Goal: Information Seeking & Learning: Find specific fact

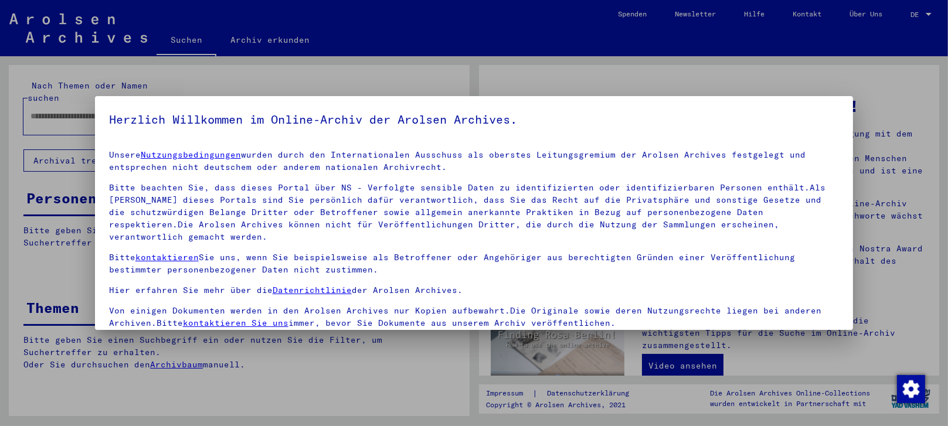
scroll to position [79, 0]
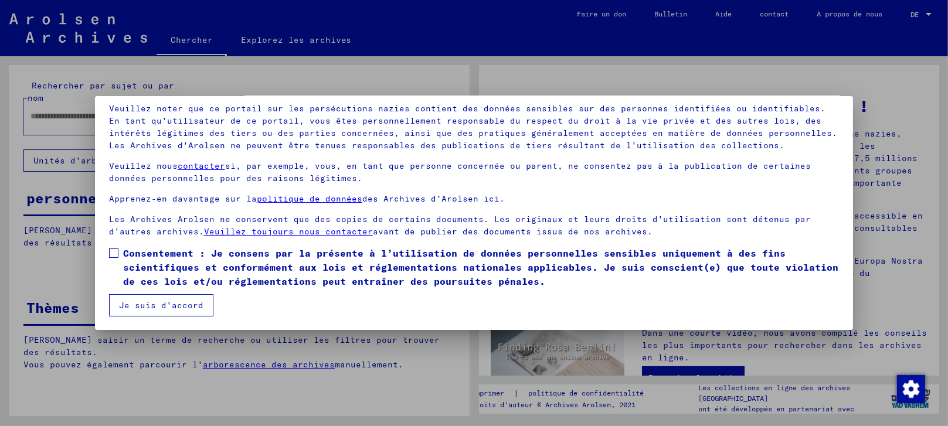
click at [116, 255] on span at bounding box center [113, 252] width 9 height 9
click at [128, 298] on button "Je suis d'accord" at bounding box center [161, 305] width 104 height 22
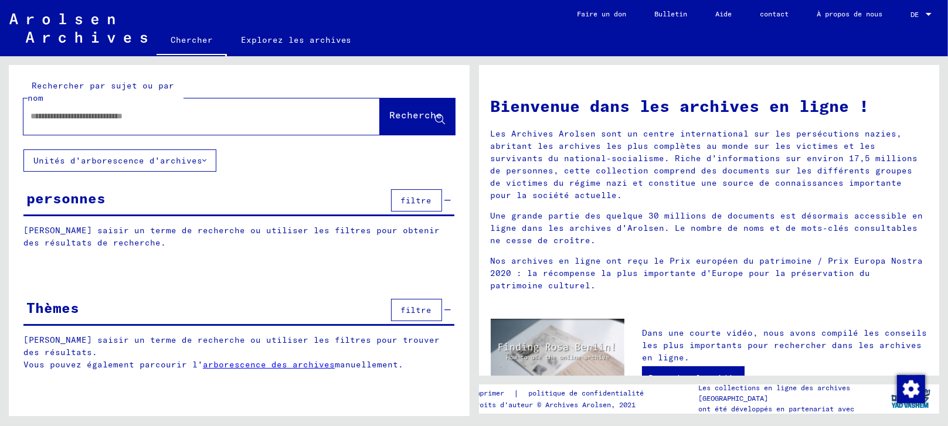
click at [110, 120] on input "text" at bounding box center [187, 116] width 314 height 12
click at [393, 111] on font "Recherche" at bounding box center [416, 115] width 53 height 12
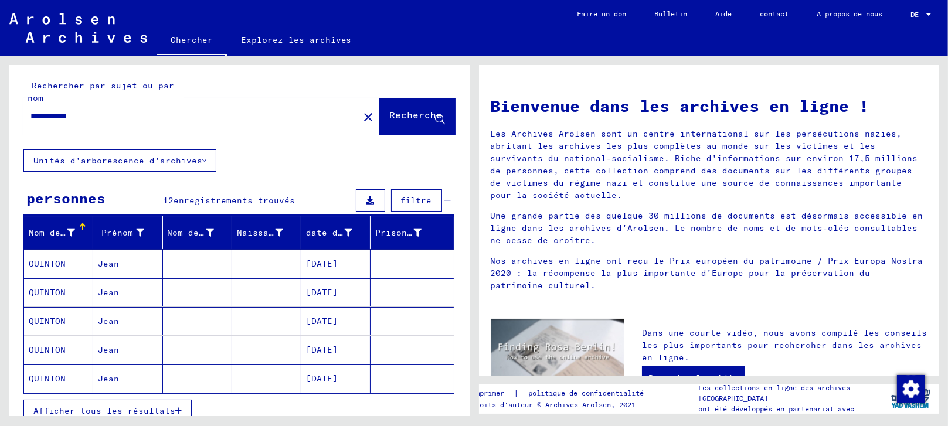
click at [118, 260] on mat-cell "Jean" at bounding box center [127, 264] width 69 height 28
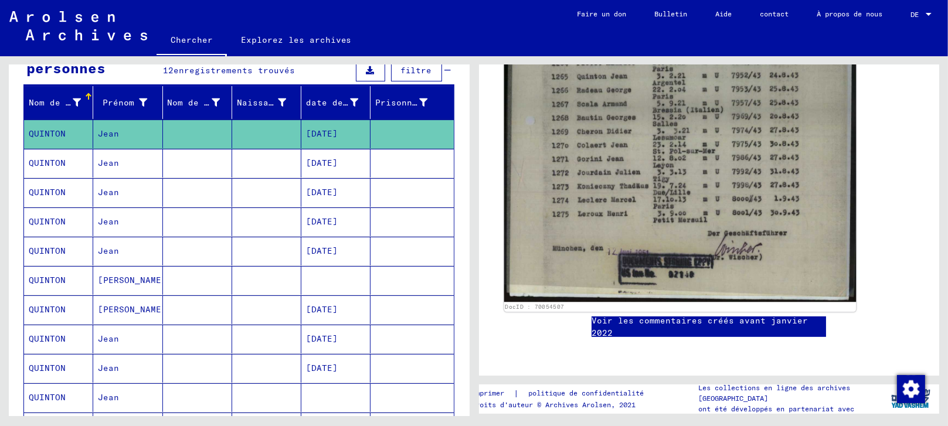
scroll to position [651, 0]
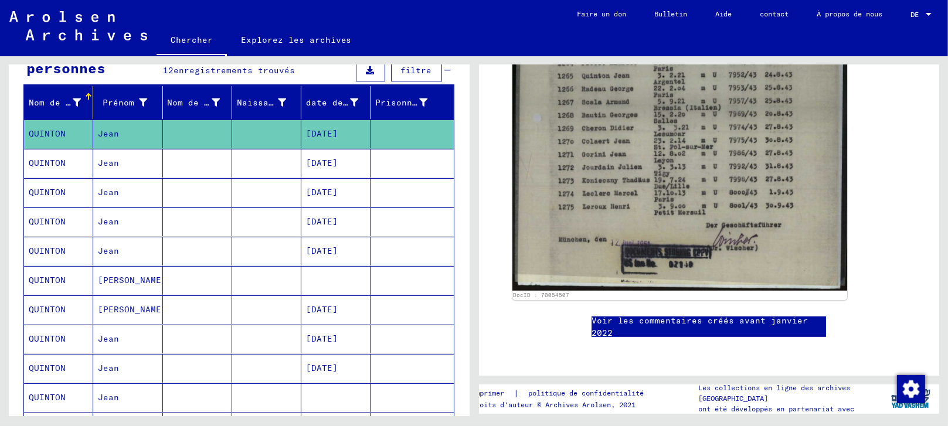
click at [329, 163] on font "[DATE]" at bounding box center [322, 163] width 32 height 11
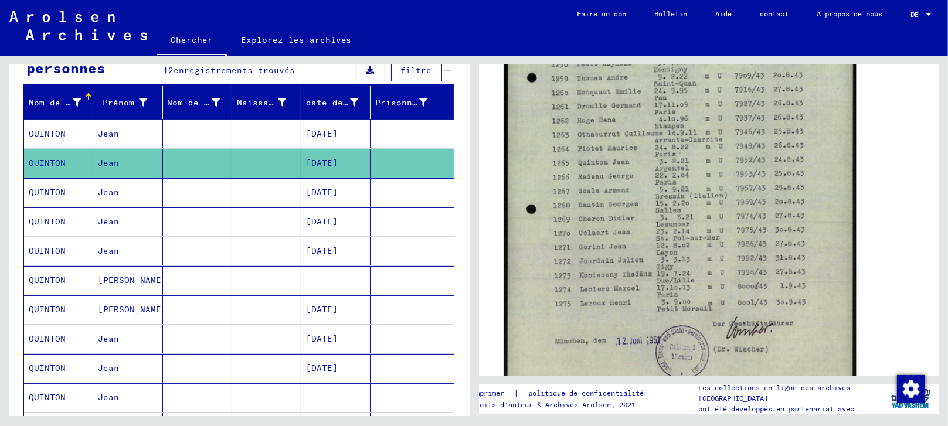
scroll to position [390, 0]
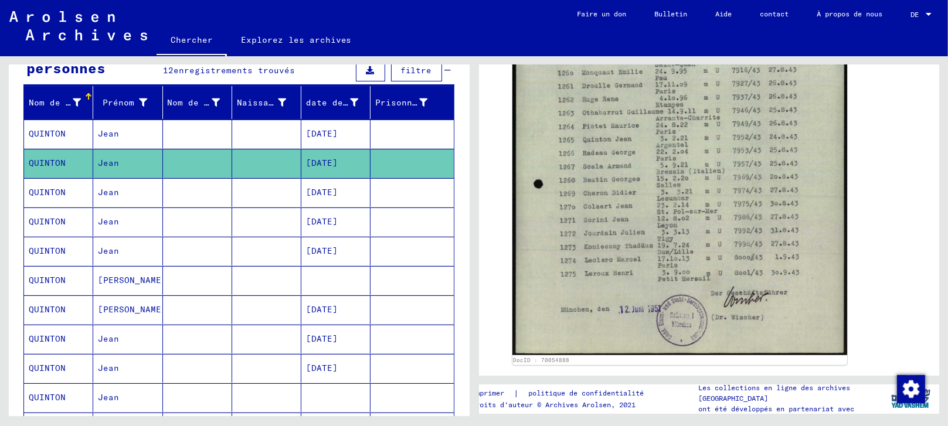
click at [338, 188] on font "[DATE]" at bounding box center [322, 192] width 32 height 11
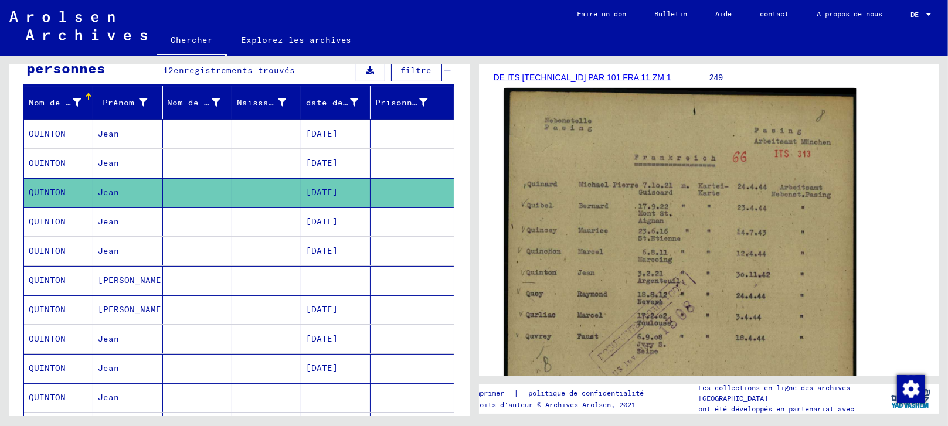
scroll to position [260, 0]
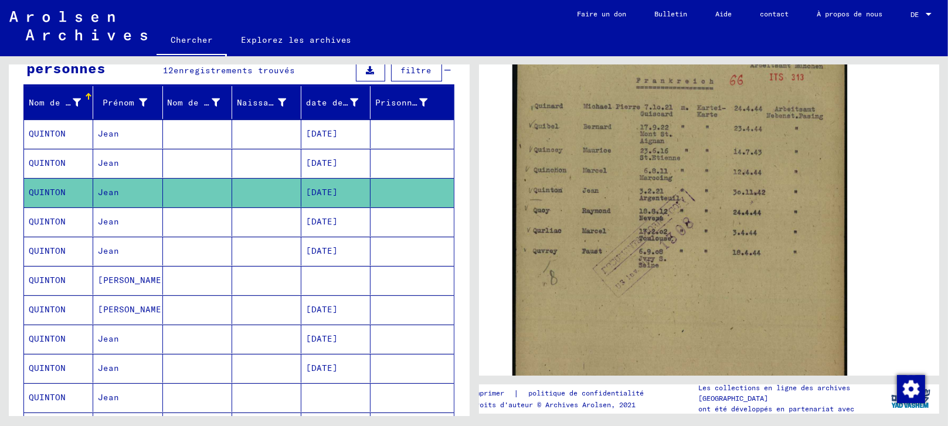
click at [335, 222] on font "[DATE]" at bounding box center [322, 221] width 32 height 11
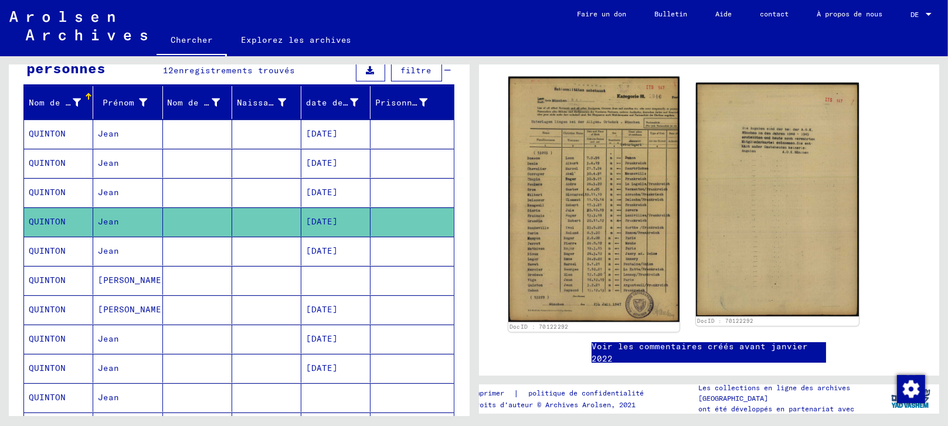
scroll to position [195, 0]
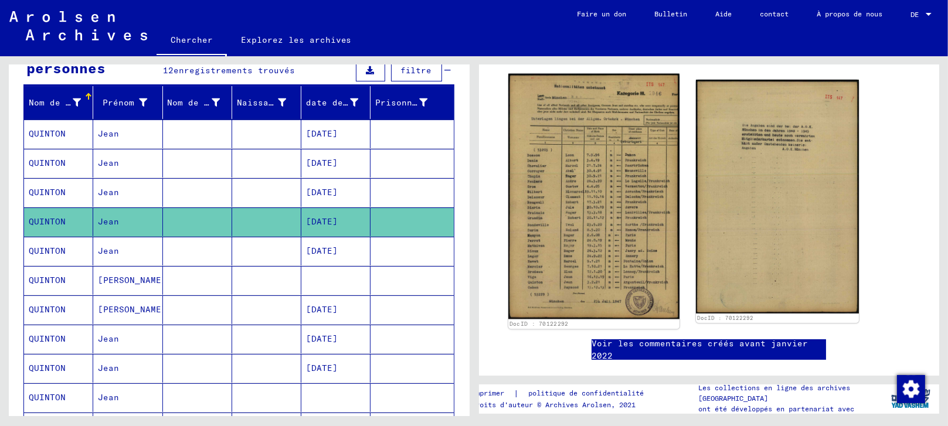
click at [579, 251] on img at bounding box center [593, 197] width 171 height 246
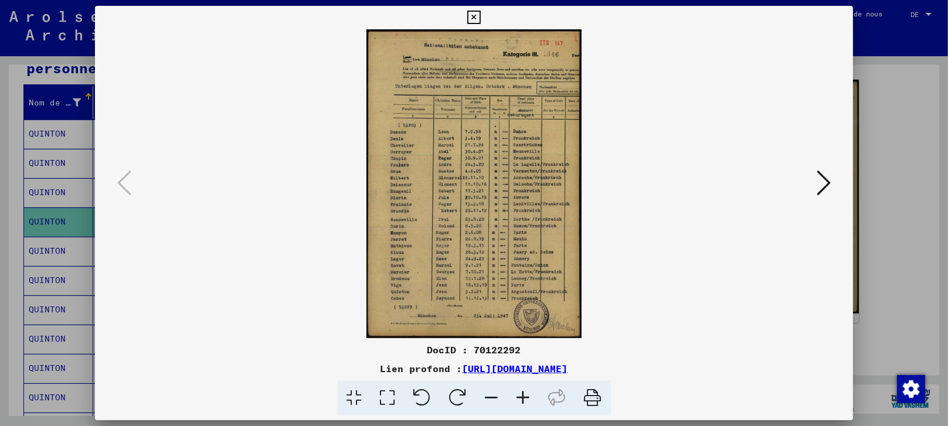
click at [385, 405] on icon at bounding box center [387, 398] width 33 height 36
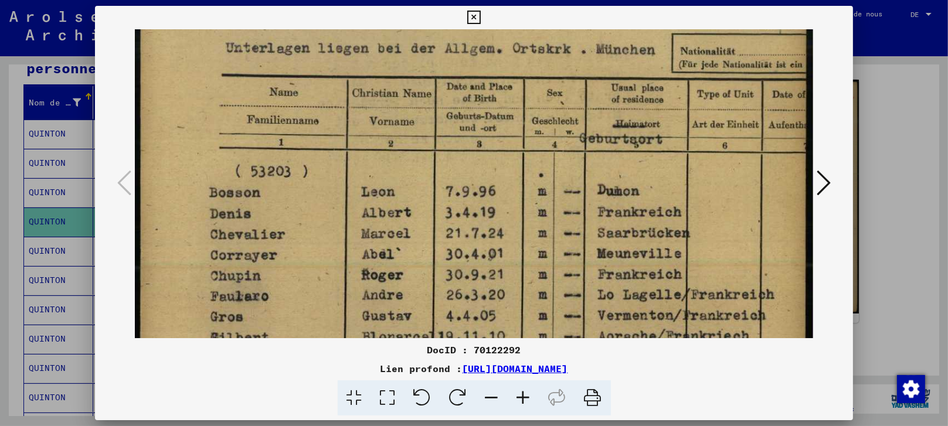
drag, startPoint x: 316, startPoint y: 257, endPoint x: 336, endPoint y: 107, distance: 151.3
click at [336, 107] on img at bounding box center [474, 355] width 679 height 973
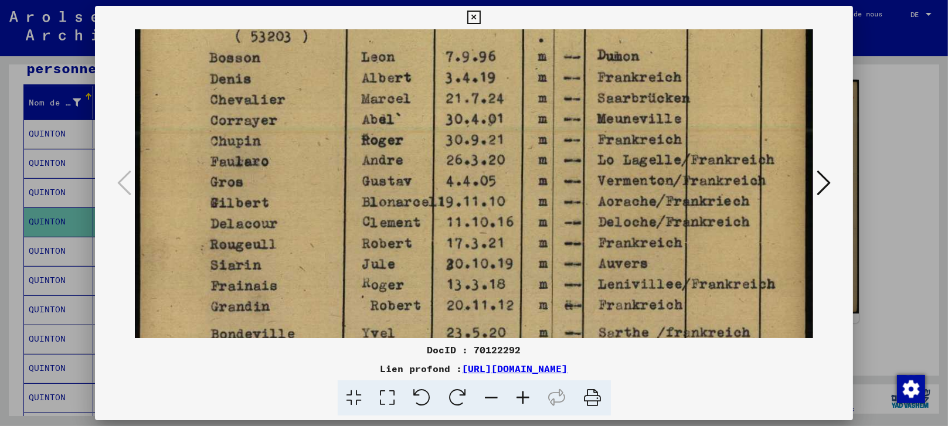
drag, startPoint x: 338, startPoint y: 277, endPoint x: 364, endPoint y: 144, distance: 135.2
click at [364, 144] on img at bounding box center [474, 220] width 679 height 973
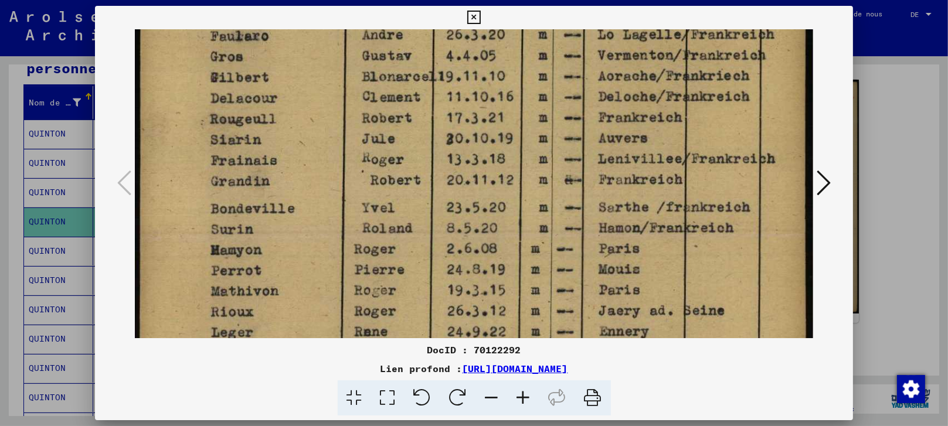
scroll to position [429, 0]
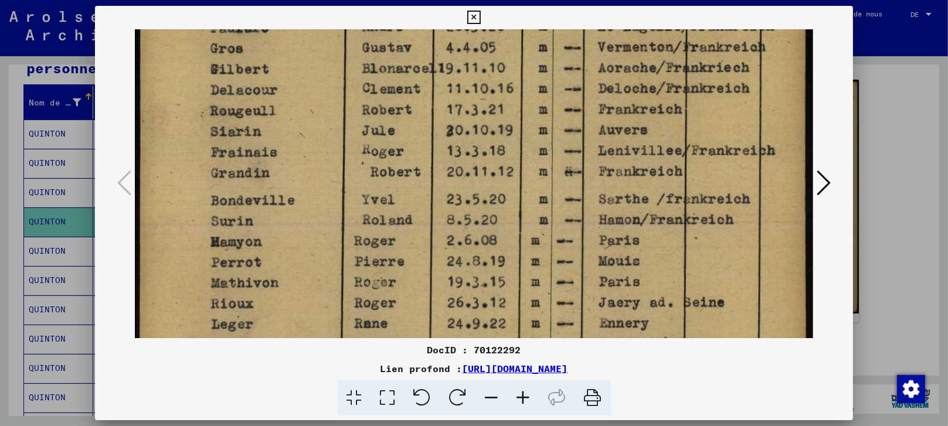
drag, startPoint x: 340, startPoint y: 323, endPoint x: 373, endPoint y: 191, distance: 136.3
click at [373, 191] on img at bounding box center [474, 86] width 679 height 973
drag, startPoint x: 326, startPoint y: 332, endPoint x: 334, endPoint y: 291, distance: 41.1
click at [334, 291] on div "DocID : 70122292 Lien profond : [URL][DOMAIN_NAME]" at bounding box center [474, 211] width 758 height 410
click at [313, 328] on img at bounding box center [474, 86] width 679 height 973
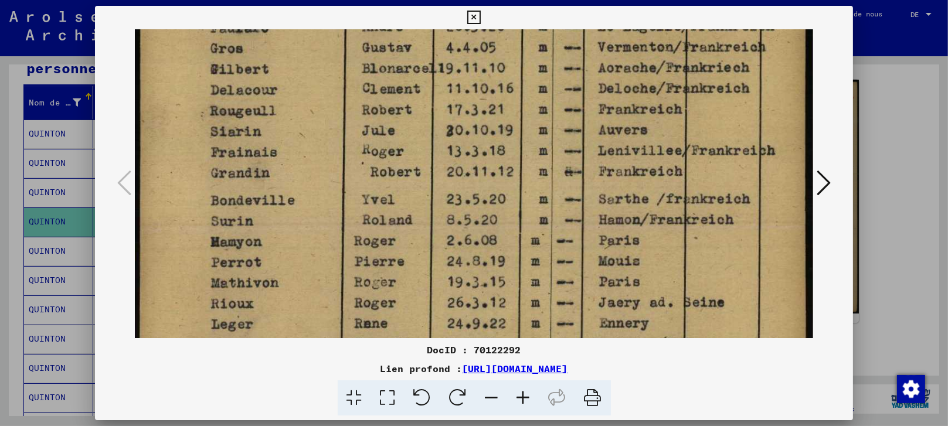
scroll to position [426, 0]
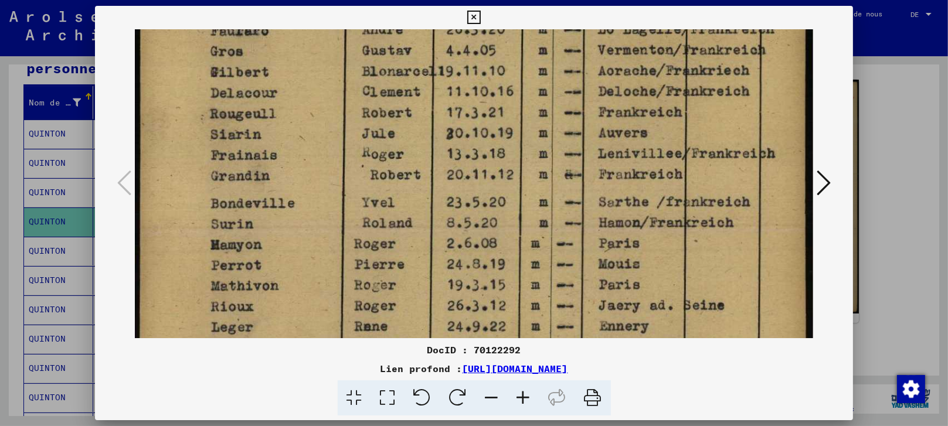
click at [278, 398] on div at bounding box center [474, 398] width 749 height 36
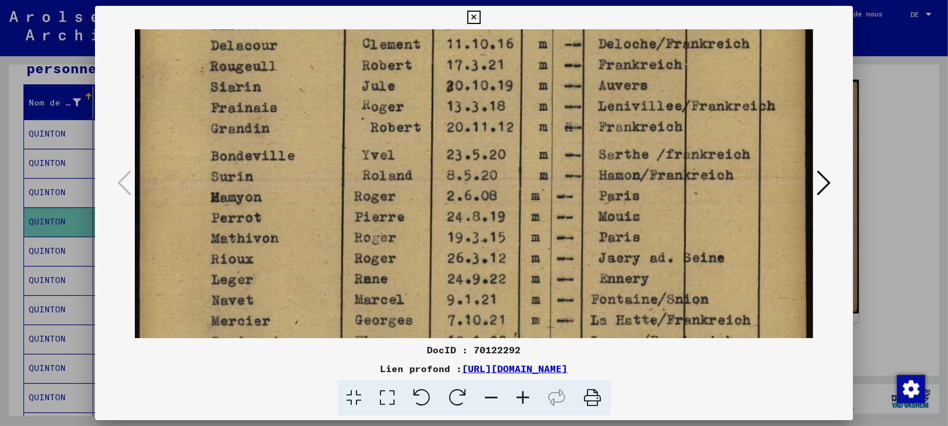
scroll to position [482, 0]
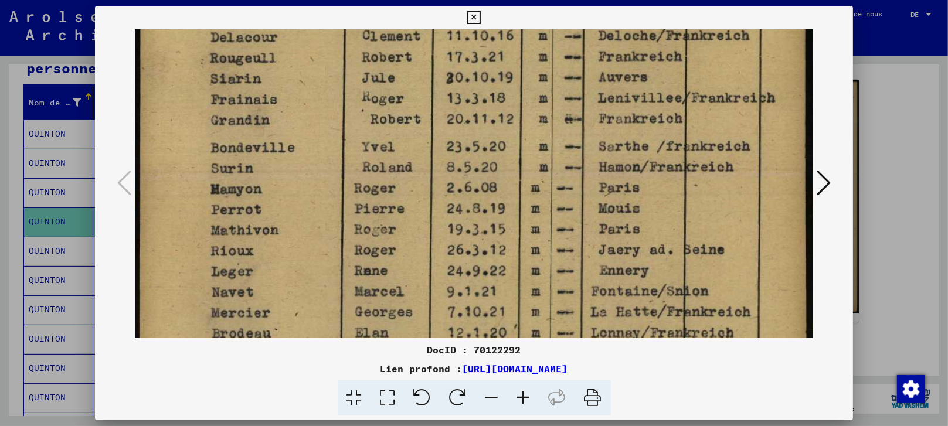
drag, startPoint x: 306, startPoint y: 289, endPoint x: 313, endPoint y: 234, distance: 55.5
click at [313, 234] on img at bounding box center [474, 34] width 679 height 973
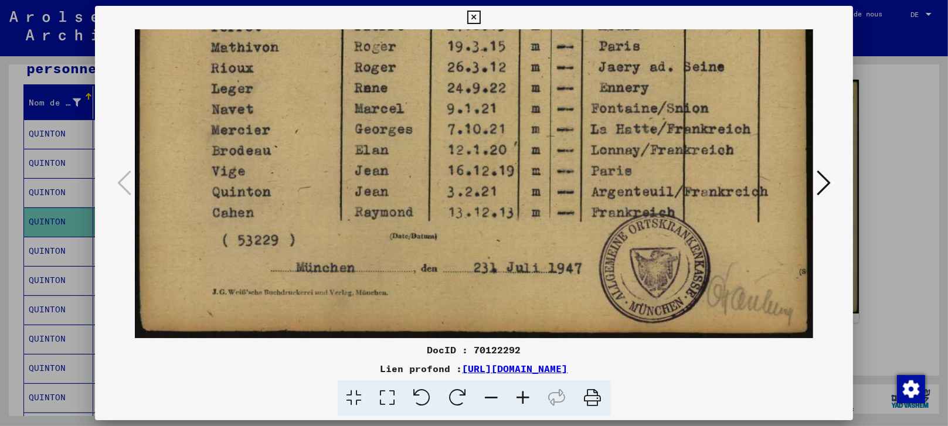
scroll to position [662, 0]
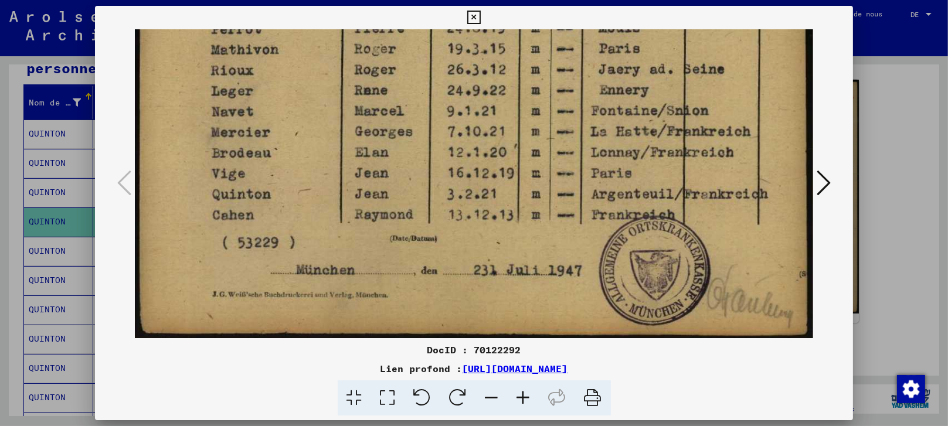
drag, startPoint x: 298, startPoint y: 293, endPoint x: 325, endPoint y: 102, distance: 192.9
click at [881, 176] on div at bounding box center [474, 213] width 948 height 426
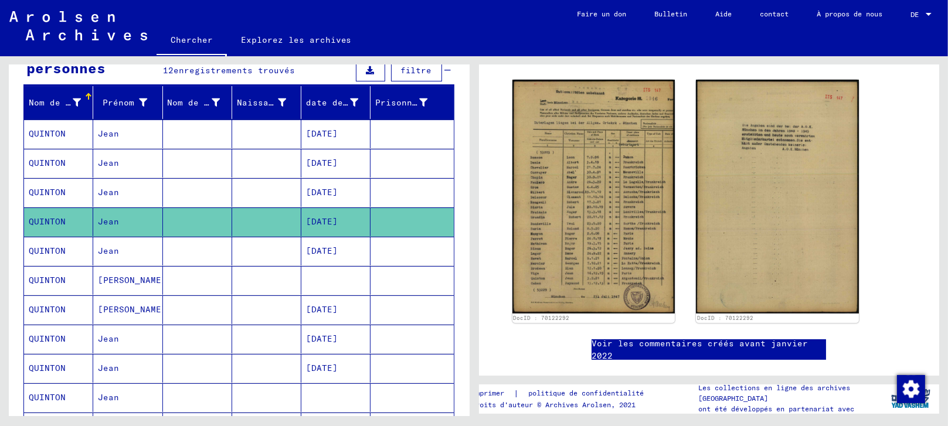
click at [325, 250] on font "[DATE]" at bounding box center [322, 251] width 32 height 11
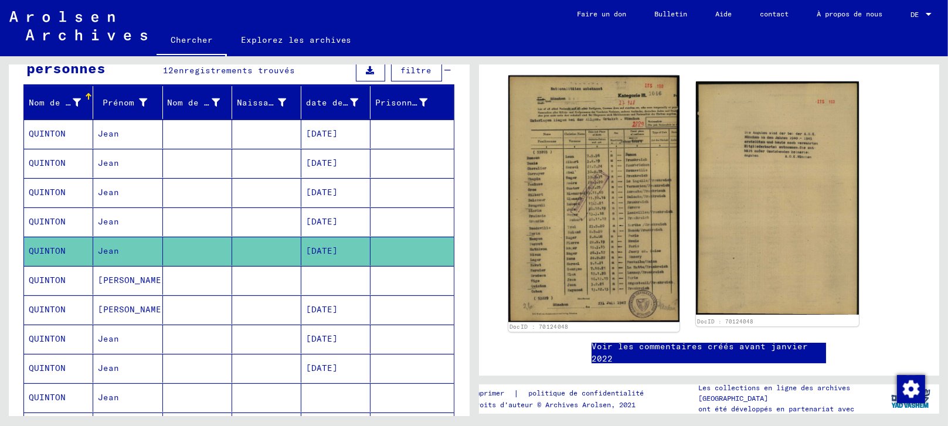
scroll to position [195, 0]
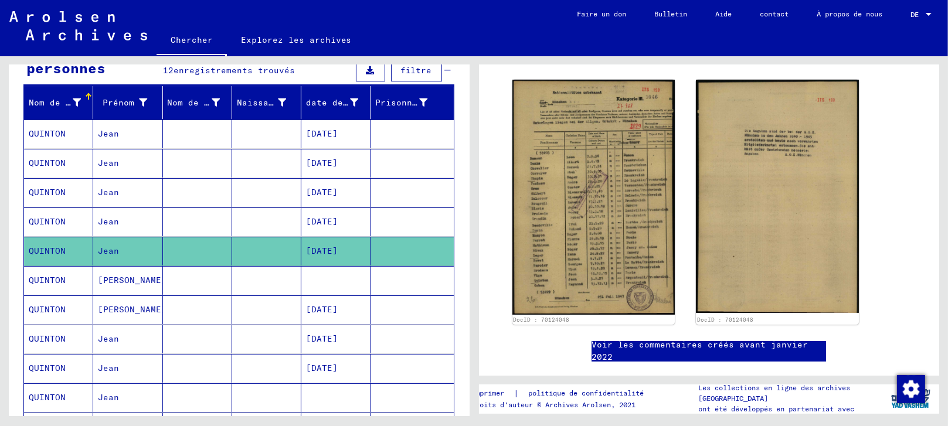
click at [318, 281] on mat-cell at bounding box center [335, 280] width 69 height 29
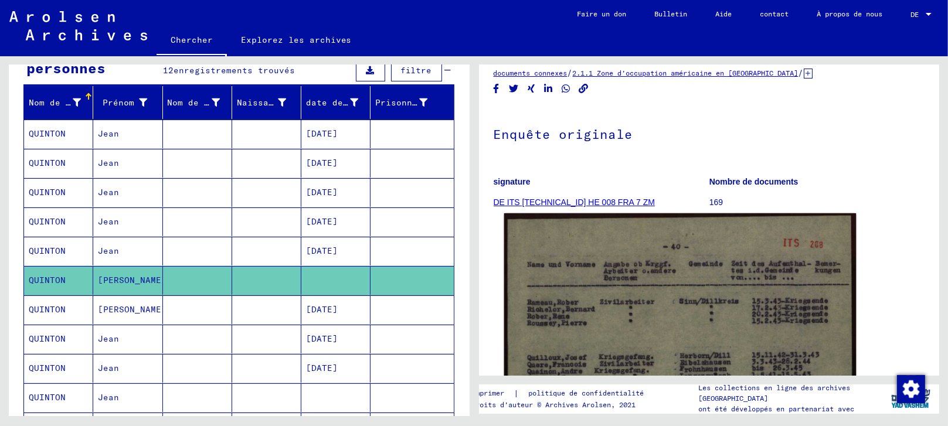
scroll to position [130, 0]
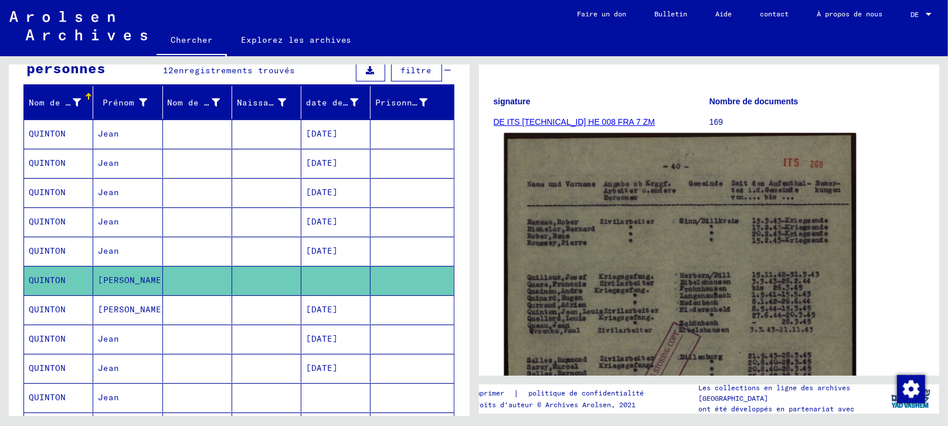
click at [569, 301] on img at bounding box center [679, 375] width 352 height 485
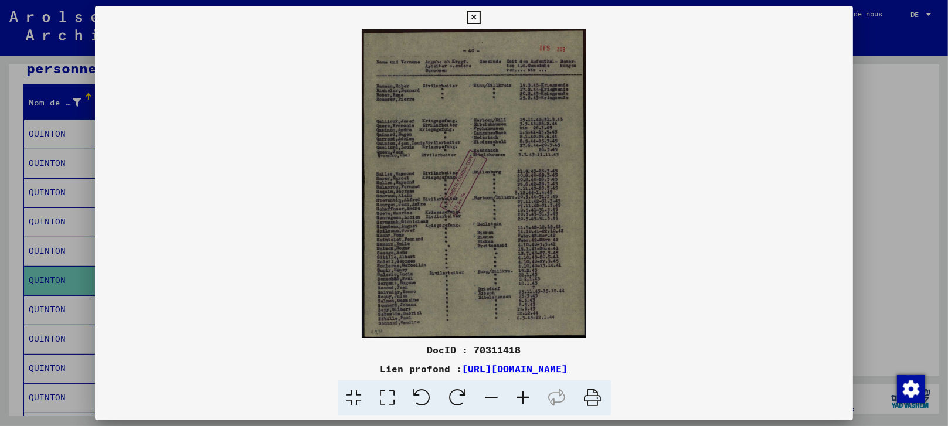
click at [390, 396] on icon at bounding box center [387, 398] width 33 height 36
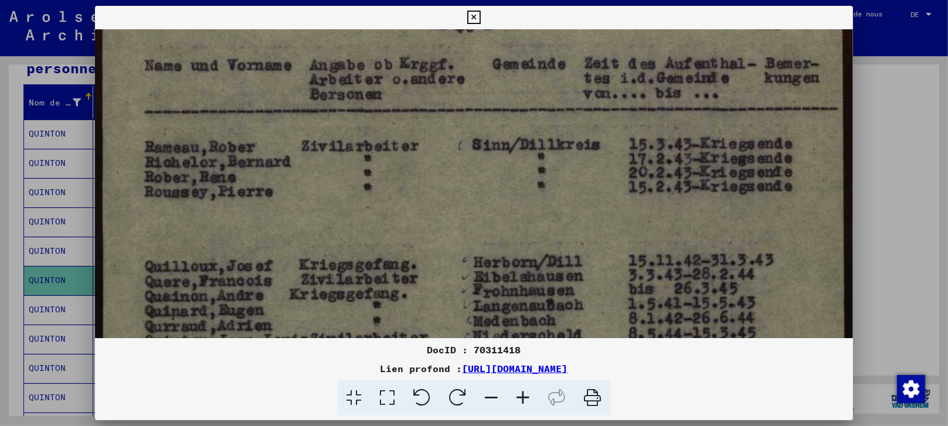
scroll to position [165, 0]
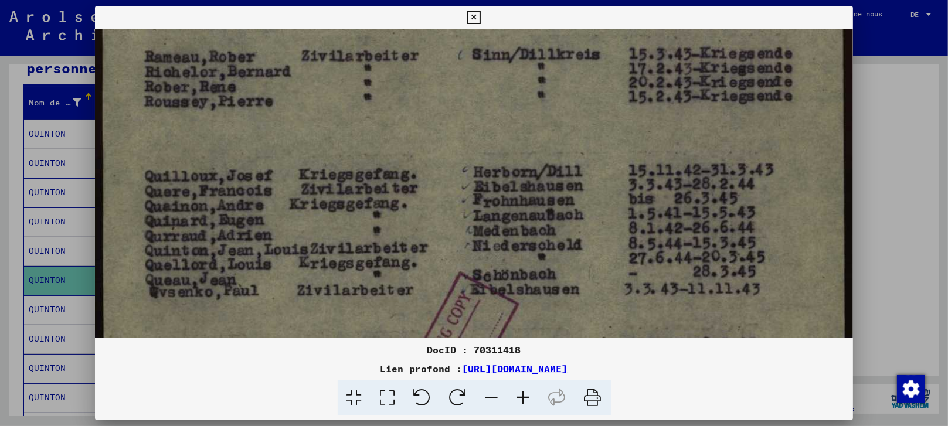
drag, startPoint x: 231, startPoint y: 251, endPoint x: 261, endPoint y: 88, distance: 164.9
click at [261, 88] on img at bounding box center [474, 387] width 758 height 1045
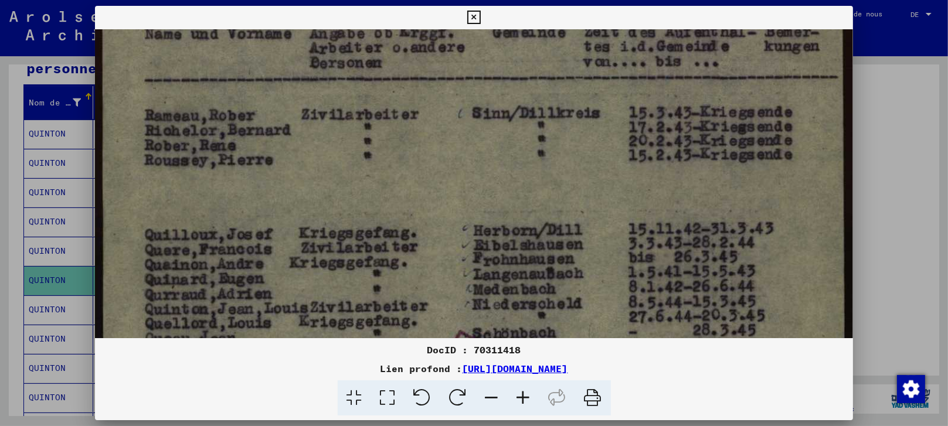
scroll to position [105, 0]
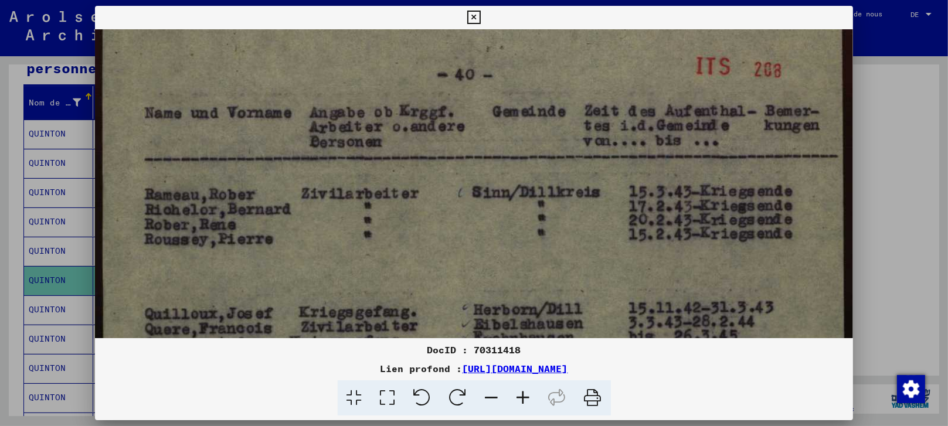
drag, startPoint x: 271, startPoint y: 231, endPoint x: 307, endPoint y: 304, distance: 81.0
click at [292, 367] on div "DocID : 70311418 Lien profond : [URL][DOMAIN_NAME]" at bounding box center [474, 211] width 758 height 410
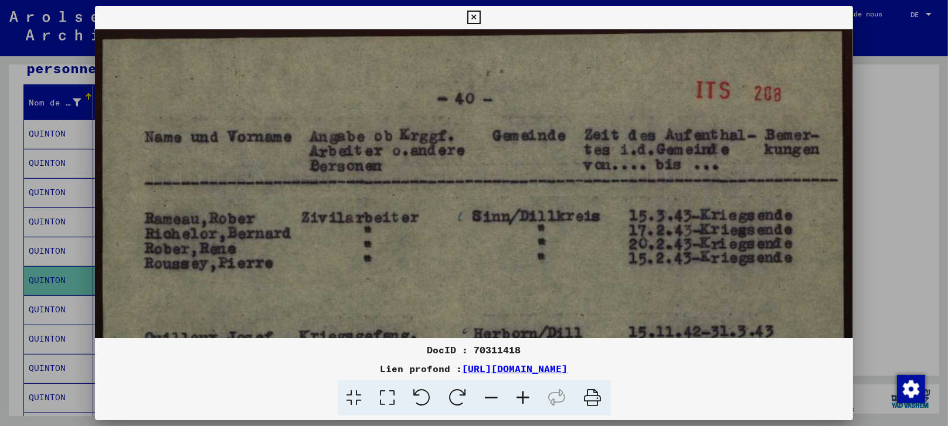
scroll to position [0, 0]
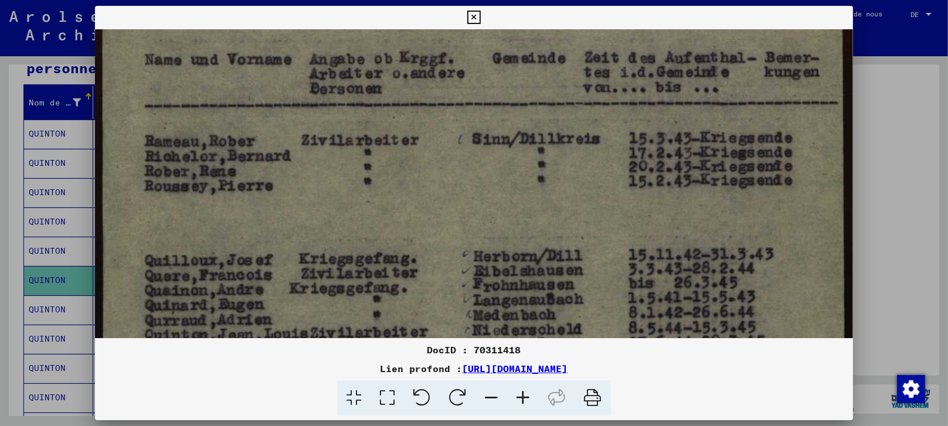
drag, startPoint x: 326, startPoint y: 197, endPoint x: 315, endPoint y: 152, distance: 46.3
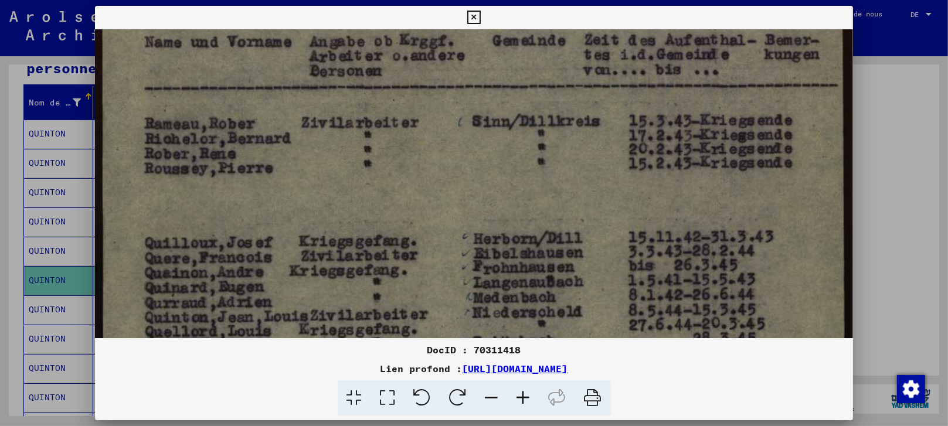
scroll to position [99, 0]
drag, startPoint x: 284, startPoint y: 288, endPoint x: 287, endPoint y: 271, distance: 17.2
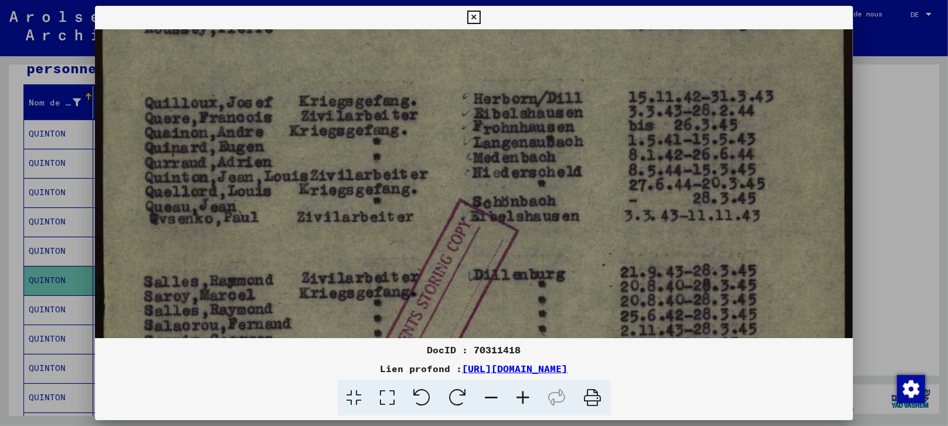
drag, startPoint x: 311, startPoint y: 287, endPoint x: 327, endPoint y: 150, distance: 138.0
click at [327, 150] on img at bounding box center [474, 313] width 758 height 1045
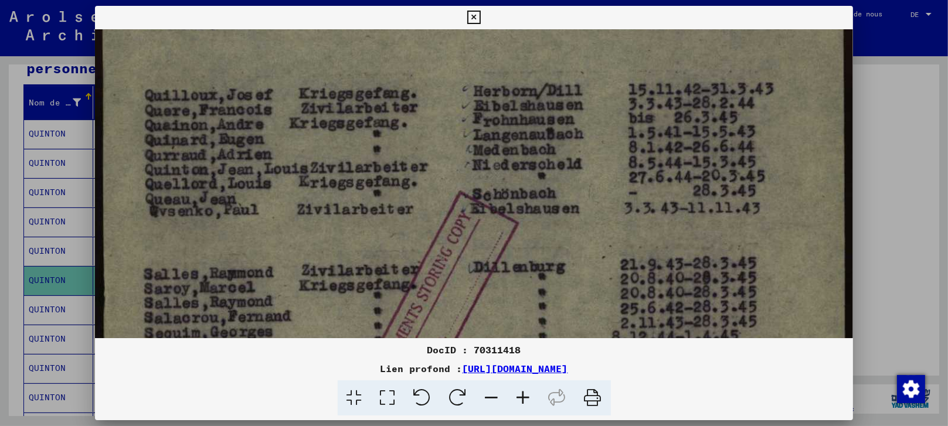
scroll to position [250, 0]
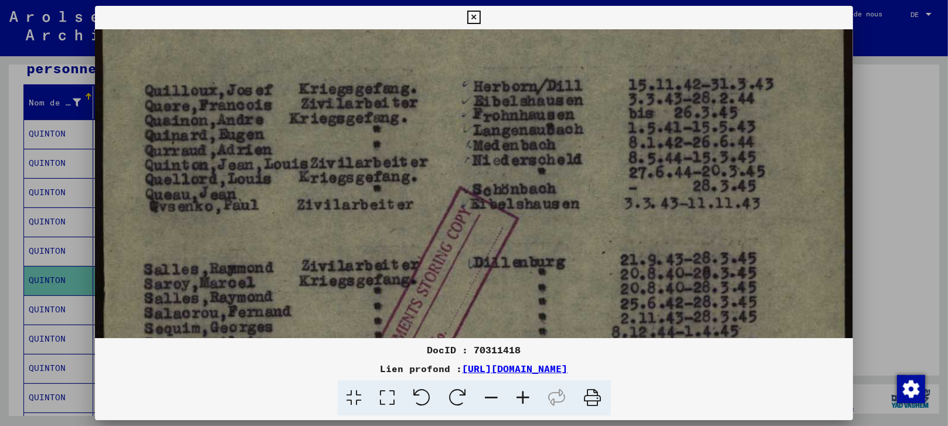
drag, startPoint x: 319, startPoint y: 260, endPoint x: 319, endPoint y: 247, distance: 12.3
click at [319, 247] on img at bounding box center [474, 301] width 758 height 1045
click at [901, 154] on div at bounding box center [474, 213] width 948 height 426
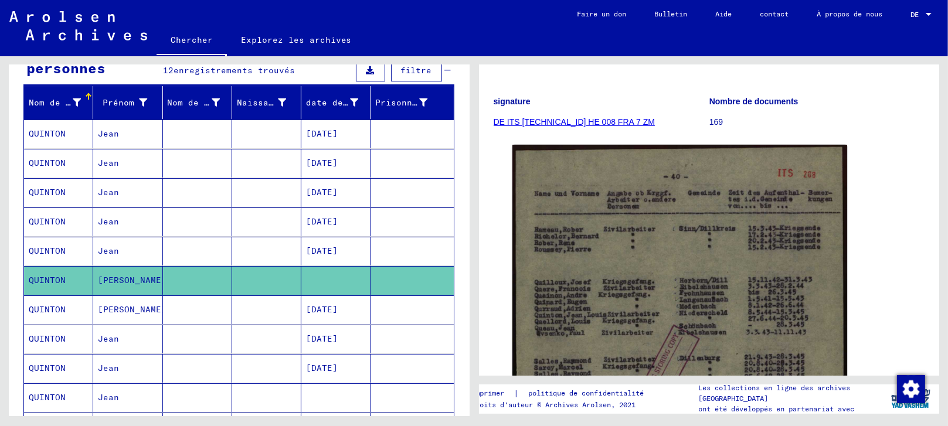
click at [136, 307] on font "[PERSON_NAME]" at bounding box center [132, 309] width 69 height 11
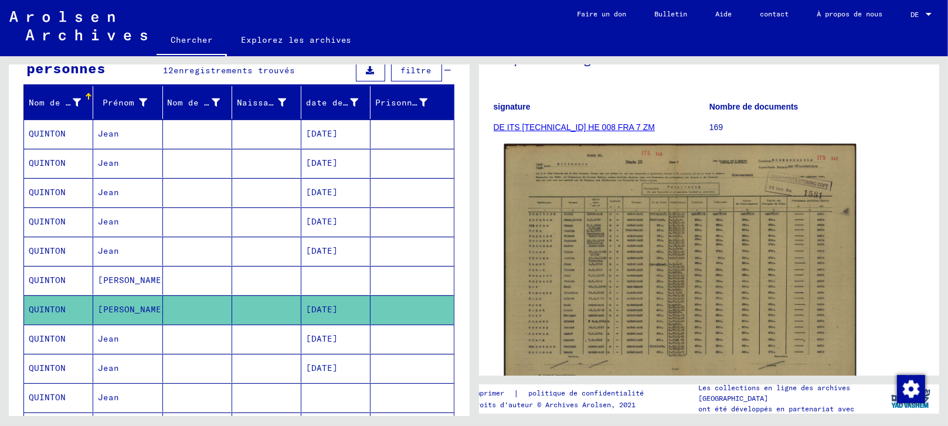
scroll to position [195, 0]
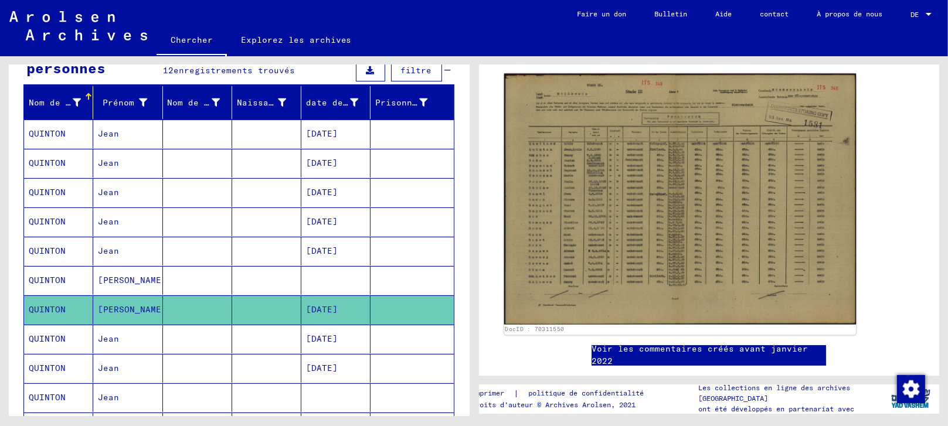
click at [553, 211] on img at bounding box center [679, 199] width 352 height 251
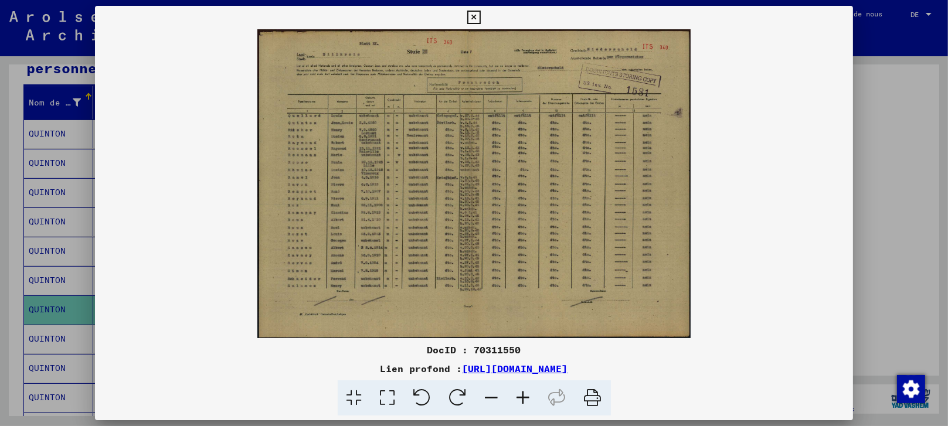
click at [380, 393] on icon at bounding box center [387, 398] width 33 height 36
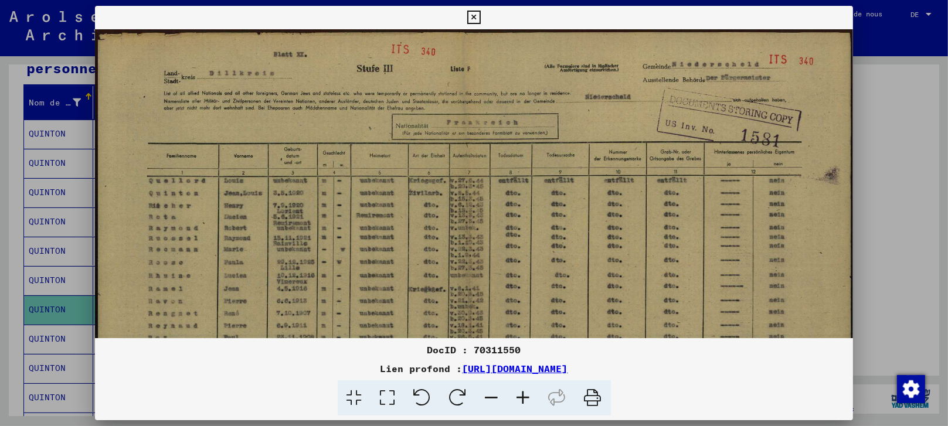
click at [286, 193] on img at bounding box center [474, 299] width 758 height 541
click at [522, 393] on icon at bounding box center [523, 398] width 32 height 36
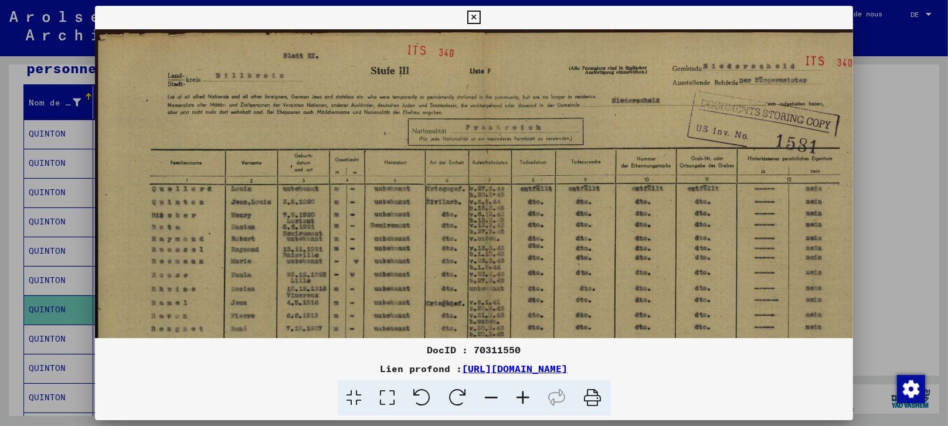
click at [522, 393] on icon at bounding box center [523, 398] width 32 height 36
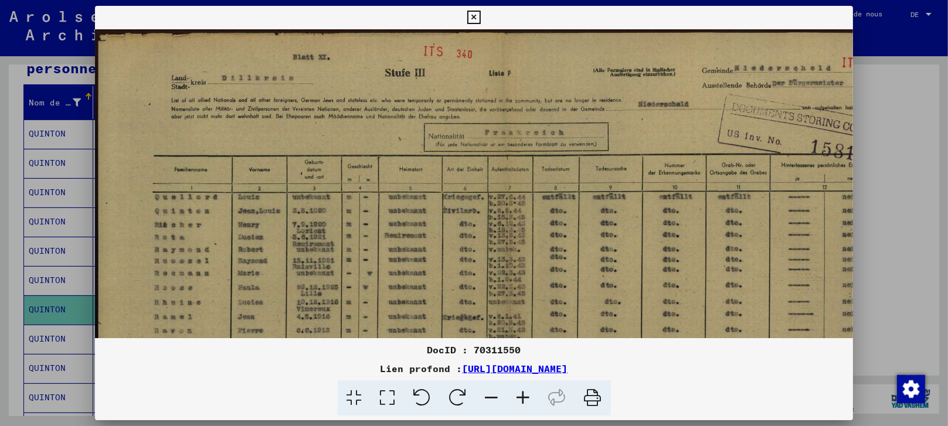
click at [522, 393] on icon at bounding box center [523, 398] width 32 height 36
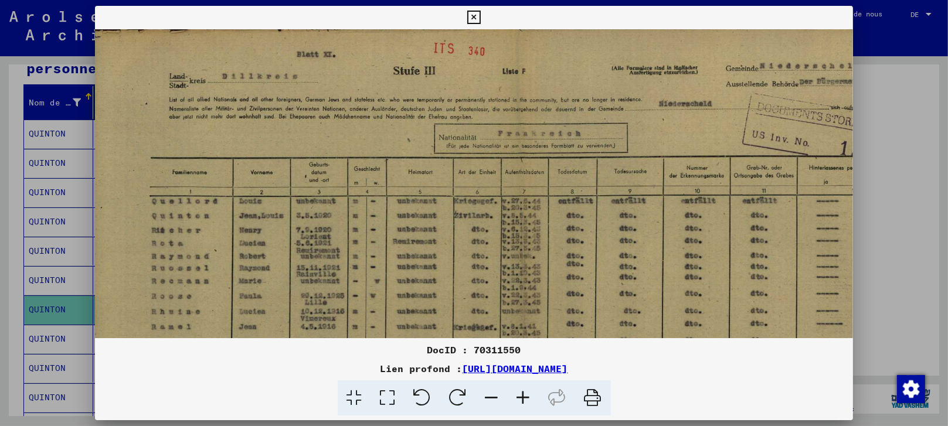
scroll to position [4, 6]
drag, startPoint x: 415, startPoint y: 255, endPoint x: 411, endPoint y: 268, distance: 13.5
click at [411, 268] on img at bounding box center [529, 340] width 881 height 629
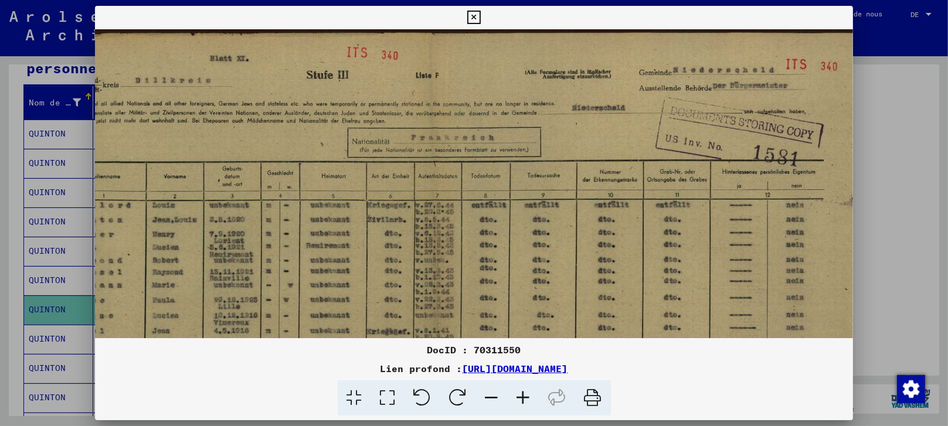
scroll to position [0, 93]
drag, startPoint x: 418, startPoint y: 211, endPoint x: 330, endPoint y: 291, distance: 119.1
click at [331, 301] on img at bounding box center [442, 343] width 881 height 629
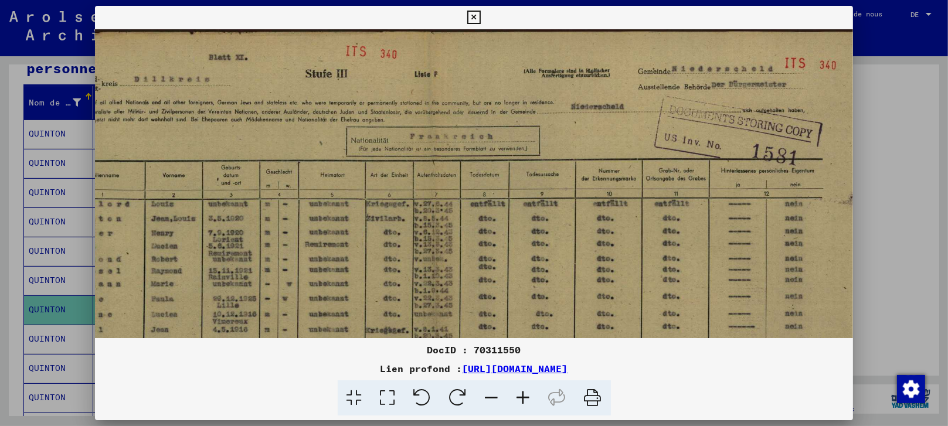
click at [892, 125] on div at bounding box center [474, 213] width 948 height 426
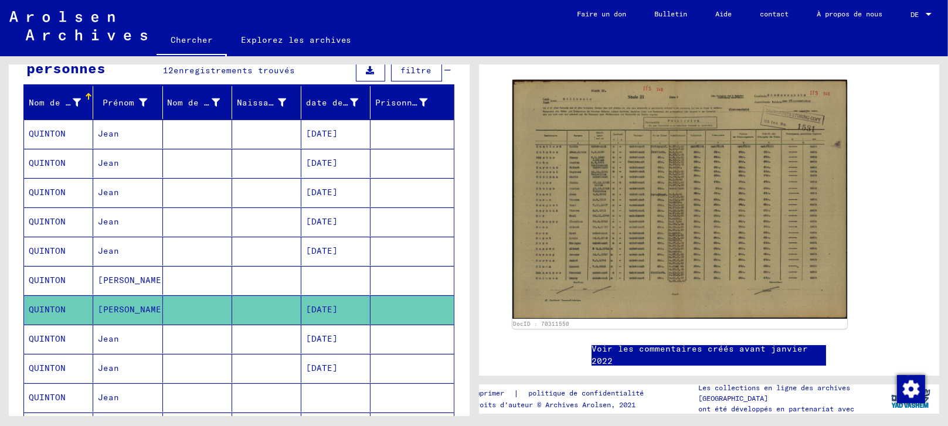
click at [322, 338] on font "[DATE]" at bounding box center [322, 338] width 32 height 11
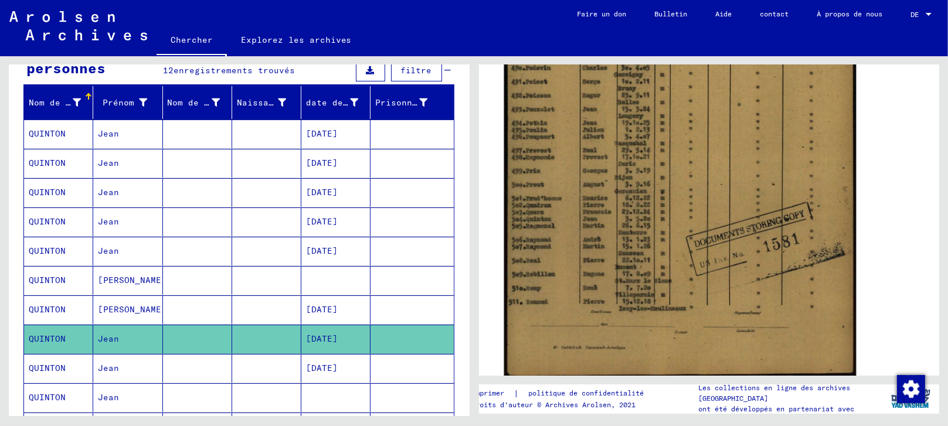
scroll to position [390, 0]
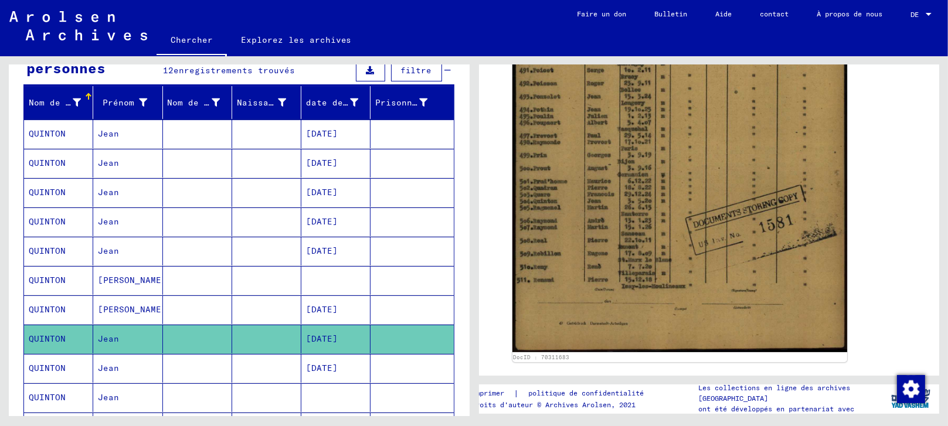
click at [338, 366] on font "[DATE]" at bounding box center [322, 368] width 32 height 11
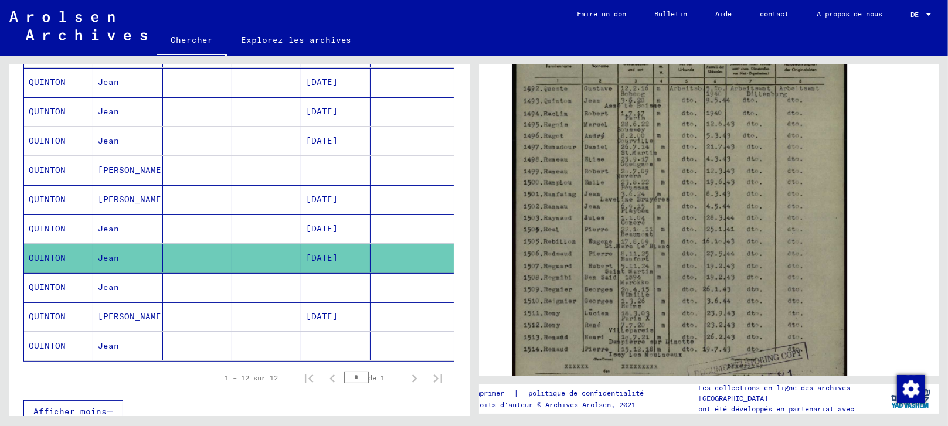
scroll to position [260, 0]
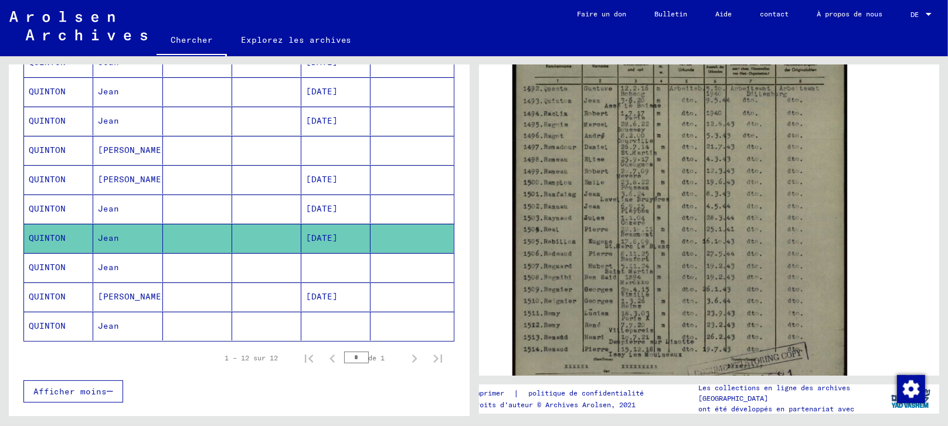
click at [331, 266] on mat-cell at bounding box center [335, 267] width 69 height 29
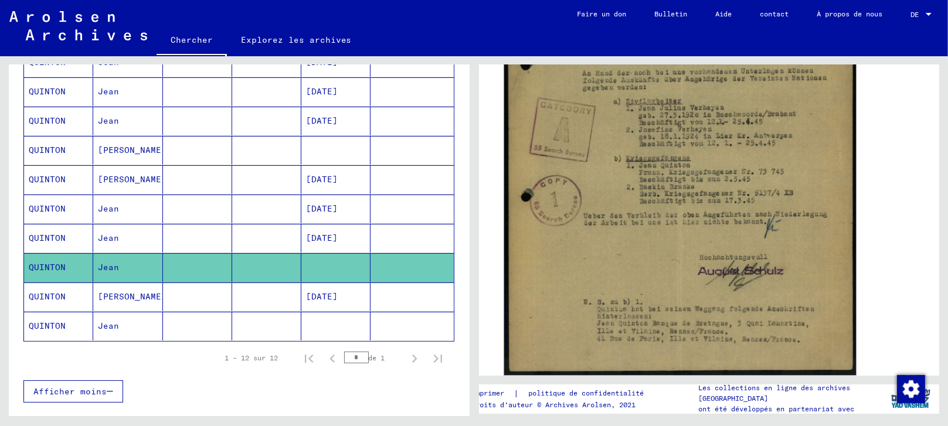
scroll to position [390, 0]
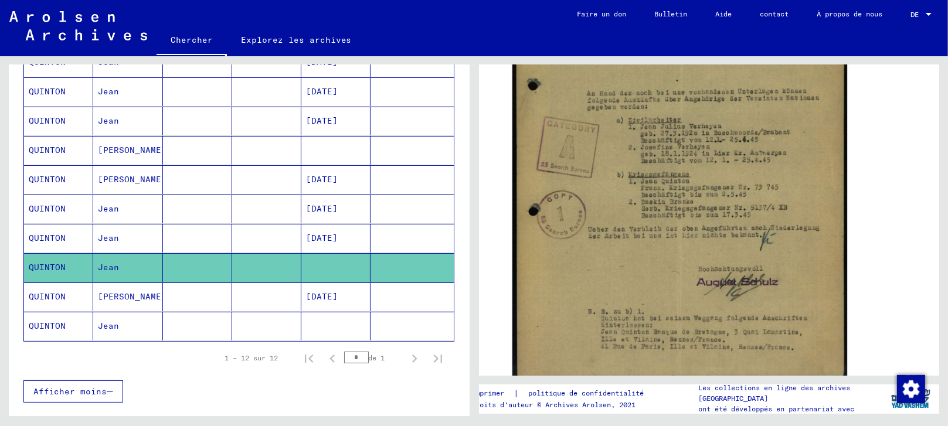
click at [326, 291] on font "[DATE]" at bounding box center [322, 296] width 32 height 11
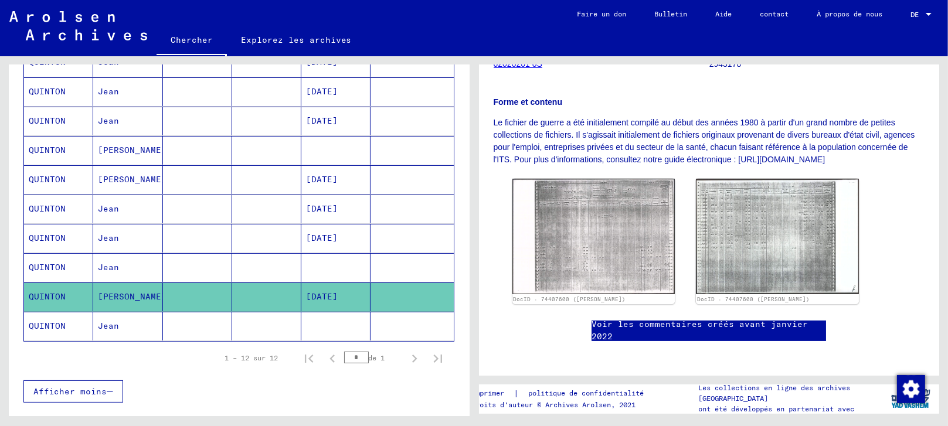
scroll to position [195, 0]
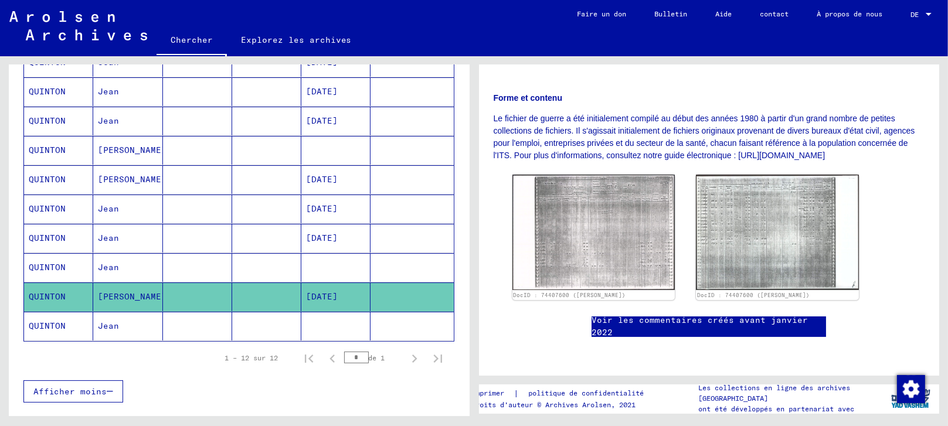
click at [107, 328] on font "Jean" at bounding box center [108, 326] width 21 height 11
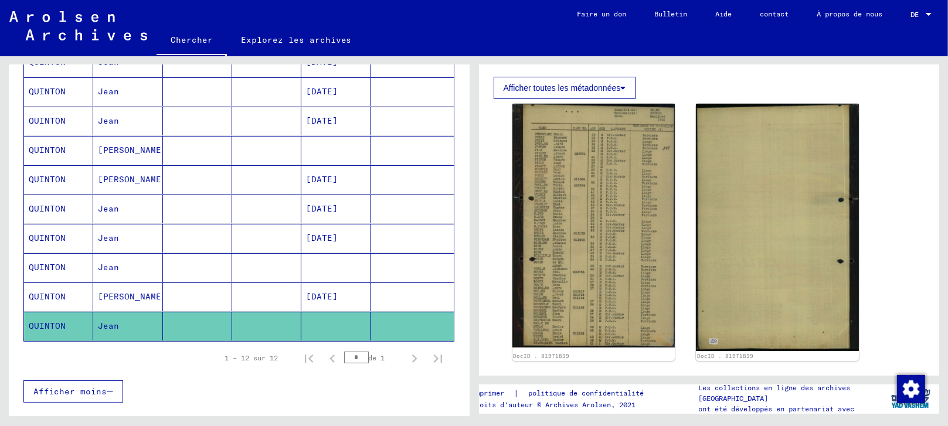
scroll to position [260, 0]
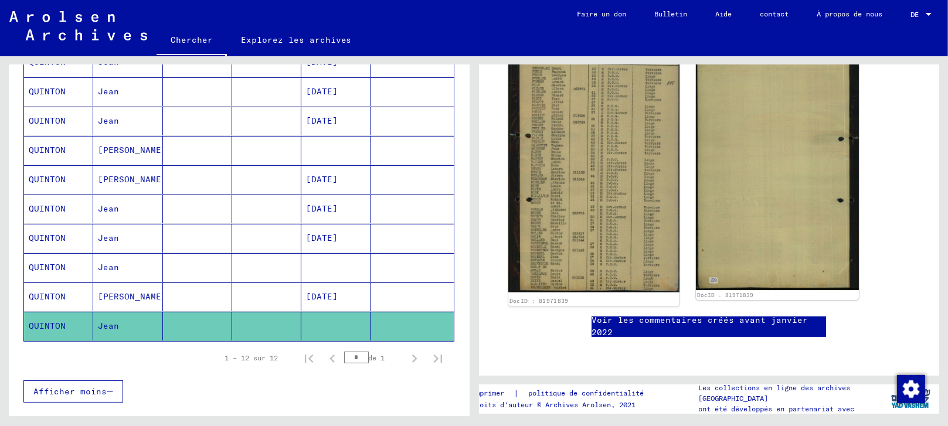
click at [568, 198] on img at bounding box center [593, 164] width 171 height 256
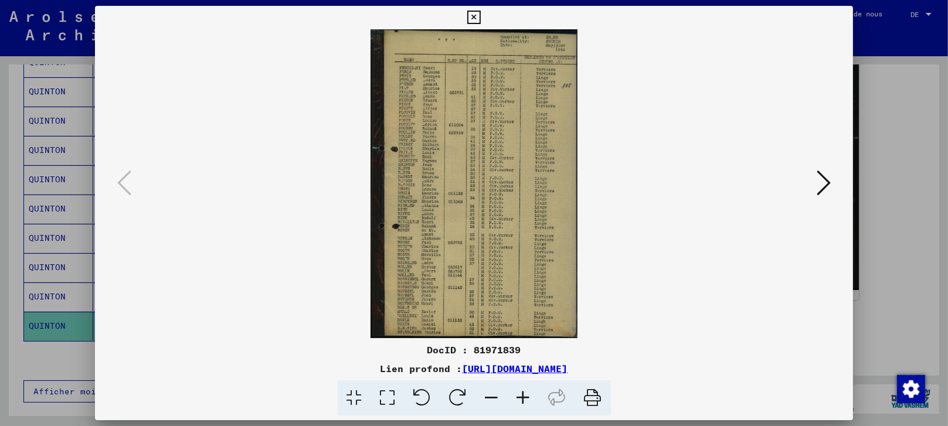
click at [386, 398] on icon at bounding box center [387, 398] width 33 height 36
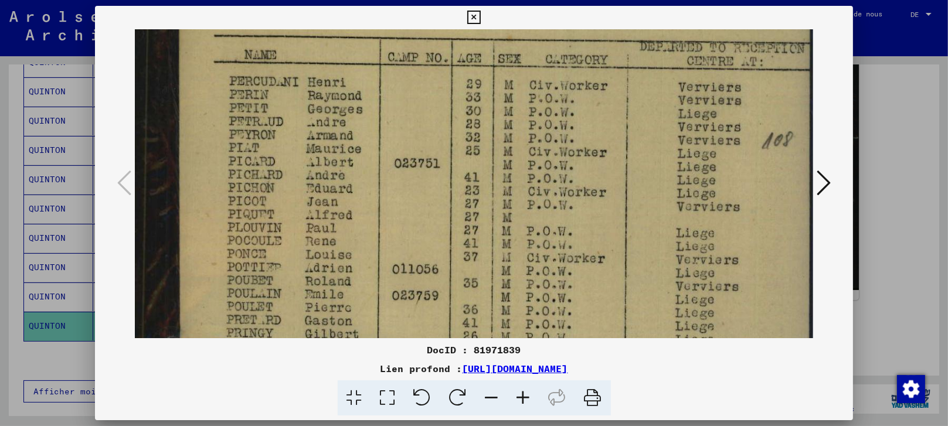
scroll to position [95, 0]
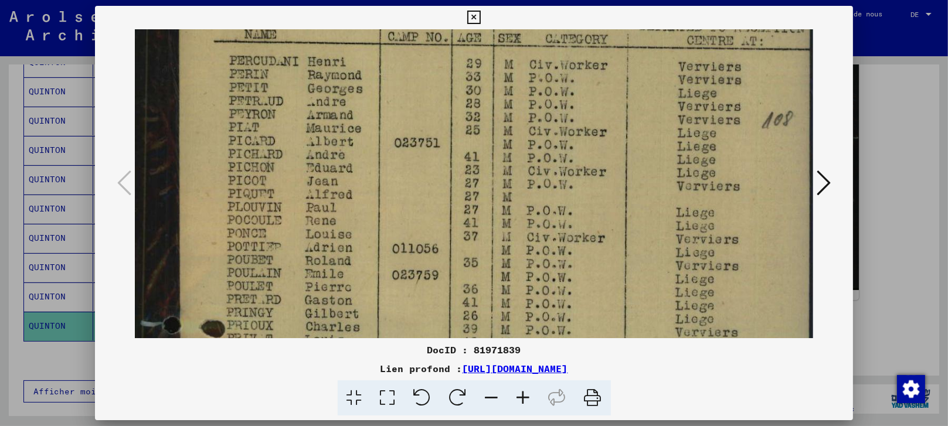
drag, startPoint x: 478, startPoint y: 218, endPoint x: 465, endPoint y: 124, distance: 95.1
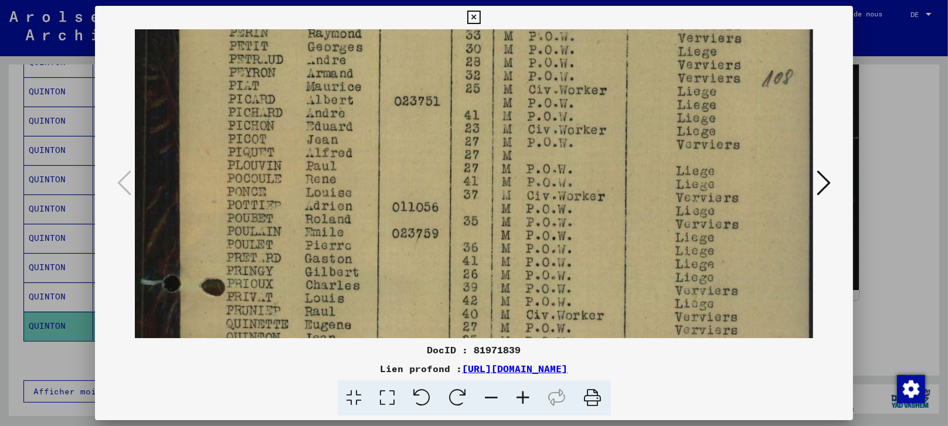
scroll to position [151, 0]
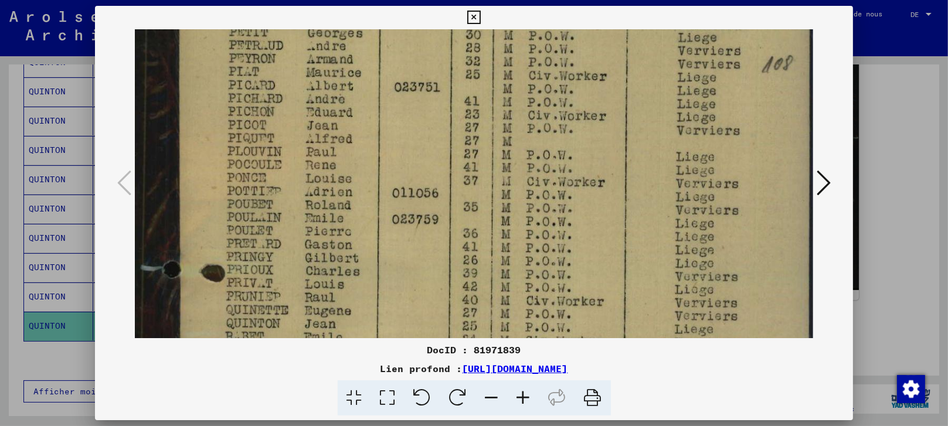
drag, startPoint x: 442, startPoint y: 212, endPoint x: 448, endPoint y: 156, distance: 55.5
click at [448, 156] on img at bounding box center [474, 387] width 679 height 1016
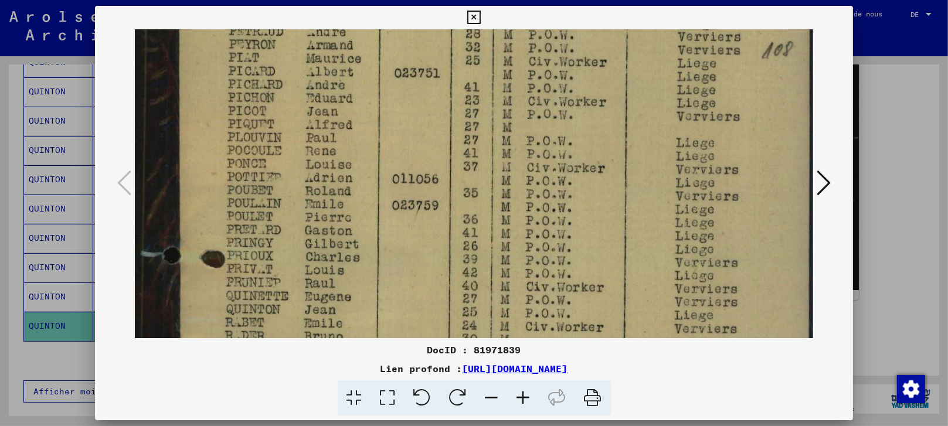
scroll to position [165, 0]
drag, startPoint x: 446, startPoint y: 295, endPoint x: 447, endPoint y: 280, distance: 14.7
click at [447, 280] on img at bounding box center [474, 372] width 679 height 1016
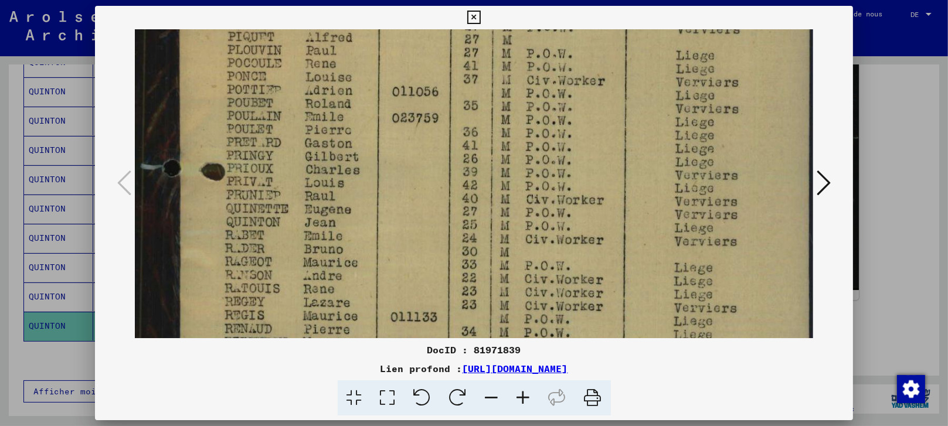
scroll to position [253, 0]
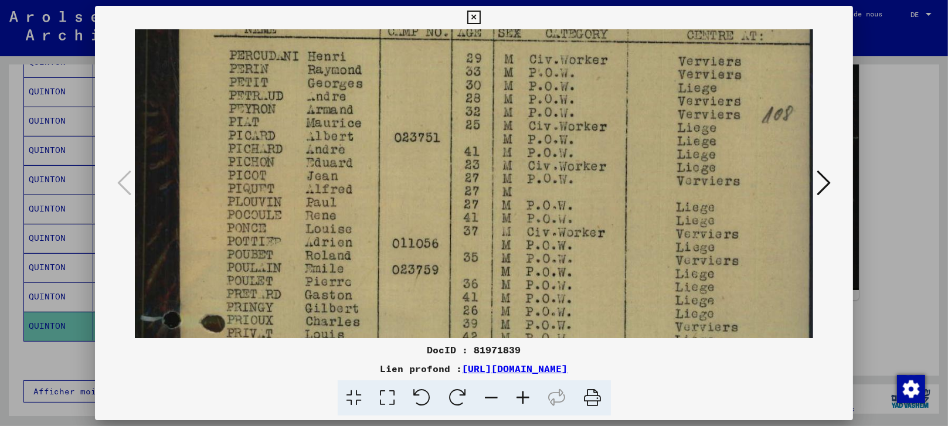
drag, startPoint x: 431, startPoint y: 252, endPoint x: 430, endPoint y: 319, distance: 66.8
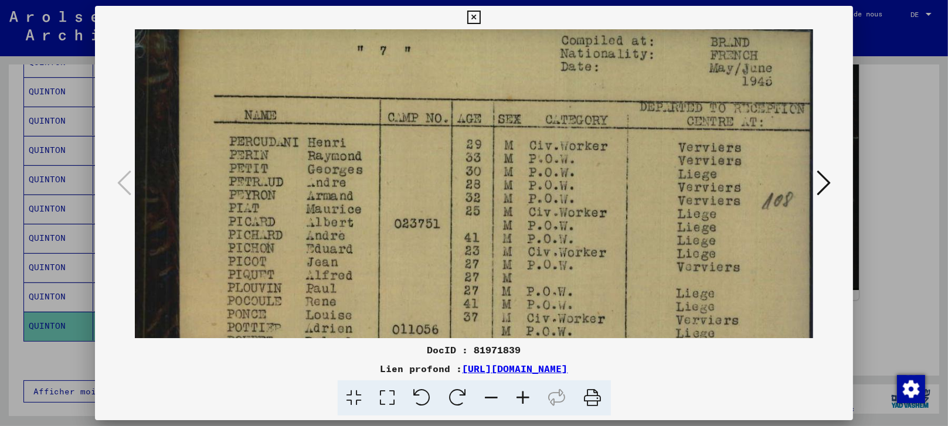
scroll to position [0, 0]
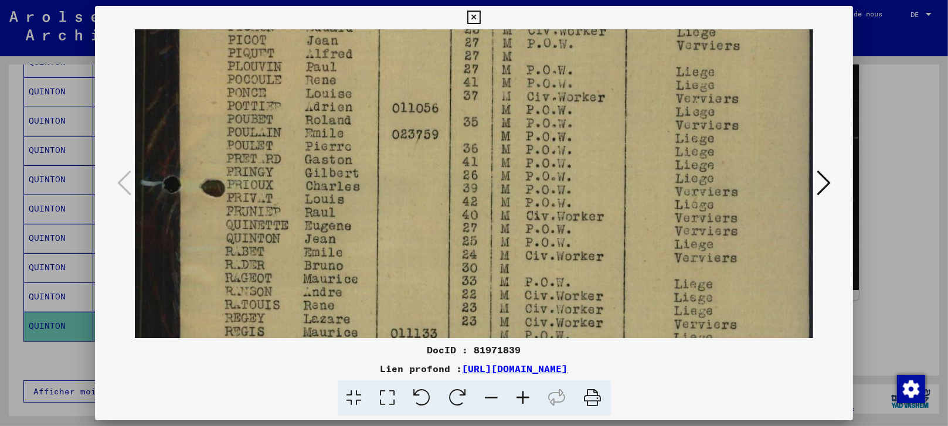
drag, startPoint x: 430, startPoint y: 134, endPoint x: 456, endPoint y: 28, distance: 109.2
click at [456, 28] on div "DocID : 81971839 Lien profond : [URL][DOMAIN_NAME]" at bounding box center [474, 211] width 758 height 410
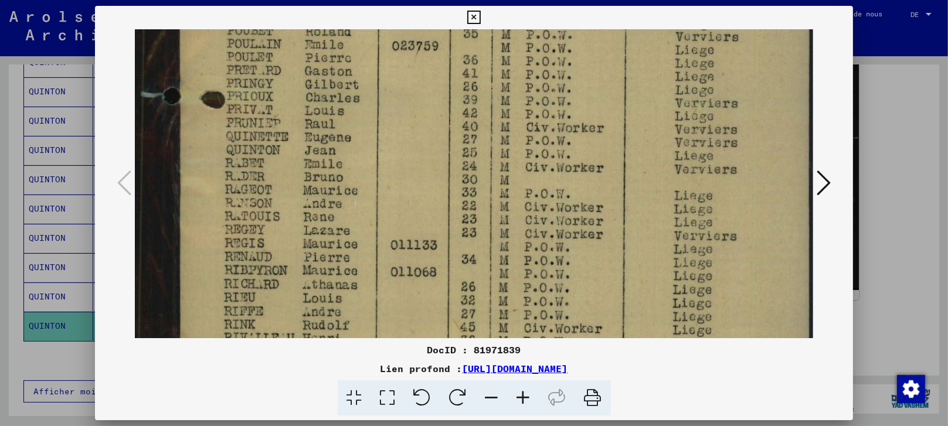
scroll to position [334, 0]
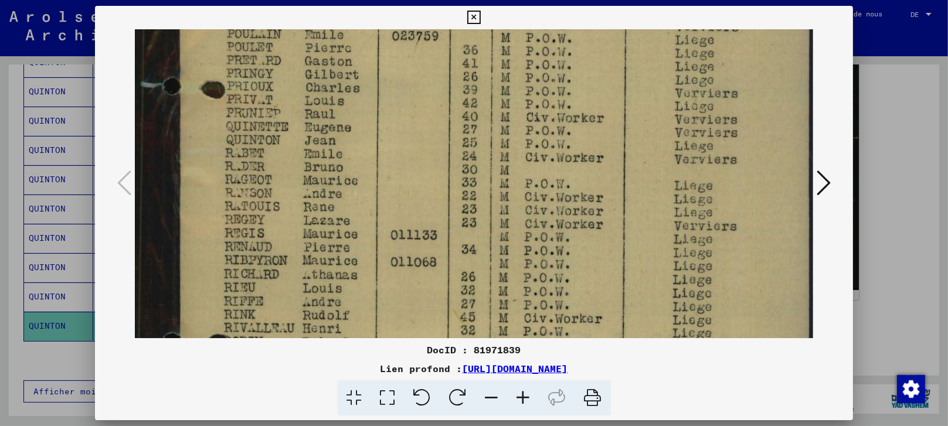
drag, startPoint x: 439, startPoint y: 243, endPoint x: 445, endPoint y: 145, distance: 98.0
click at [445, 145] on img at bounding box center [474, 203] width 679 height 1016
drag, startPoint x: 901, startPoint y: 89, endPoint x: 887, endPoint y: 100, distance: 18.4
click at [901, 90] on div at bounding box center [474, 213] width 948 height 426
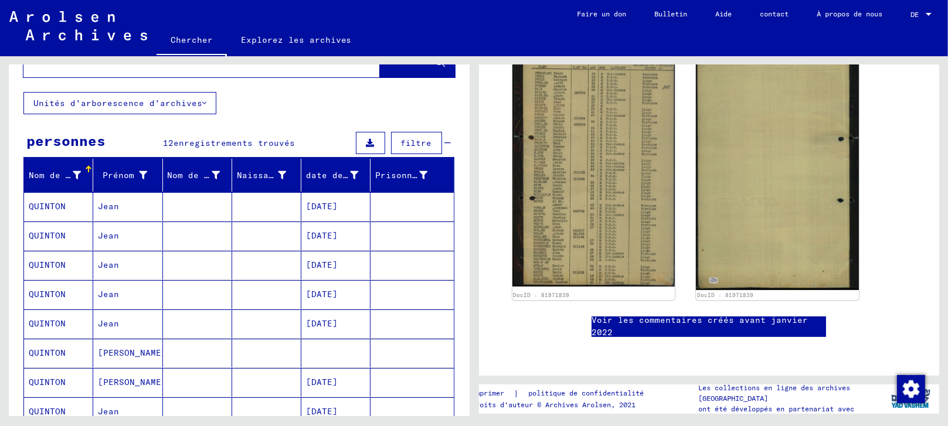
scroll to position [0, 0]
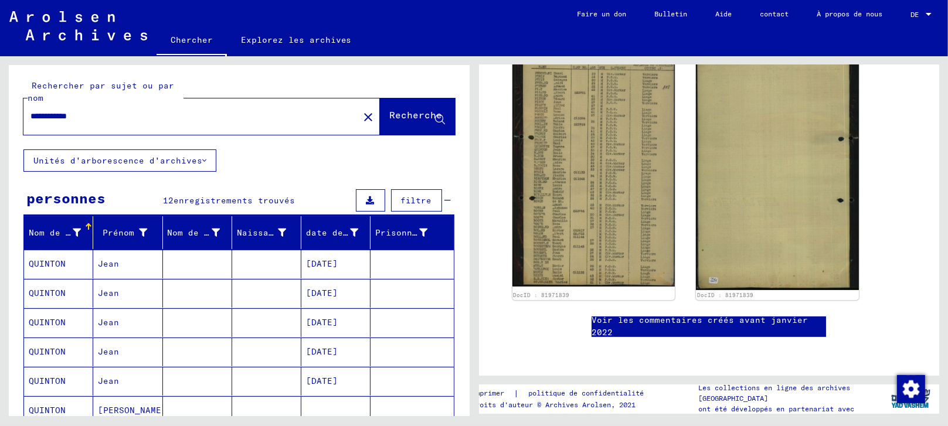
drag, startPoint x: 94, startPoint y: 115, endPoint x: 73, endPoint y: 120, distance: 21.5
click at [73, 120] on input "**********" at bounding box center [190, 116] width 321 height 12
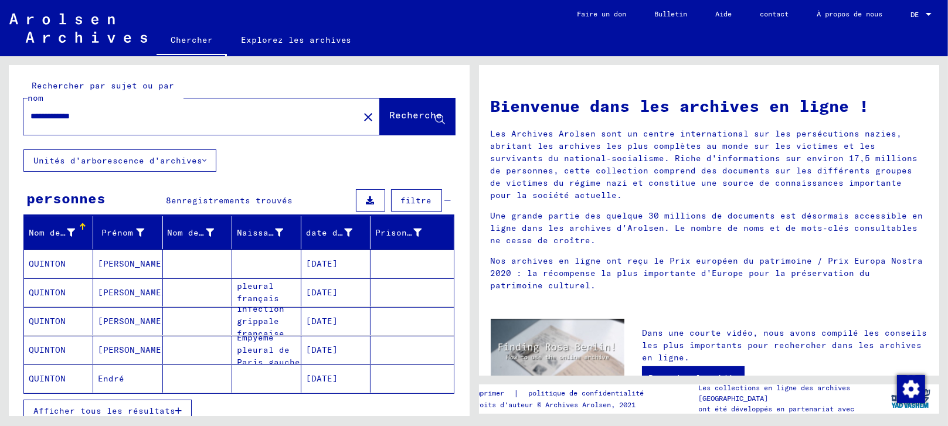
click at [316, 261] on font "[DATE]" at bounding box center [322, 263] width 32 height 11
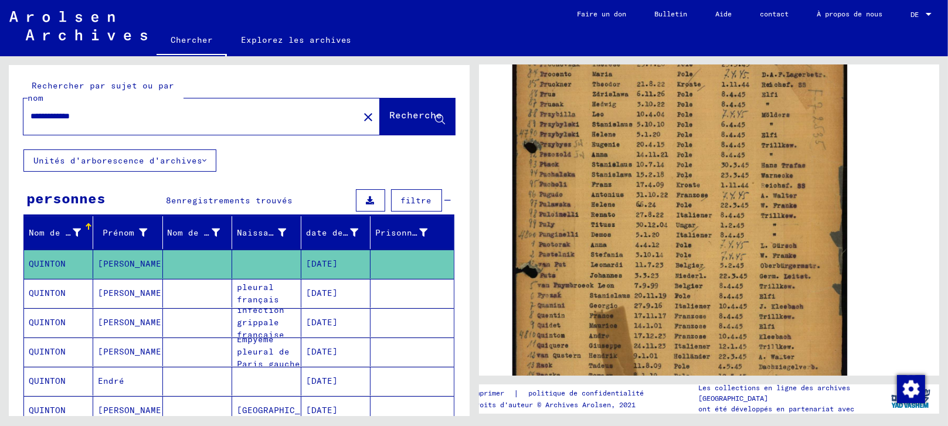
drag, startPoint x: 112, startPoint y: 113, endPoint x: 71, endPoint y: 129, distance: 44.0
click at [71, 129] on div "**********" at bounding box center [187, 116] width 328 height 26
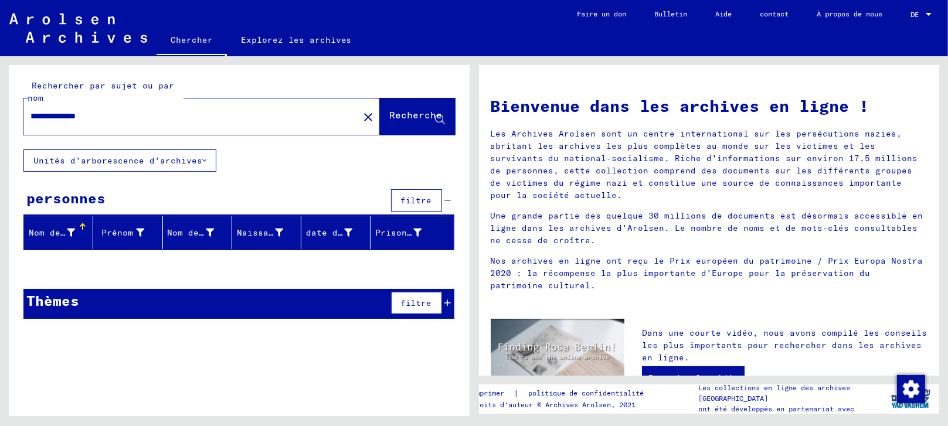
drag, startPoint x: 111, startPoint y: 115, endPoint x: 72, endPoint y: 124, distance: 40.2
click at [72, 124] on div "**********" at bounding box center [183, 116] width 321 height 26
type input "*******"
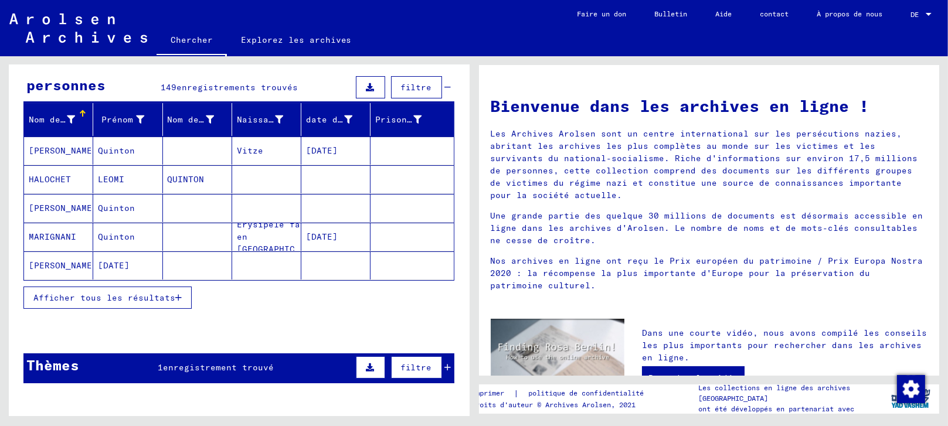
scroll to position [130, 0]
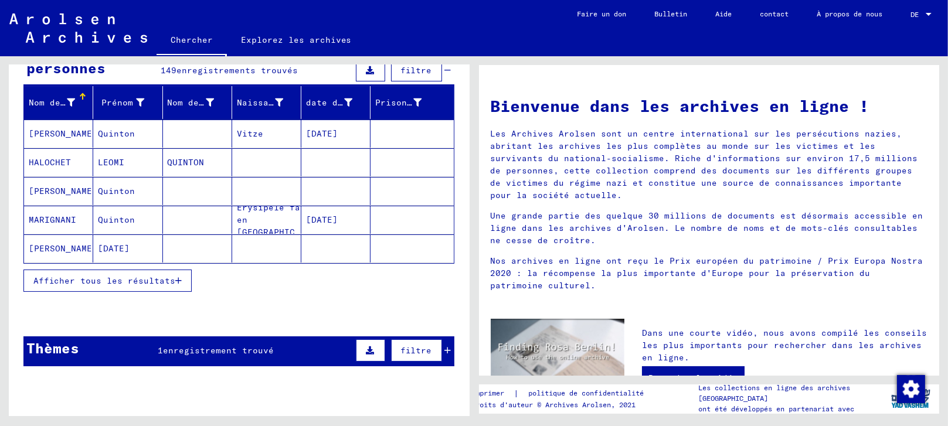
click at [137, 278] on font "Afficher tous les résultats" at bounding box center [104, 280] width 142 height 11
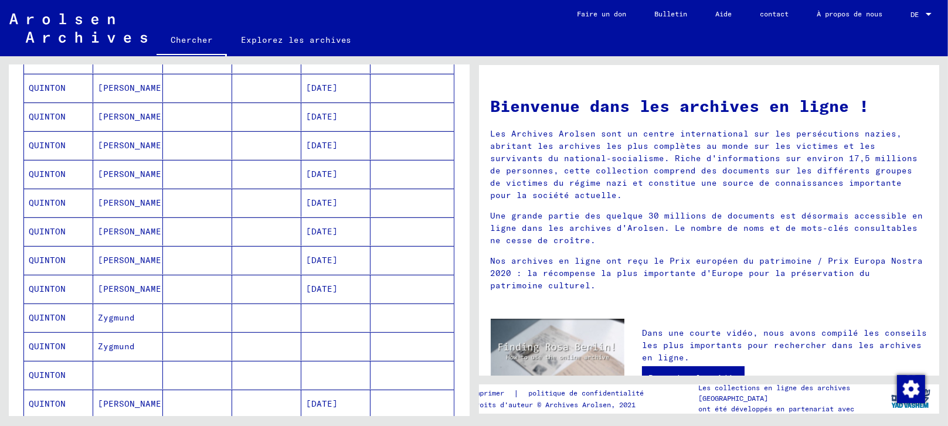
scroll to position [586, 0]
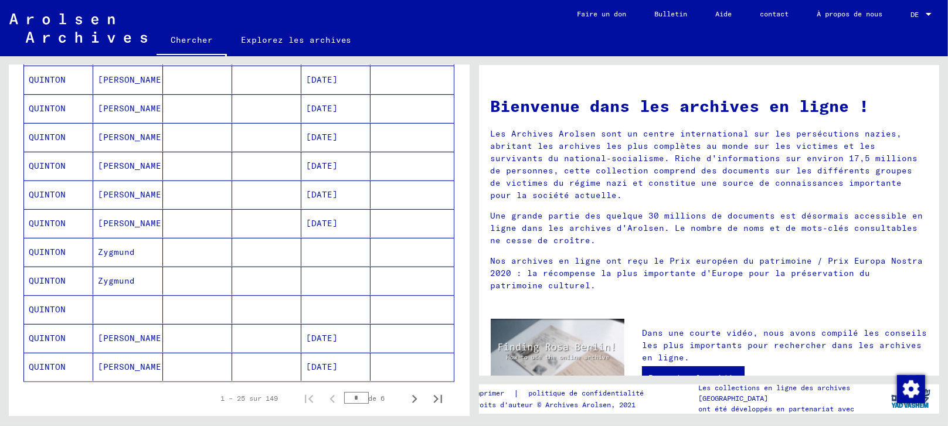
click at [207, 306] on mat-cell at bounding box center [197, 309] width 69 height 28
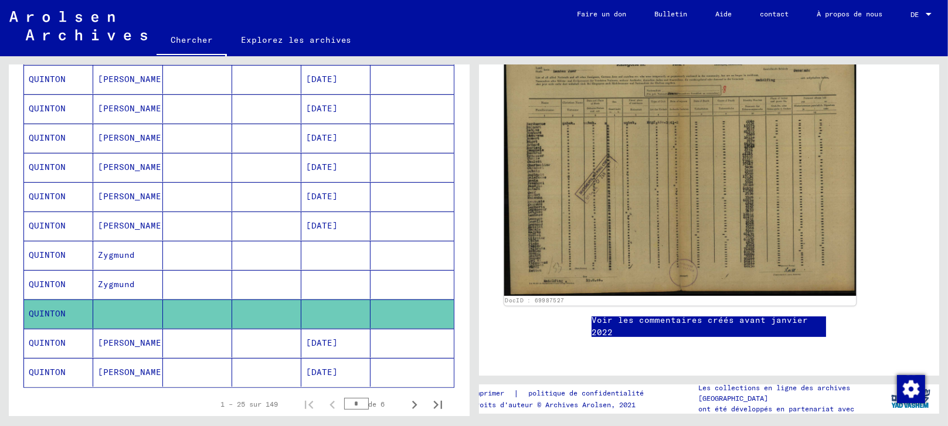
scroll to position [195, 0]
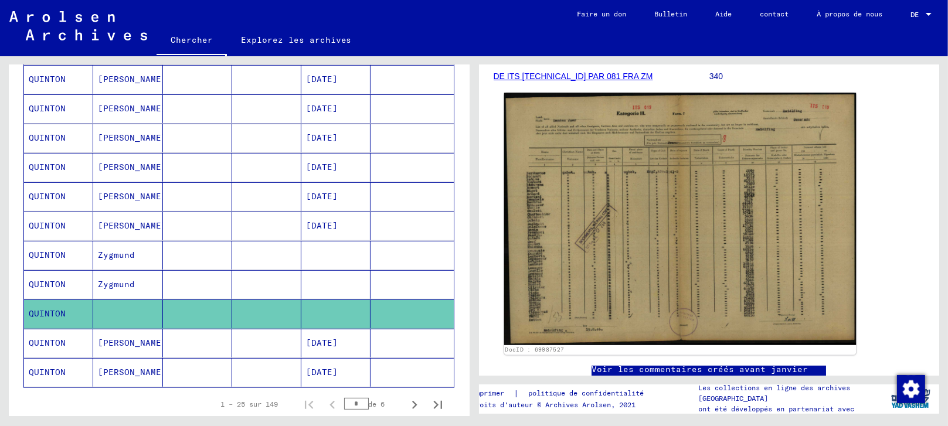
click at [574, 261] on img at bounding box center [679, 219] width 352 height 252
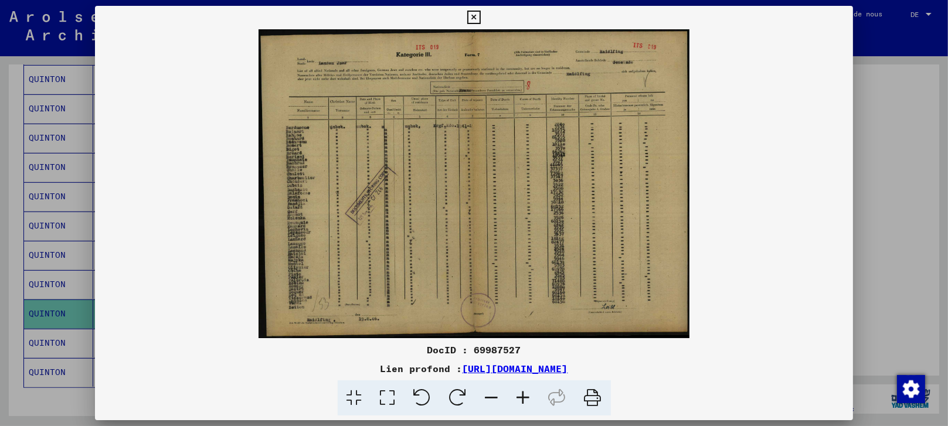
click at [386, 393] on icon at bounding box center [387, 398] width 33 height 36
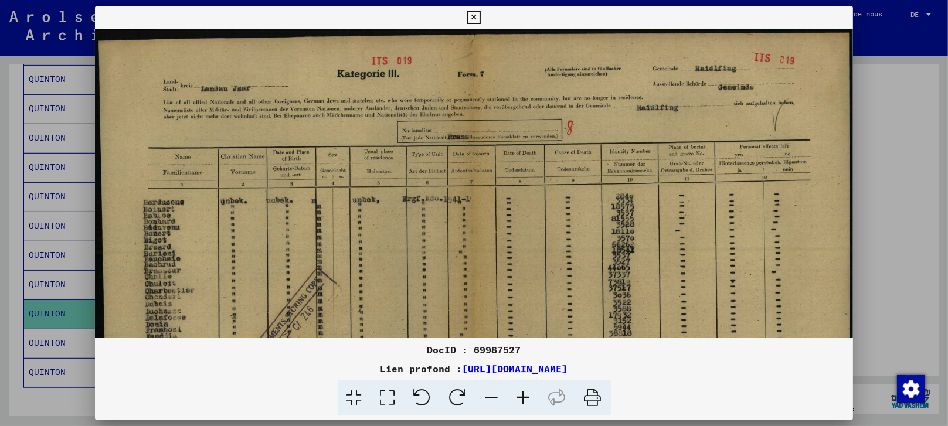
click at [520, 390] on icon at bounding box center [523, 398] width 32 height 36
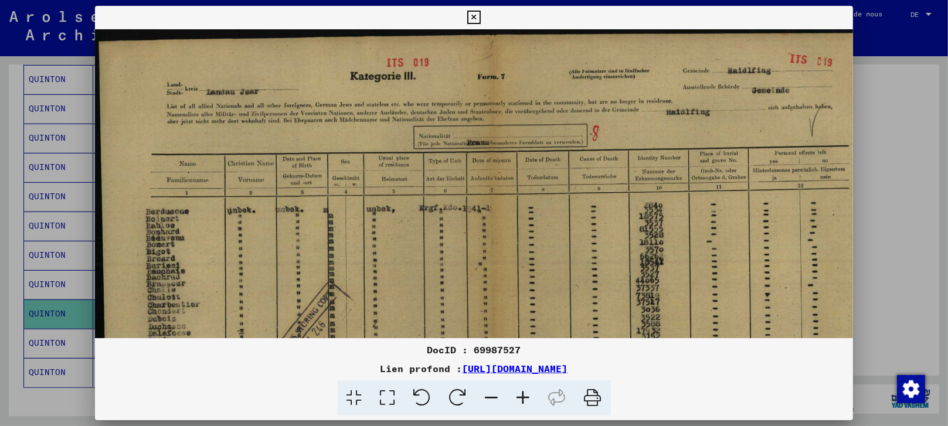
click at [520, 390] on icon at bounding box center [523, 398] width 32 height 36
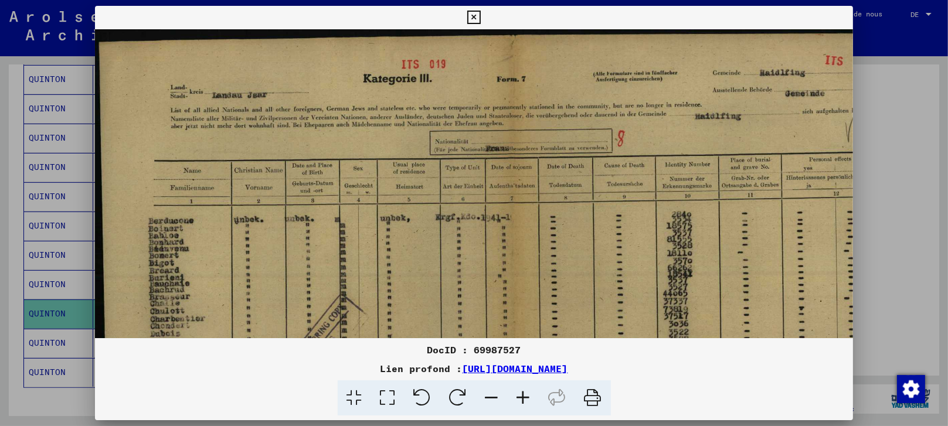
click at [520, 390] on icon at bounding box center [523, 398] width 32 height 36
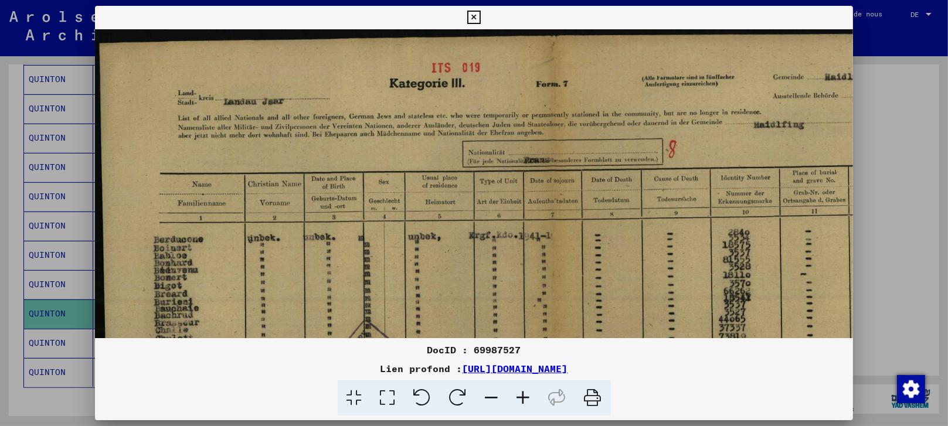
click at [520, 390] on icon at bounding box center [523, 398] width 32 height 36
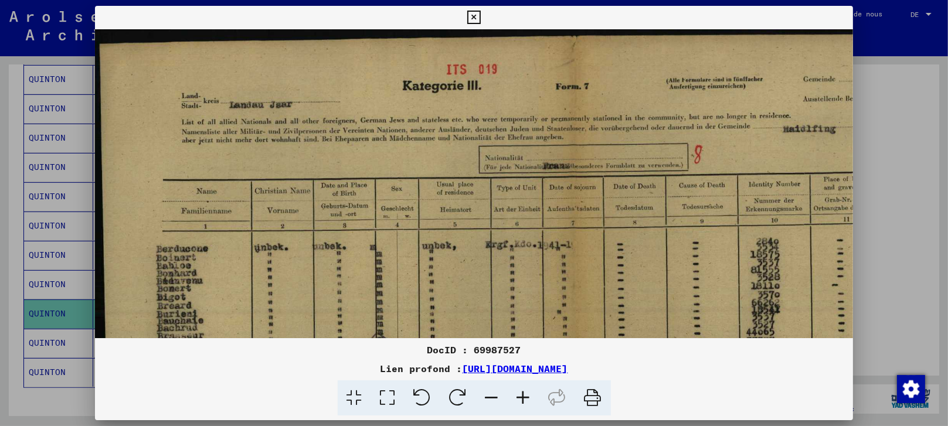
click at [520, 390] on icon at bounding box center [523, 398] width 32 height 36
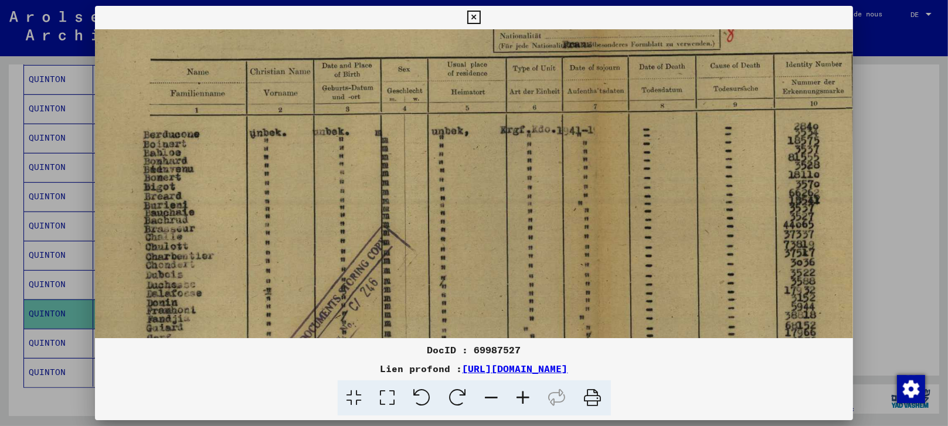
scroll to position [134, 18]
drag, startPoint x: 455, startPoint y: 294, endPoint x: 437, endPoint y: 168, distance: 126.6
click at [437, 168] on img at bounding box center [599, 269] width 1044 height 748
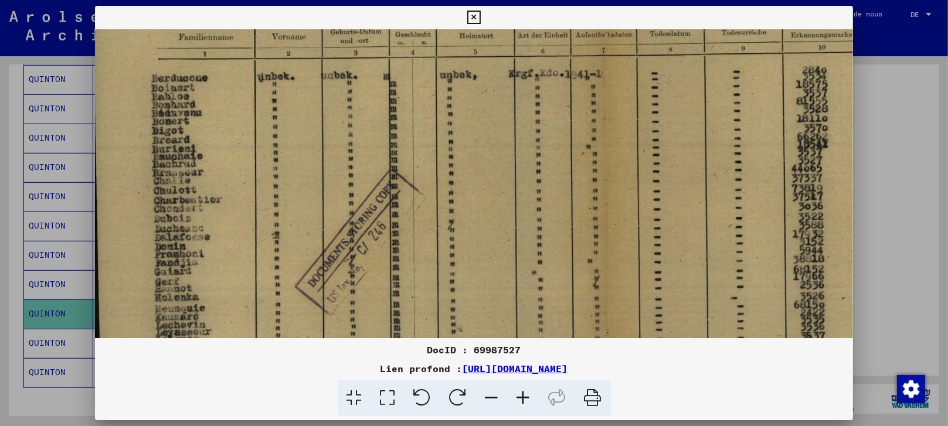
drag, startPoint x: 430, startPoint y: 246, endPoint x: 438, endPoint y: 192, distance: 54.5
click at [438, 192] on img at bounding box center [607, 214] width 1044 height 748
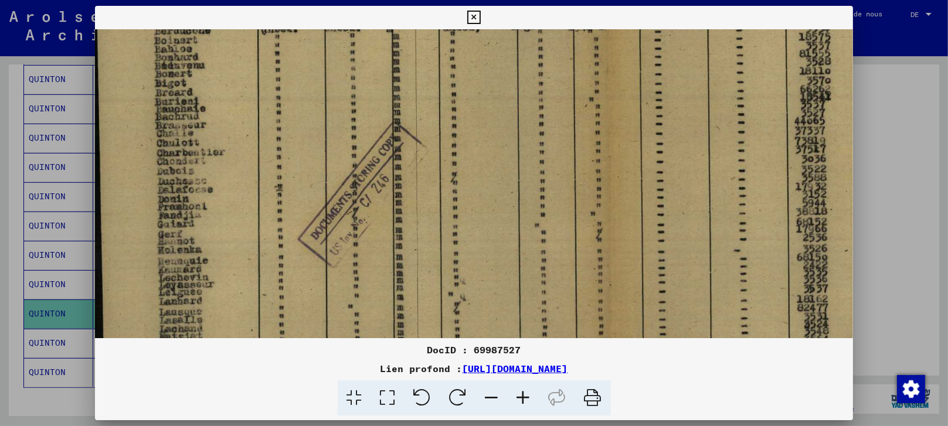
drag, startPoint x: 411, startPoint y: 281, endPoint x: 414, endPoint y: 234, distance: 47.0
click at [414, 234] on img at bounding box center [610, 167] width 1044 height 748
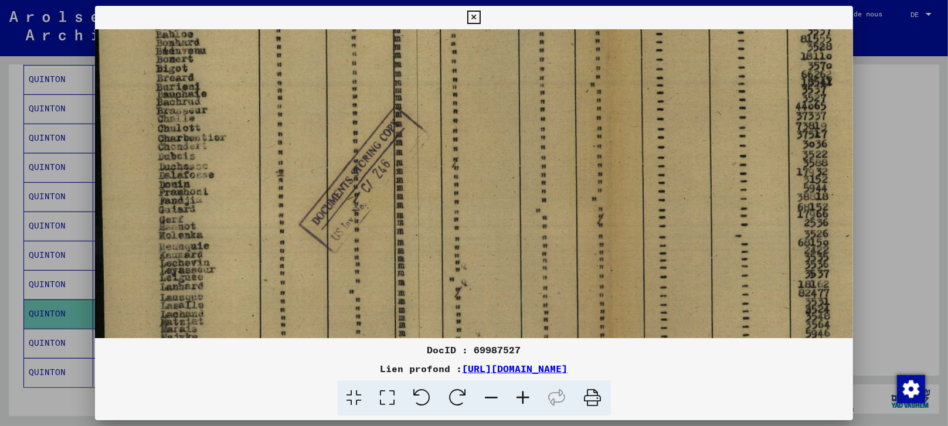
drag, startPoint x: 404, startPoint y: 323, endPoint x: 405, endPoint y: 308, distance: 14.7
click at [405, 308] on img at bounding box center [611, 152] width 1044 height 748
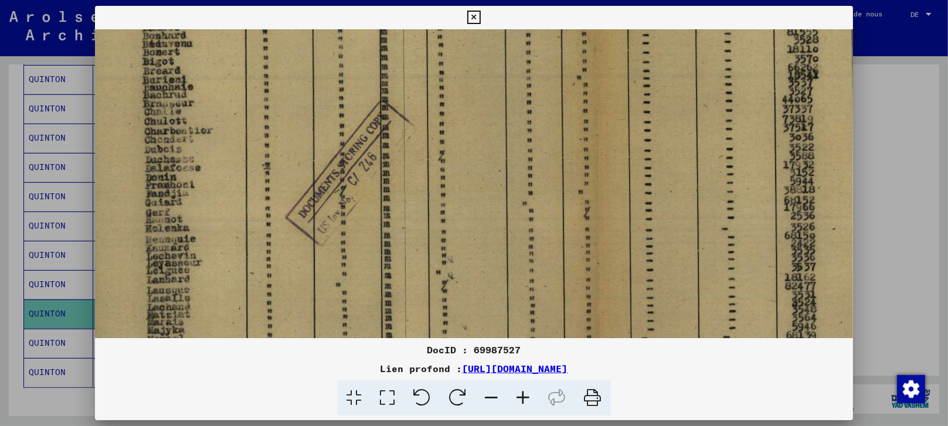
scroll to position [260, 16]
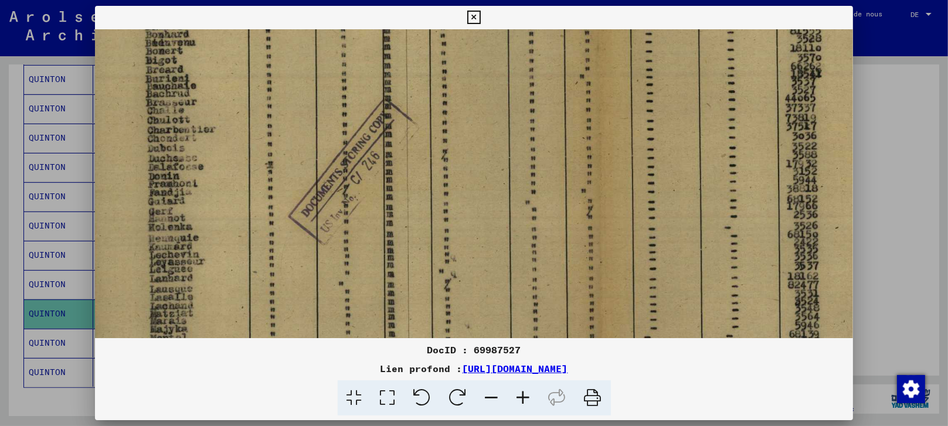
drag, startPoint x: 359, startPoint y: 309, endPoint x: 349, endPoint y: 301, distance: 13.4
click at [349, 301] on img at bounding box center [601, 144] width 1044 height 748
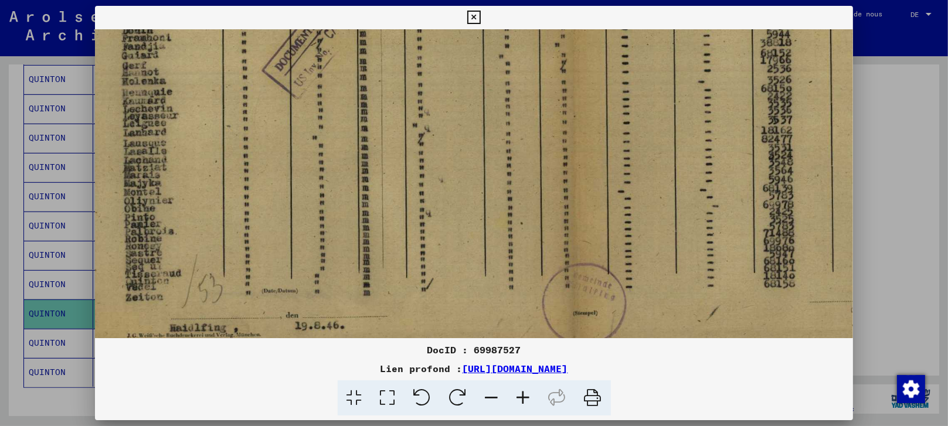
scroll to position [408, 43]
drag, startPoint x: 425, startPoint y: 280, endPoint x: 399, endPoint y: 132, distance: 149.4
click at [886, 293] on div at bounding box center [474, 213] width 948 height 426
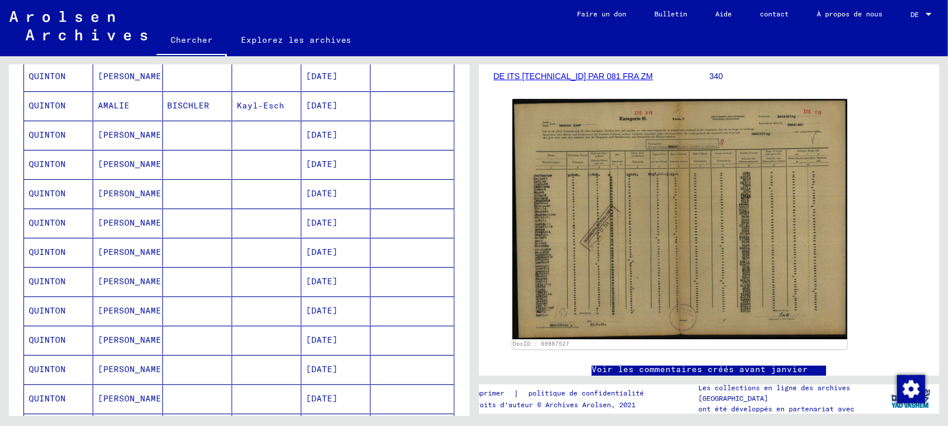
scroll to position [269, 0]
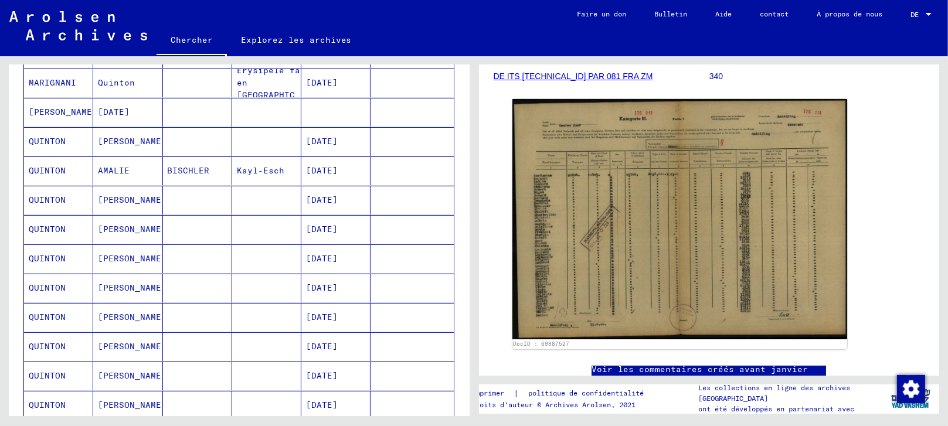
click at [309, 136] on font "[DATE]" at bounding box center [322, 141] width 32 height 11
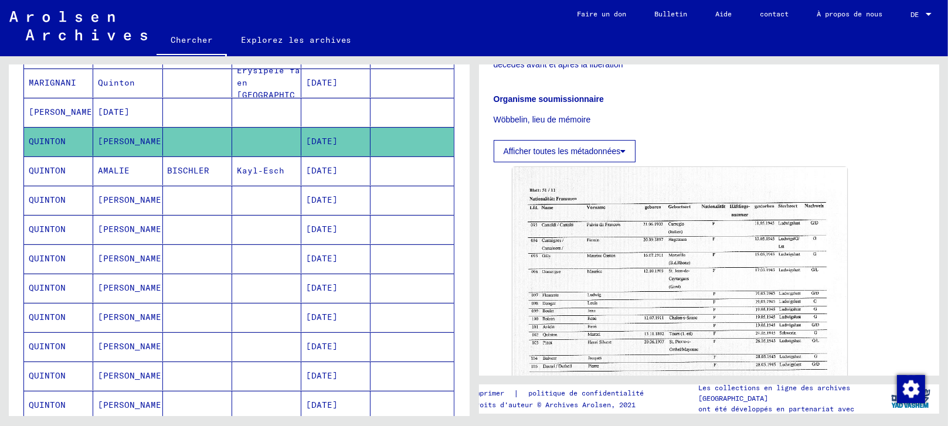
scroll to position [325, 0]
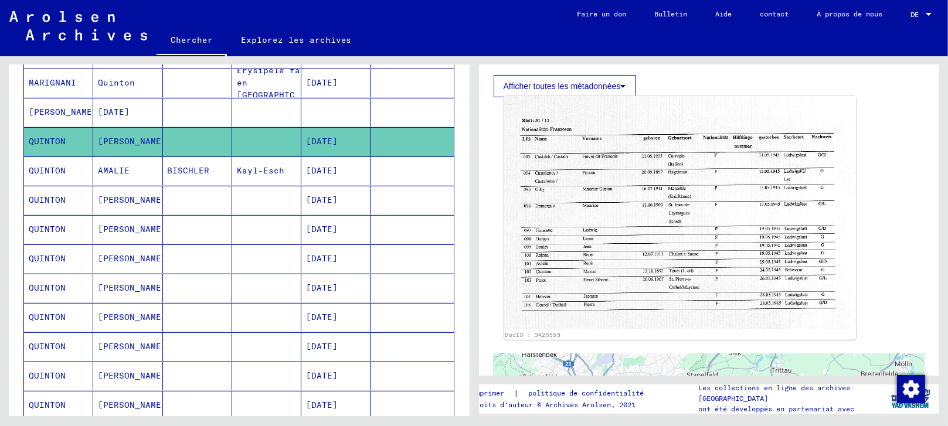
click at [604, 253] on img at bounding box center [679, 212] width 352 height 233
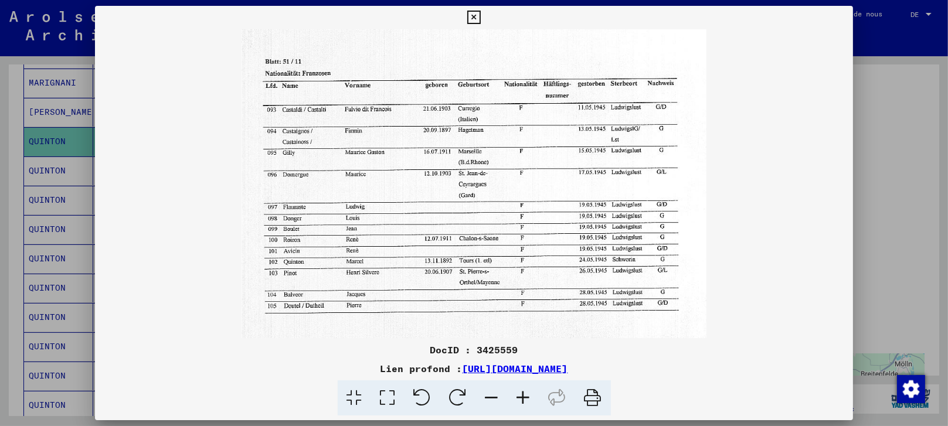
click at [890, 150] on div at bounding box center [474, 213] width 948 height 426
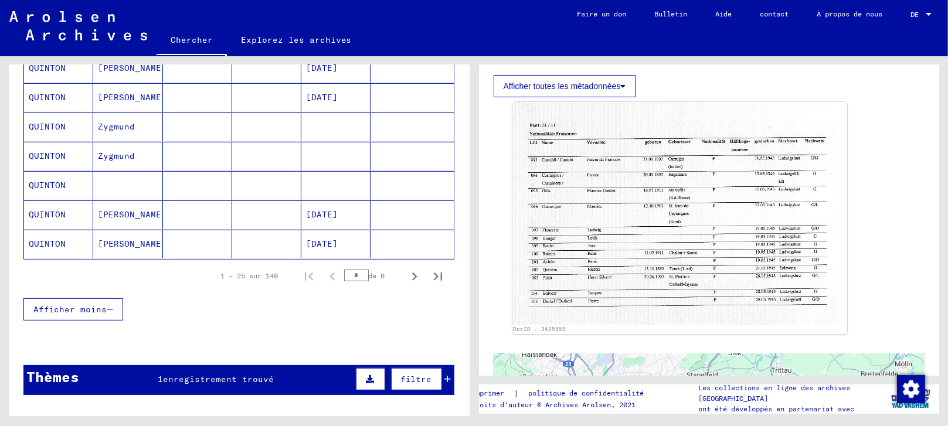
scroll to position [790, 0]
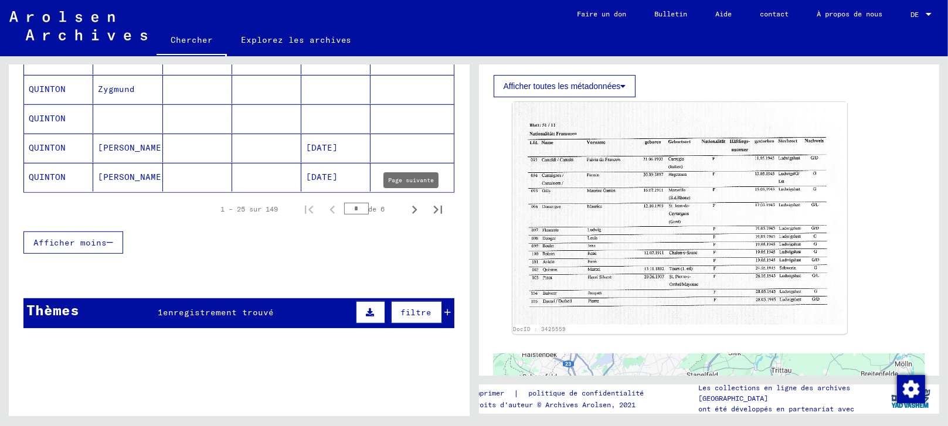
click at [406, 205] on icon "Page suivante" at bounding box center [414, 210] width 16 height 16
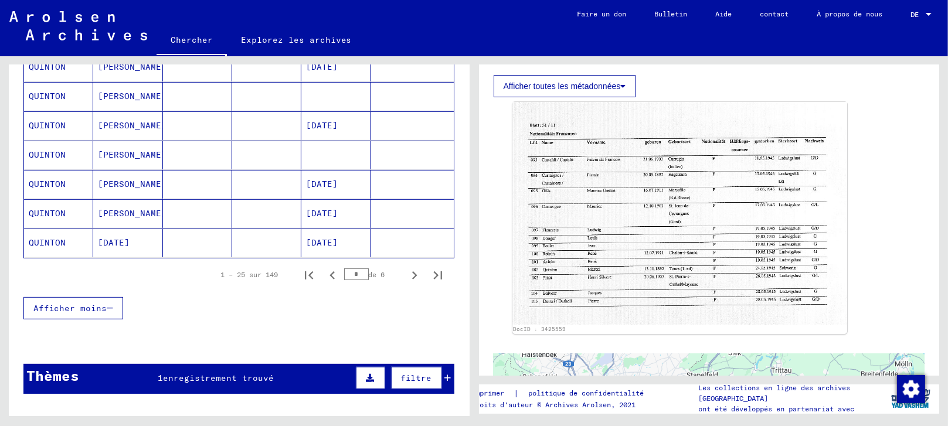
scroll to position [725, 0]
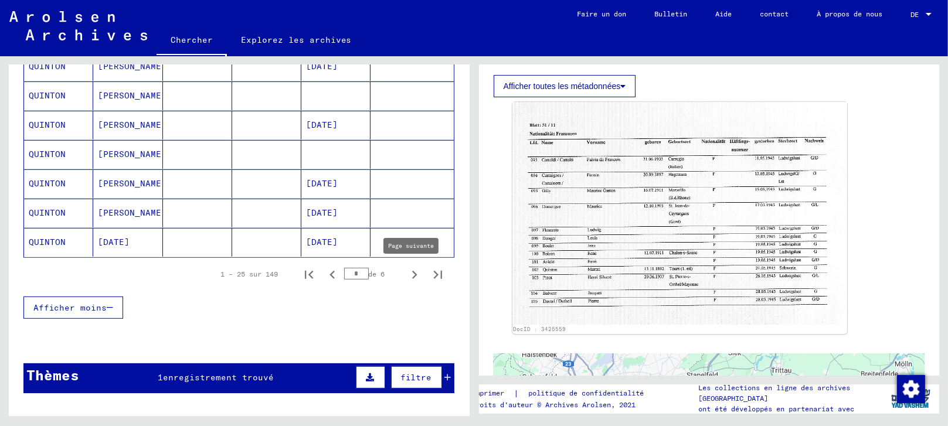
click at [406, 271] on icon "Page suivante" at bounding box center [414, 275] width 16 height 16
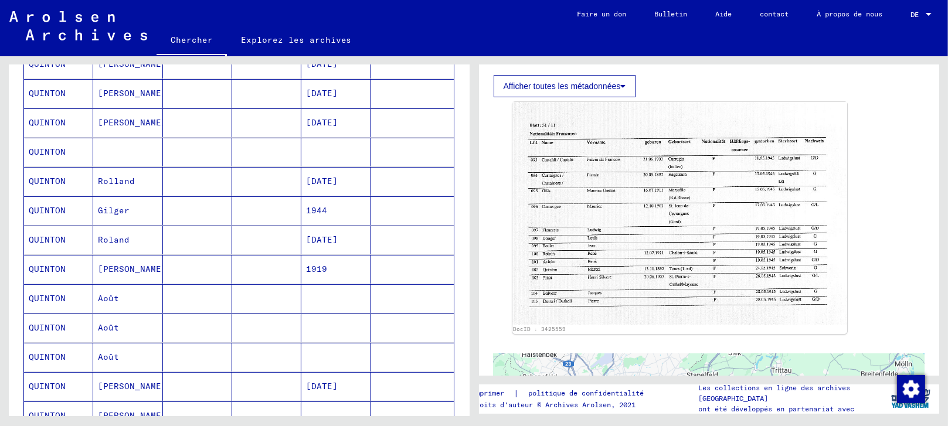
scroll to position [334, 0]
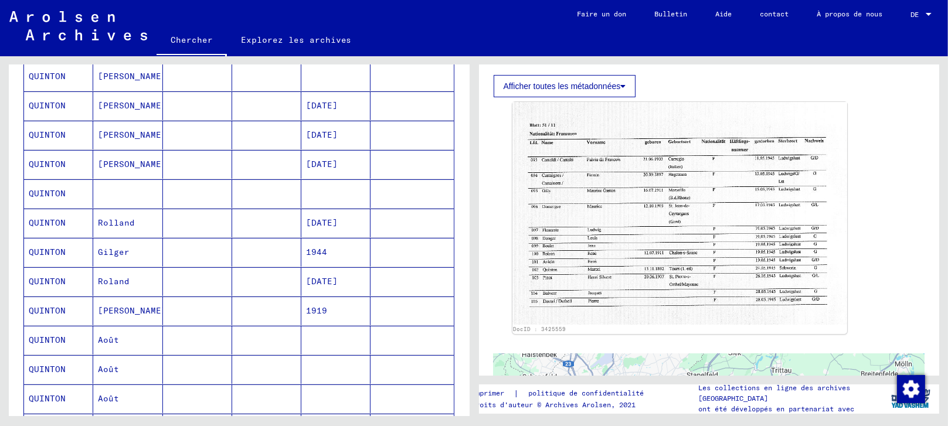
click at [334, 278] on font "[DATE]" at bounding box center [322, 281] width 32 height 11
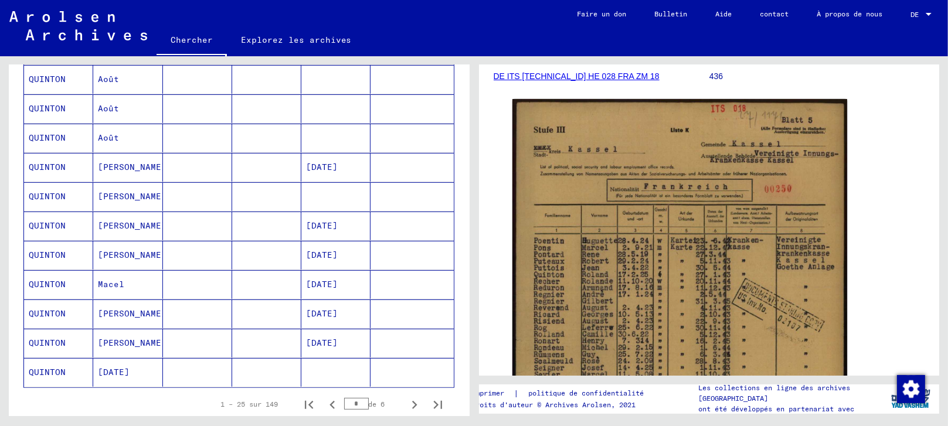
scroll to position [660, 0]
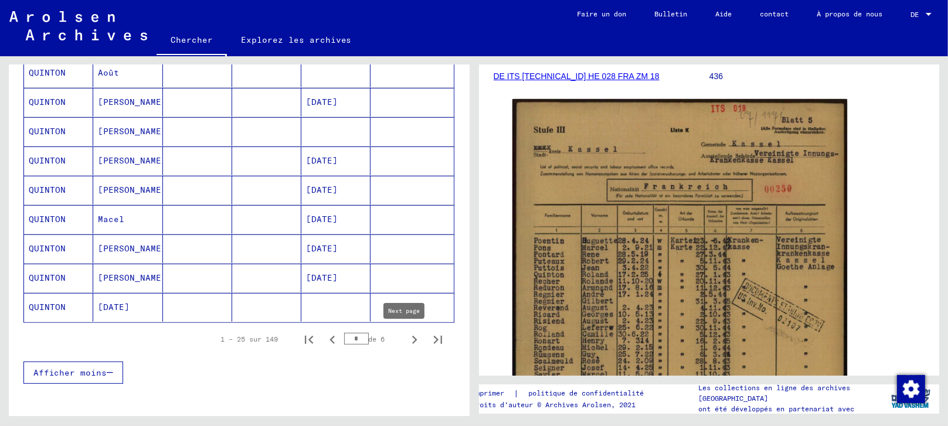
click at [406, 332] on icon "Page suivante" at bounding box center [414, 340] width 16 height 16
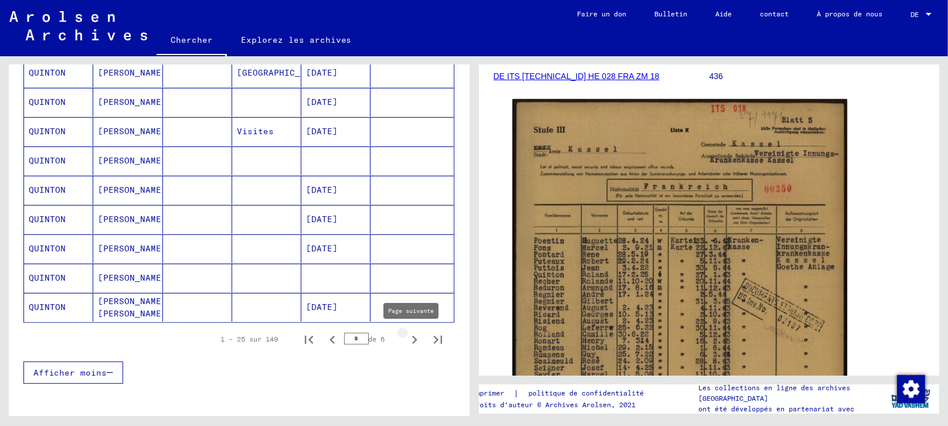
click at [406, 338] on icon "Page suivante" at bounding box center [414, 340] width 16 height 16
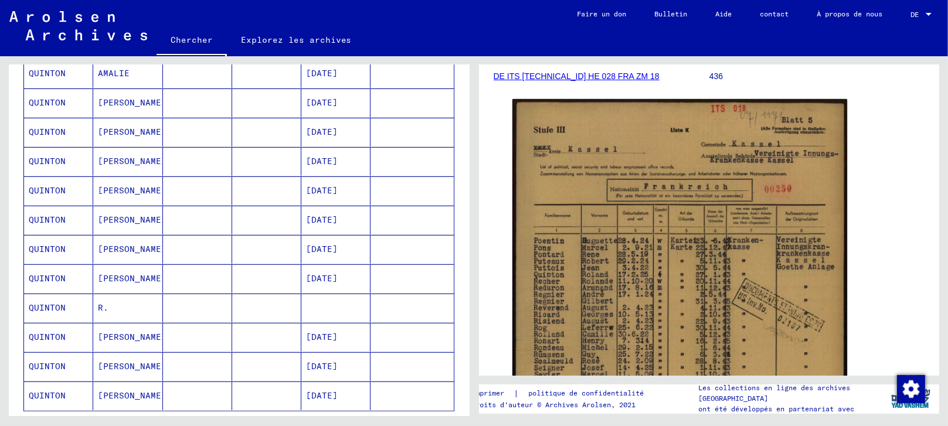
scroll to position [595, 0]
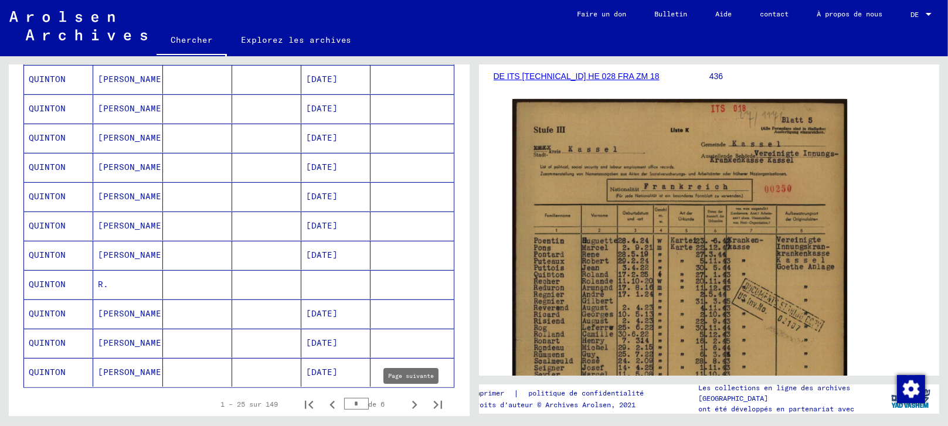
click at [406, 399] on icon "Page suivante" at bounding box center [414, 405] width 16 height 16
type input "*"
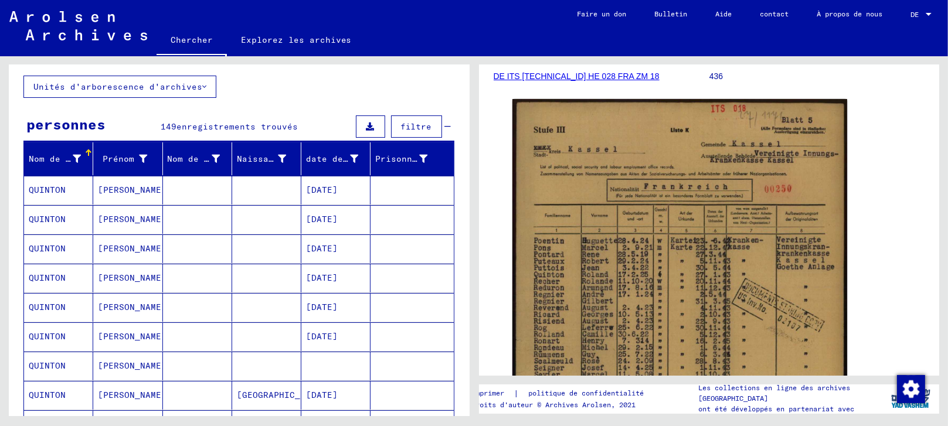
scroll to position [0, 0]
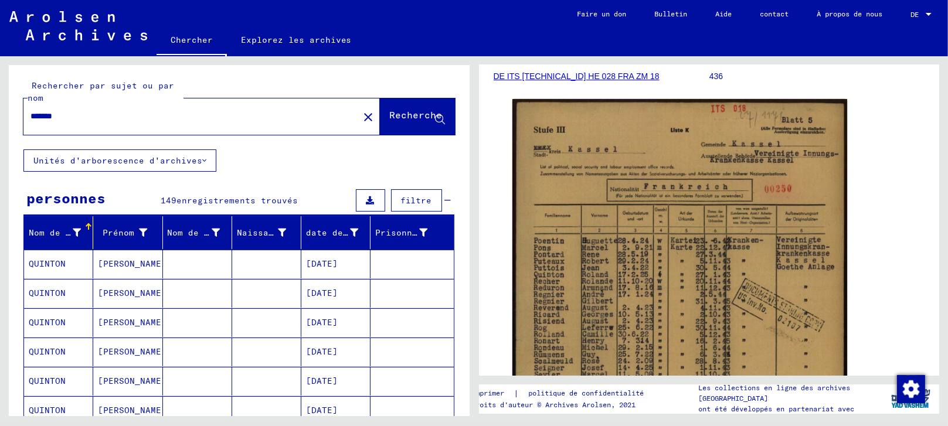
click at [361, 115] on mat-icon "close" at bounding box center [368, 117] width 14 height 14
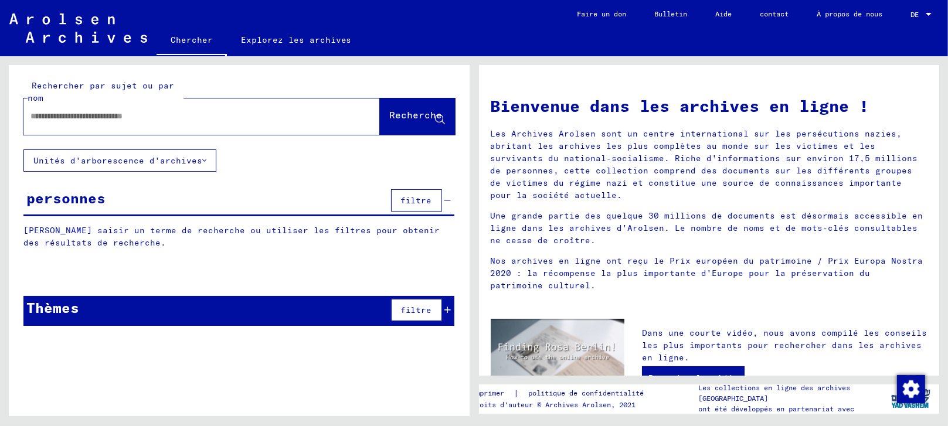
click at [229, 119] on input "text" at bounding box center [187, 116] width 314 height 12
paste input "*****"
type input "*****"
click at [381, 107] on button "Recherche" at bounding box center [417, 116] width 75 height 36
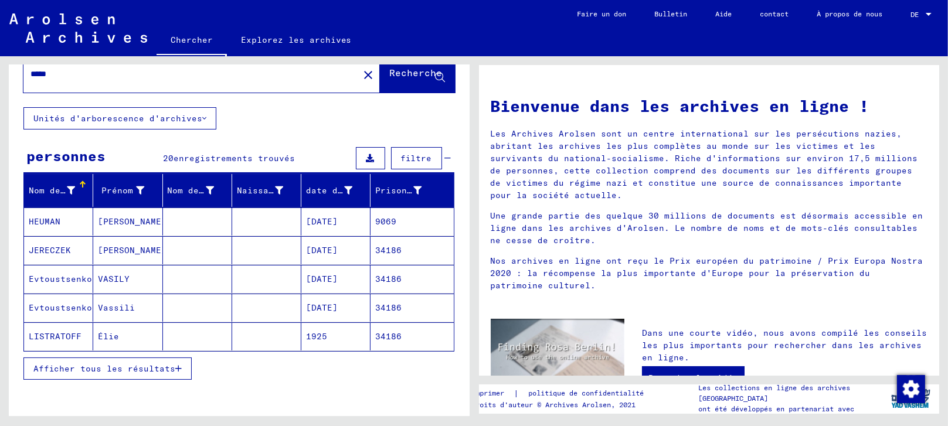
scroll to position [65, 0]
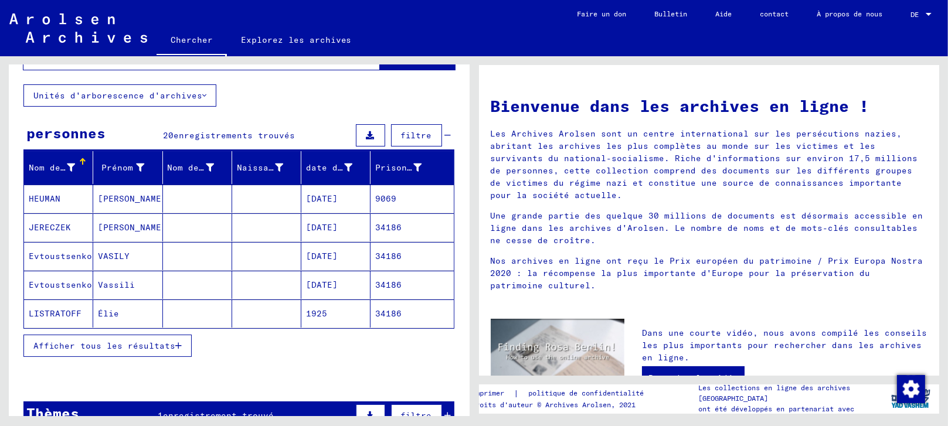
click at [92, 342] on font "Afficher tous les résultats" at bounding box center [104, 345] width 142 height 11
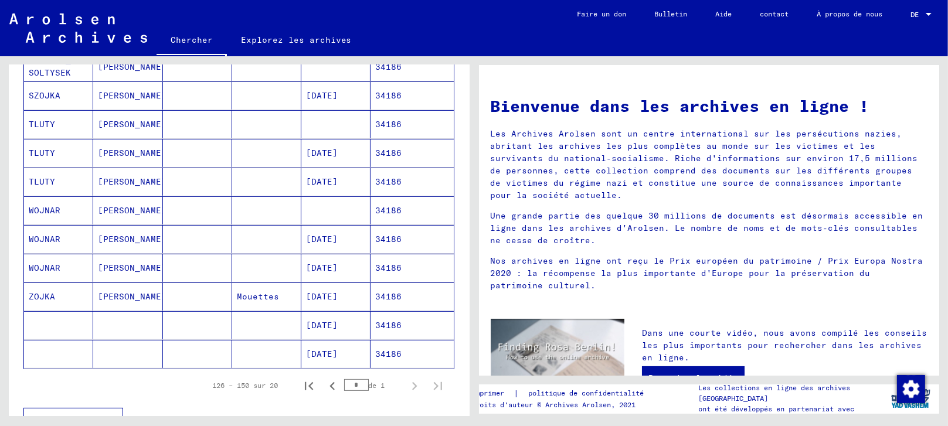
scroll to position [520, 0]
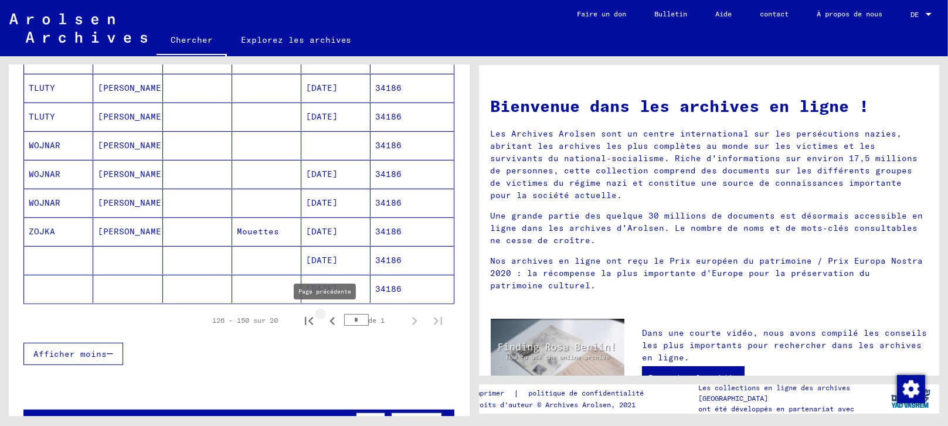
click at [324, 316] on icon "Page précédente" at bounding box center [332, 321] width 16 height 16
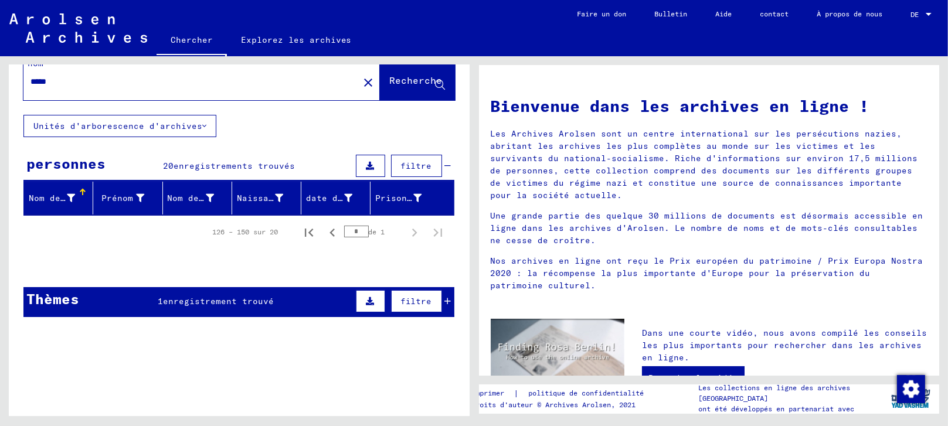
click at [173, 161] on font "enregistrements trouvés" at bounding box center [233, 166] width 121 height 11
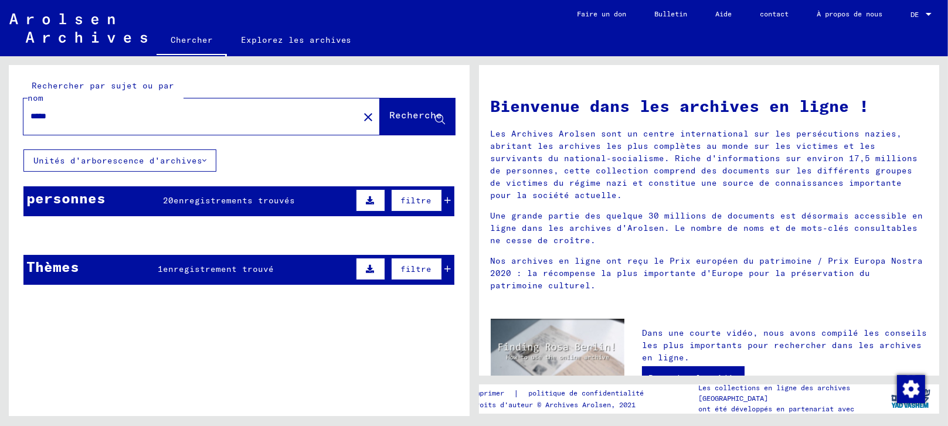
click at [78, 194] on font "personnes" at bounding box center [65, 198] width 79 height 18
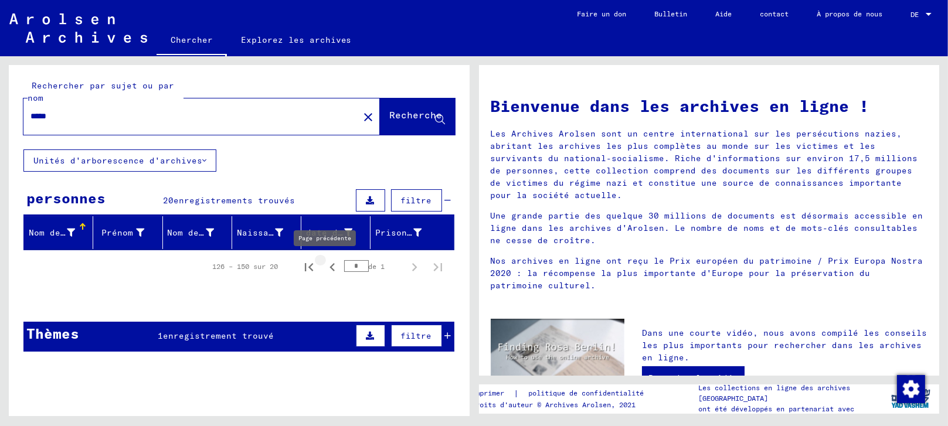
click at [329, 267] on icon "Page précédente" at bounding box center [331, 267] width 5 height 8
click at [329, 265] on icon "Page précédente" at bounding box center [331, 267] width 5 height 8
type input "*"
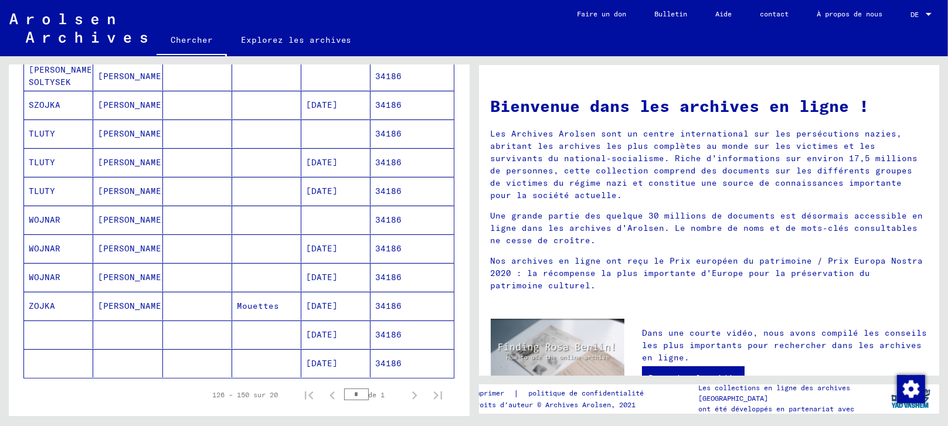
scroll to position [455, 0]
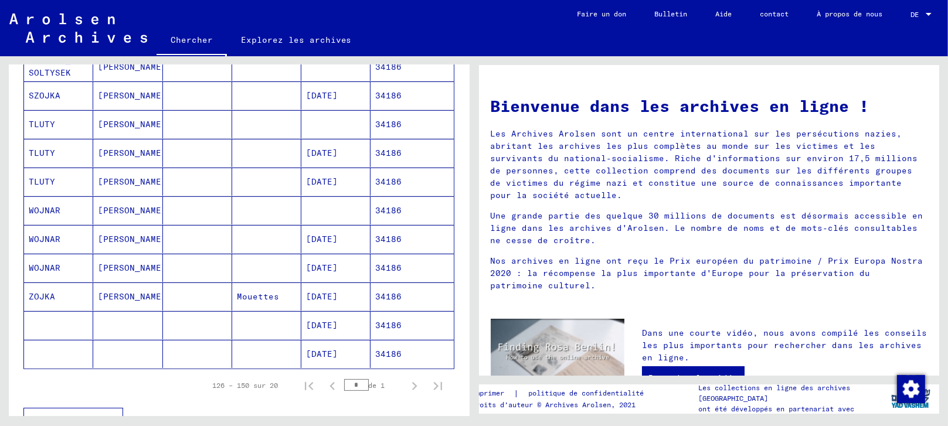
click at [71, 318] on mat-cell at bounding box center [58, 325] width 69 height 28
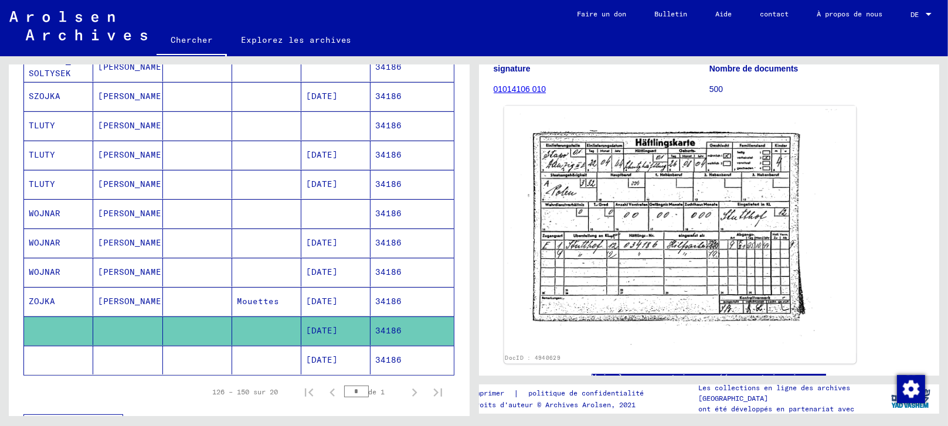
scroll to position [130, 0]
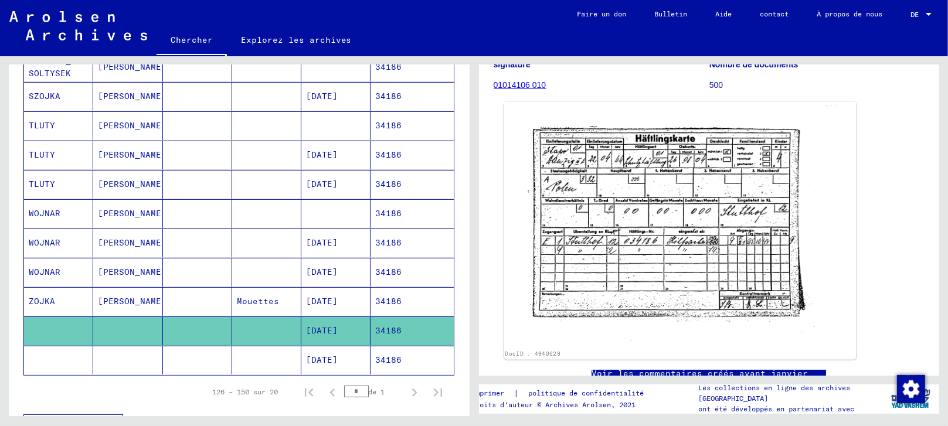
click at [612, 268] on img at bounding box center [679, 225] width 352 height 247
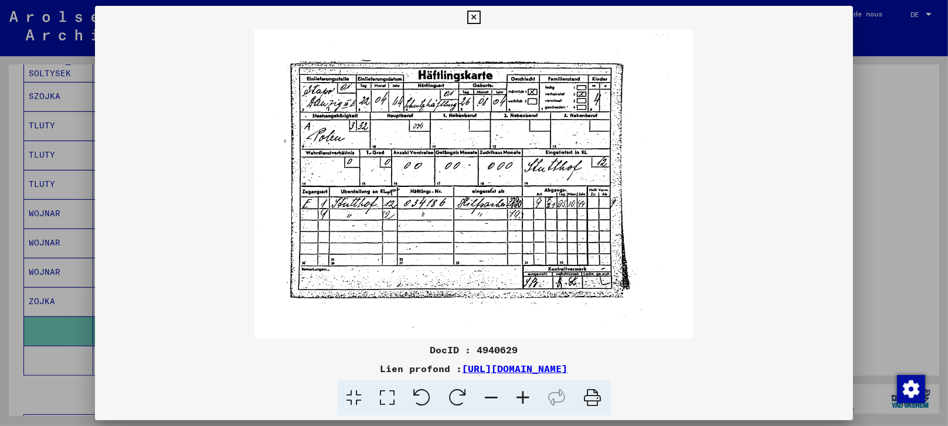
drag, startPoint x: 387, startPoint y: 397, endPoint x: 379, endPoint y: 384, distance: 14.8
click at [386, 396] on icon at bounding box center [387, 398] width 33 height 36
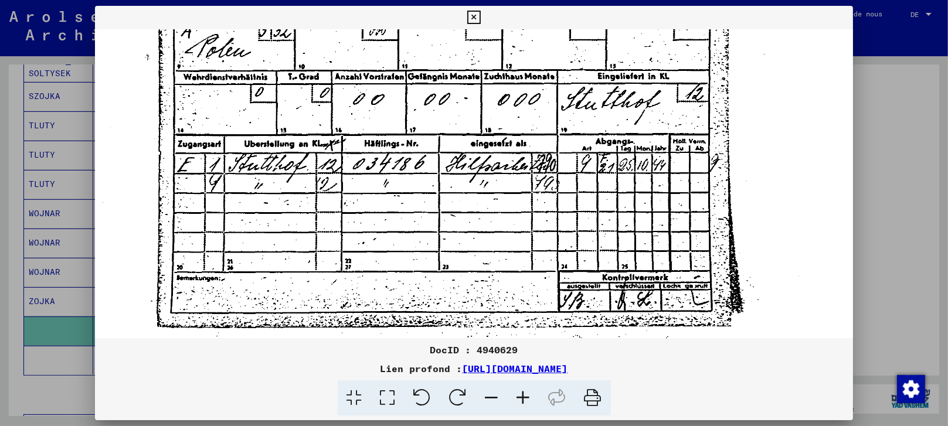
scroll to position [167, 0]
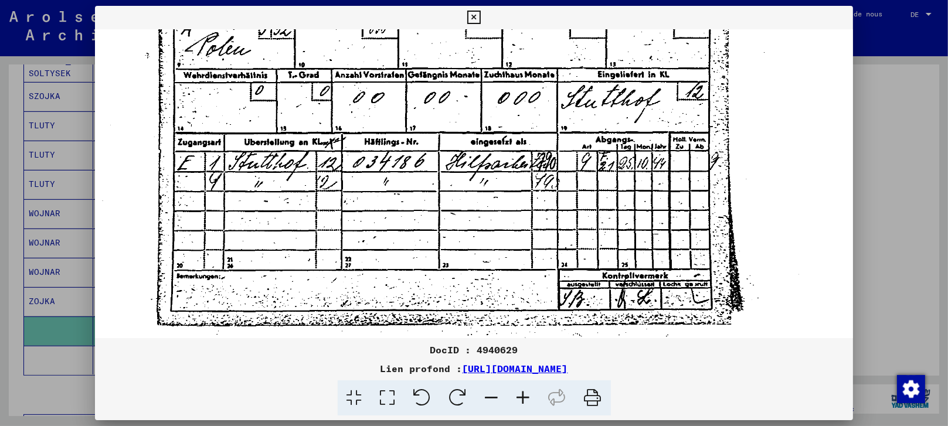
drag, startPoint x: 139, startPoint y: 305, endPoint x: 200, endPoint y: 139, distance: 176.7
click at [200, 139] on img at bounding box center [474, 128] width 758 height 533
click at [916, 280] on div at bounding box center [474, 213] width 948 height 426
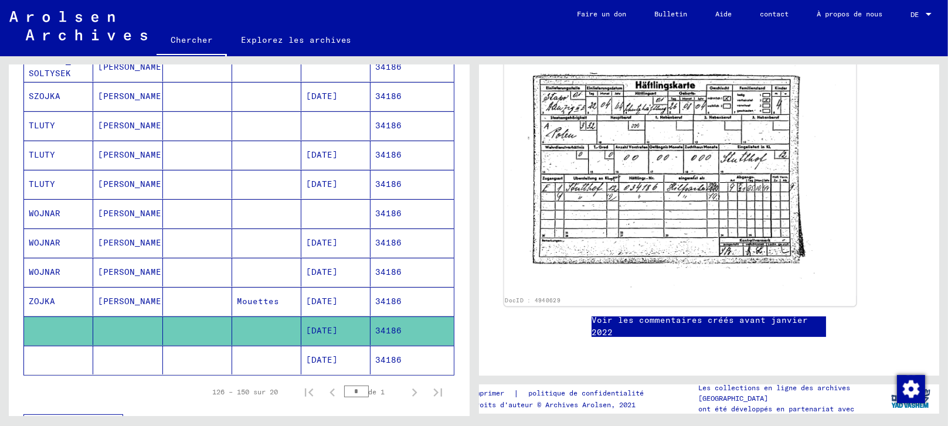
scroll to position [65, 0]
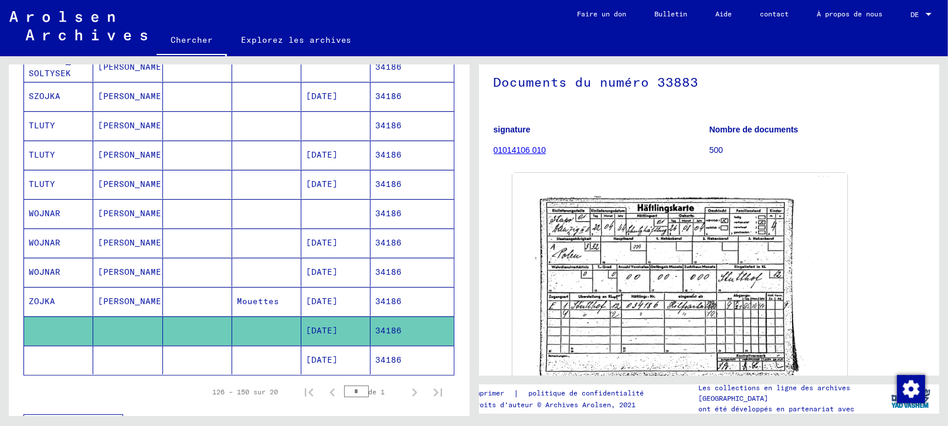
click at [271, 364] on mat-cell at bounding box center [266, 360] width 69 height 29
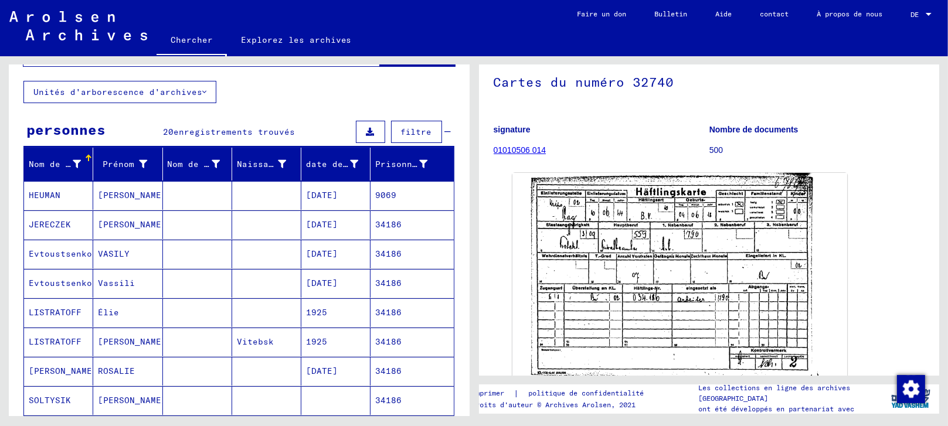
scroll to position [4, 0]
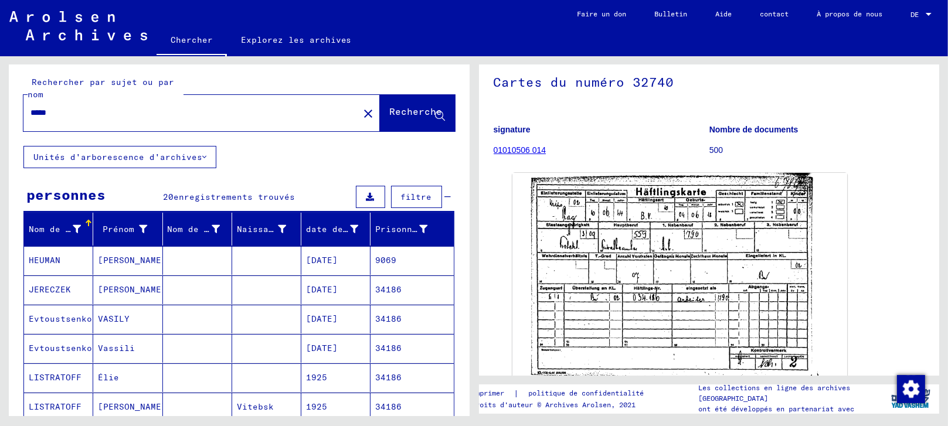
click at [108, 108] on input "*****" at bounding box center [190, 113] width 321 height 12
paste input "text"
type input "*****"
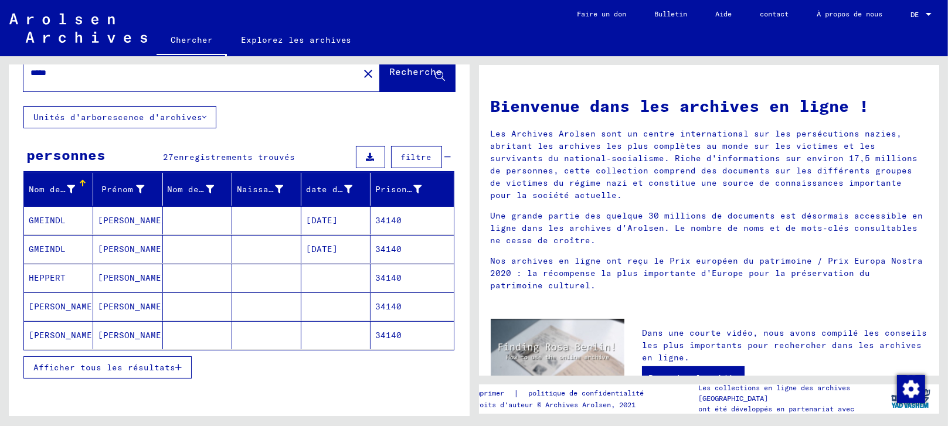
scroll to position [65, 0]
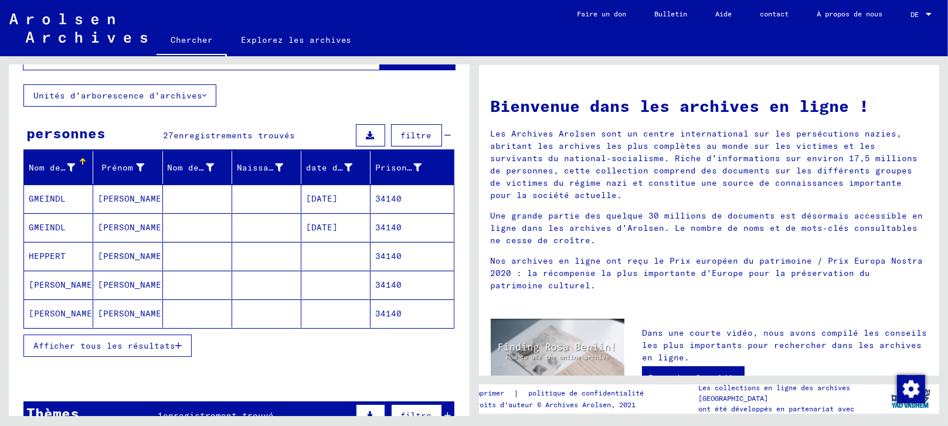
click at [109, 340] on font "Afficher tous les résultats" at bounding box center [104, 345] width 142 height 11
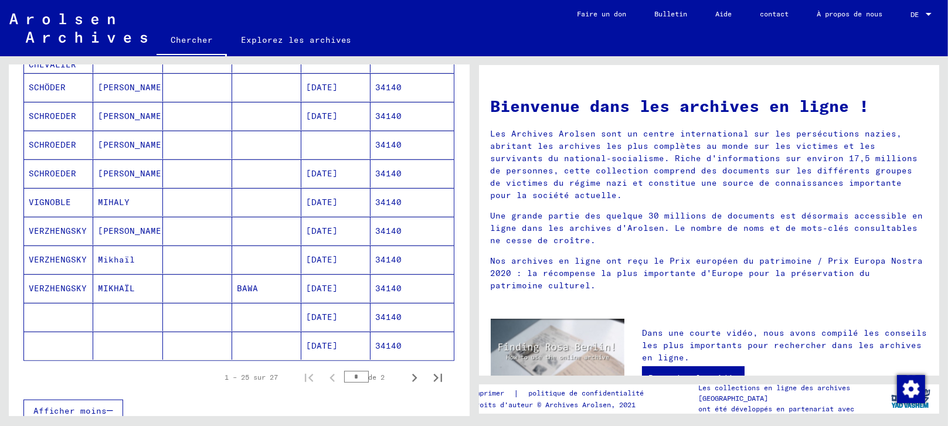
scroll to position [651, 0]
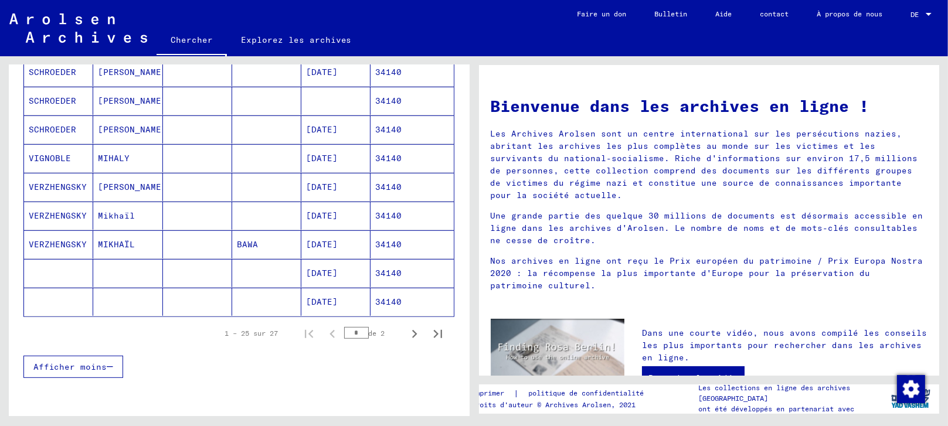
click at [315, 297] on font "[DATE]" at bounding box center [322, 302] width 32 height 11
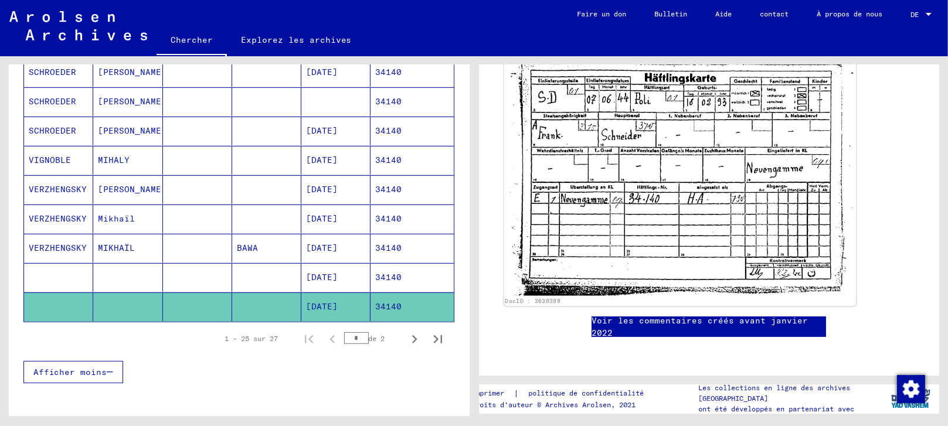
scroll to position [65, 0]
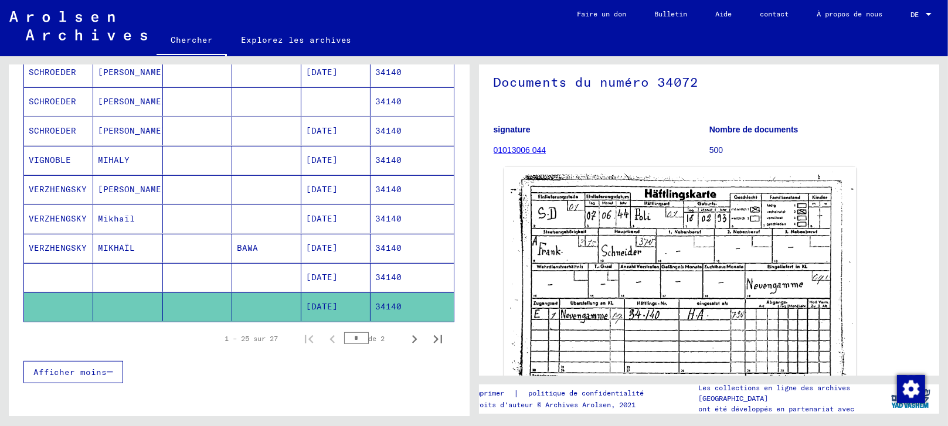
click at [594, 299] on img at bounding box center [679, 289] width 352 height 245
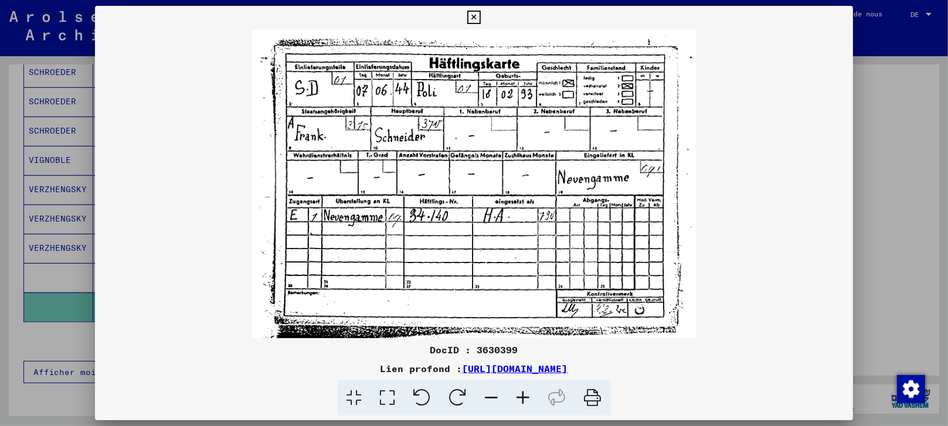
click at [888, 233] on div at bounding box center [474, 213] width 948 height 426
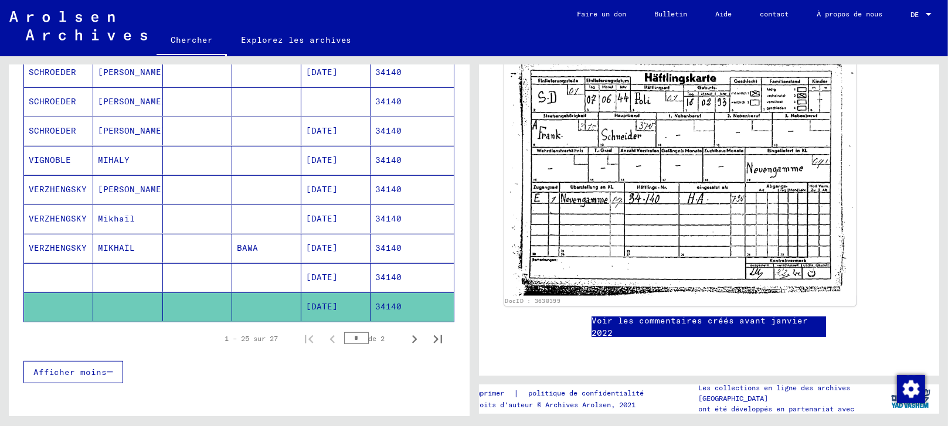
scroll to position [195, 0]
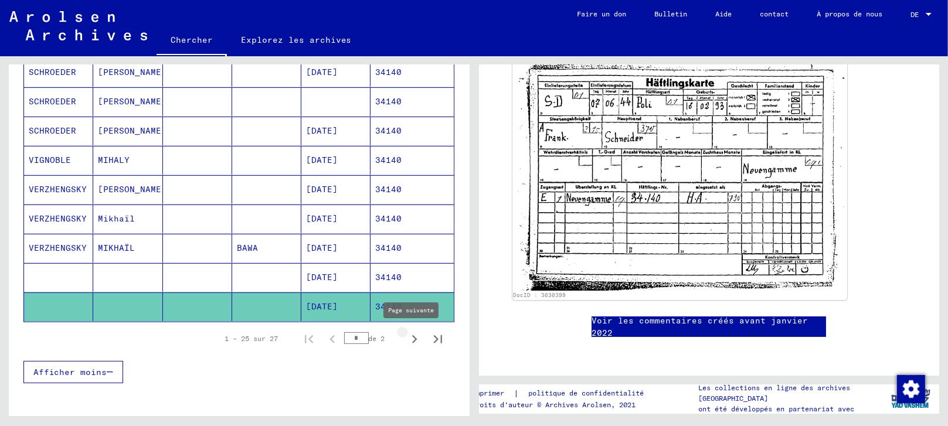
click at [406, 340] on icon "Page suivante" at bounding box center [414, 339] width 16 height 16
type input "*"
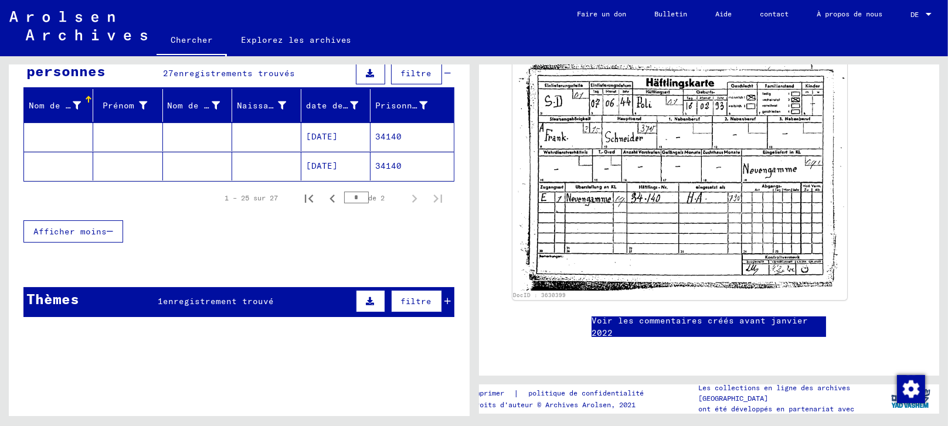
click at [60, 136] on mat-cell at bounding box center [58, 136] width 69 height 29
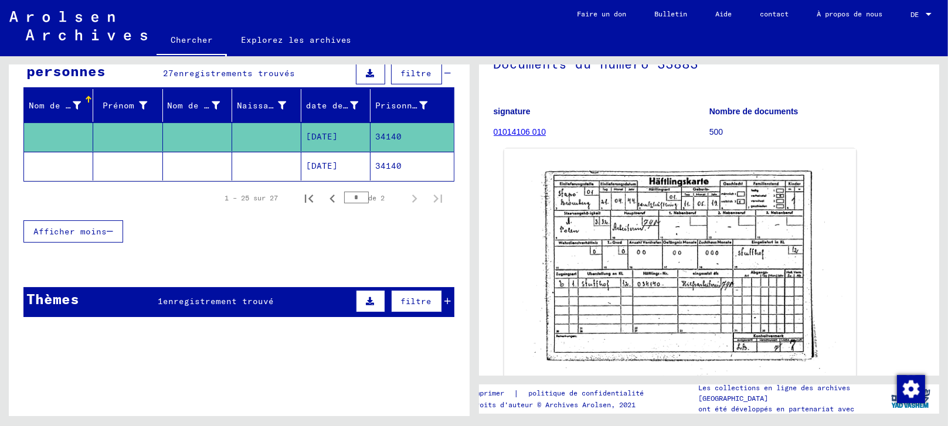
scroll to position [130, 0]
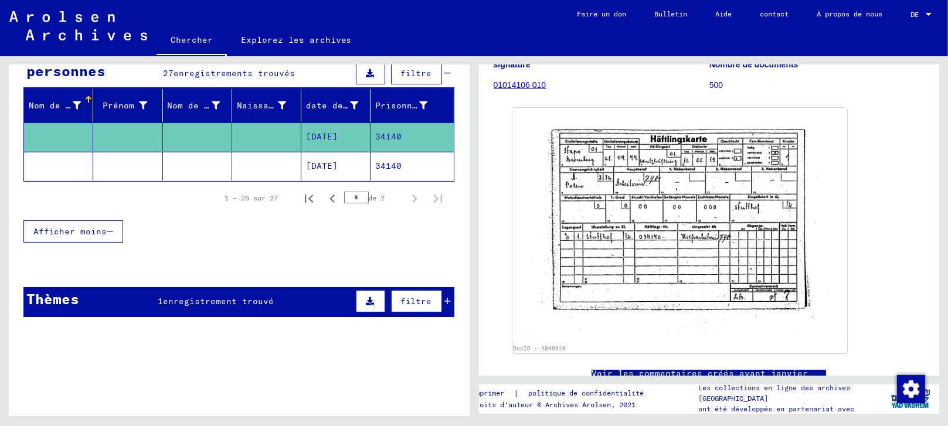
click at [253, 165] on mat-cell at bounding box center [266, 166] width 69 height 29
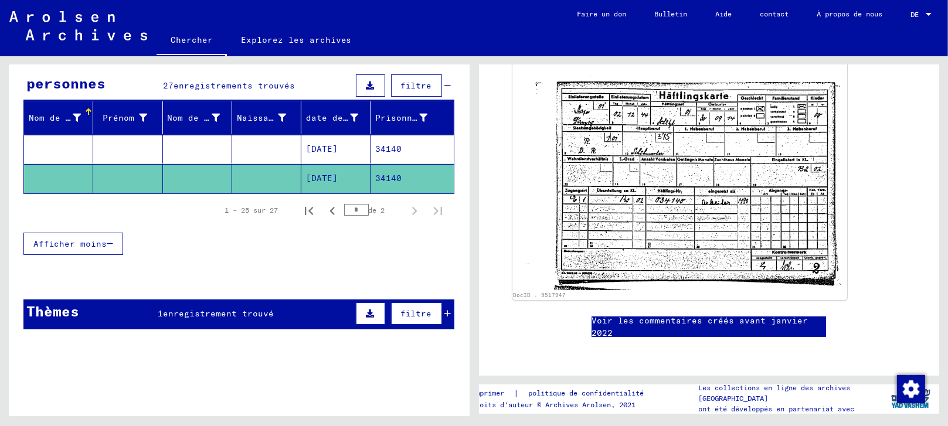
scroll to position [127, 0]
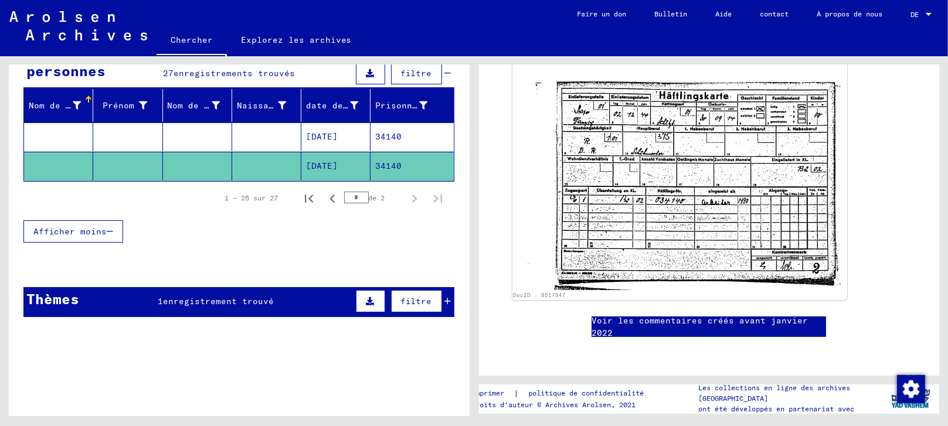
click at [206, 298] on font "enregistrement trouvé" at bounding box center [218, 301] width 111 height 11
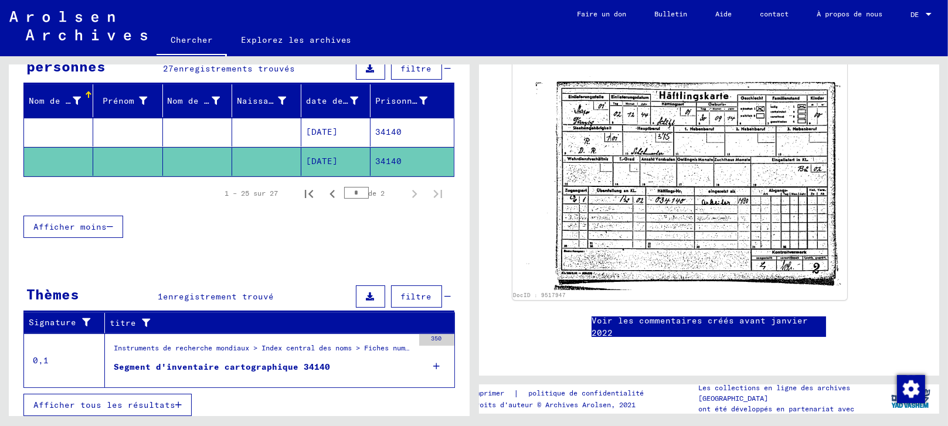
scroll to position [137, 0]
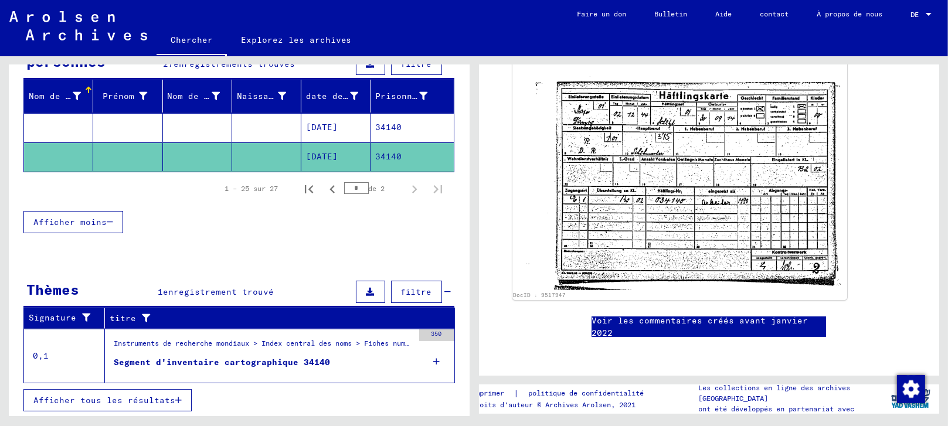
click at [213, 358] on font "Segment d'inventaire cartographique 34140" at bounding box center [222, 362] width 216 height 11
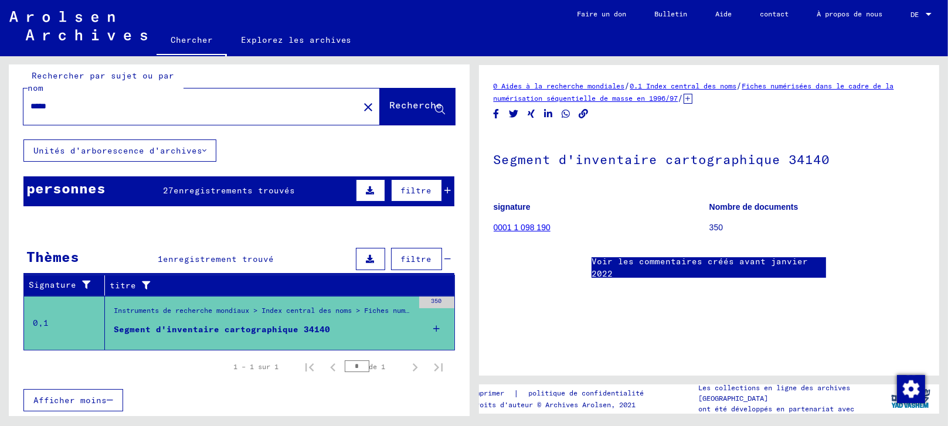
scroll to position [65, 0]
click at [513, 223] on font "0001 1 098 190" at bounding box center [521, 227] width 57 height 9
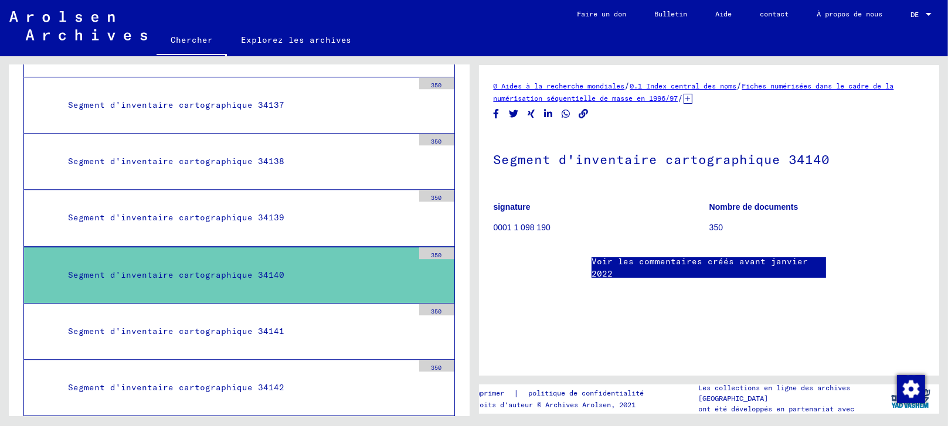
click at [364, 264] on div "Segment d'inventaire cartographique 34140" at bounding box center [236, 275] width 354 height 23
click at [711, 227] on font "350" at bounding box center [715, 227] width 13 height 9
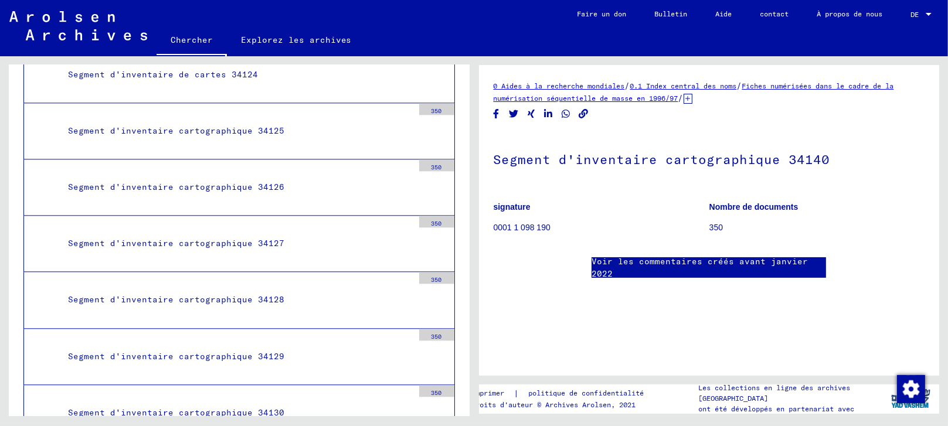
scroll to position [14501, 0]
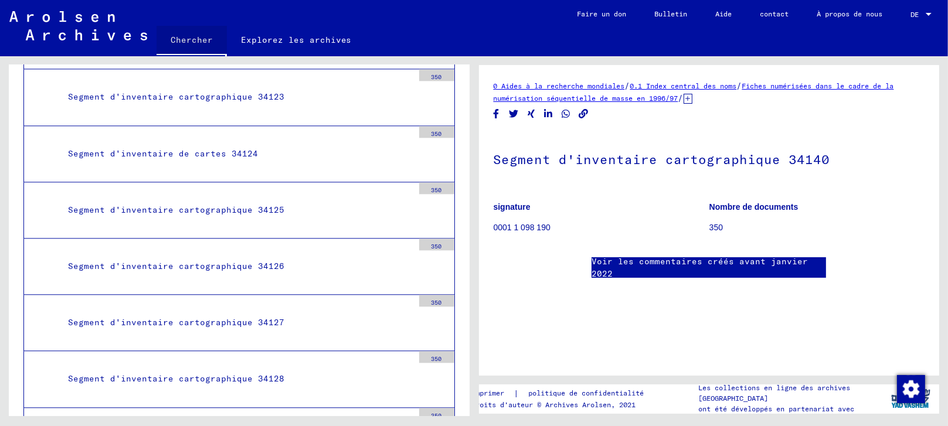
click at [183, 35] on font "Chercher" at bounding box center [192, 40] width 42 height 11
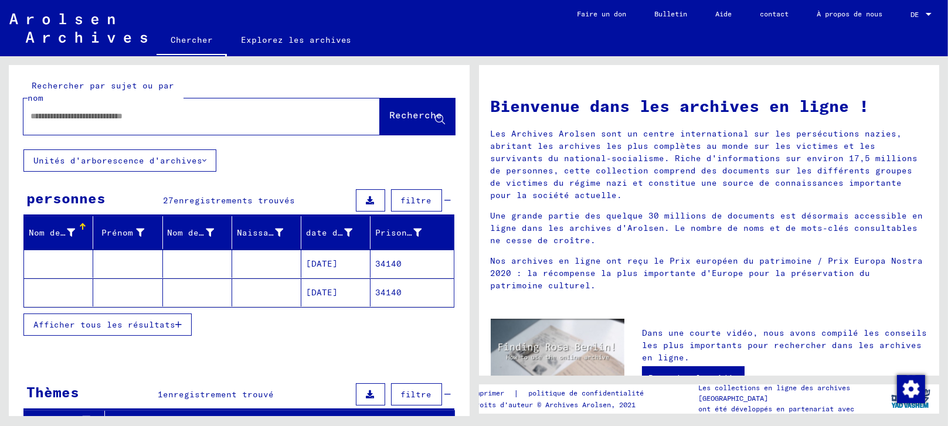
click at [152, 115] on input "text" at bounding box center [187, 116] width 314 height 12
paste input "**********"
type input "**********"
click at [390, 110] on font "Recherche" at bounding box center [416, 115] width 53 height 12
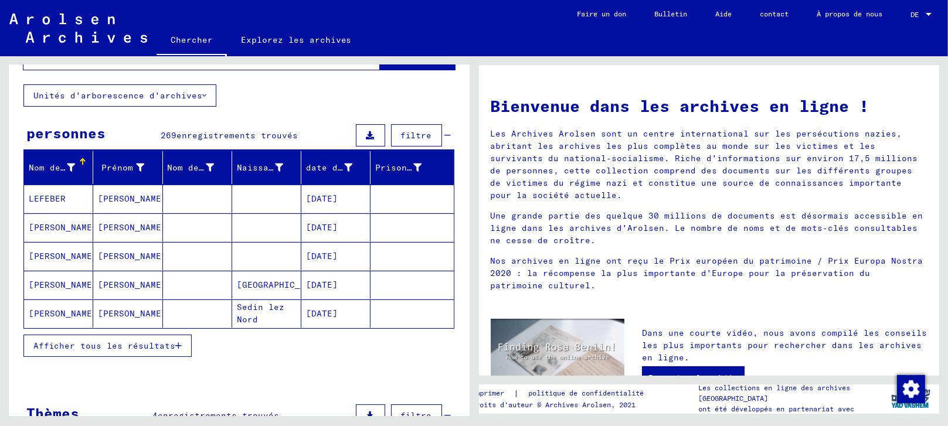
scroll to position [130, 0]
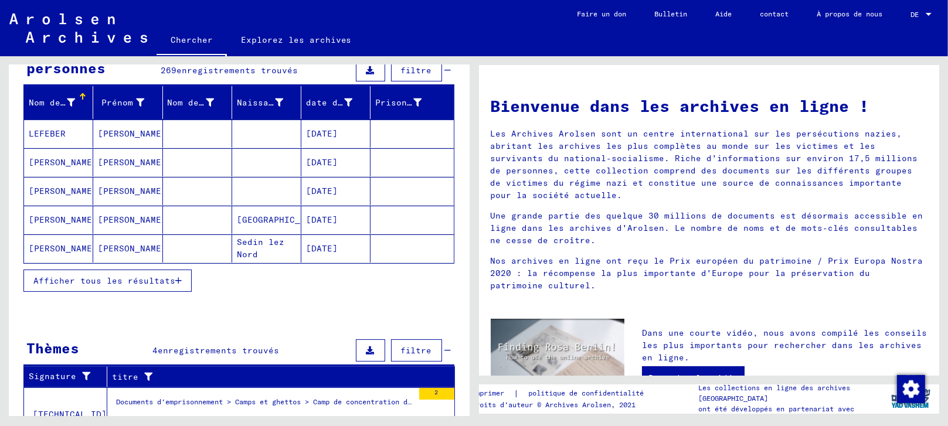
click at [146, 279] on font "Afficher tous les résultats" at bounding box center [104, 280] width 142 height 11
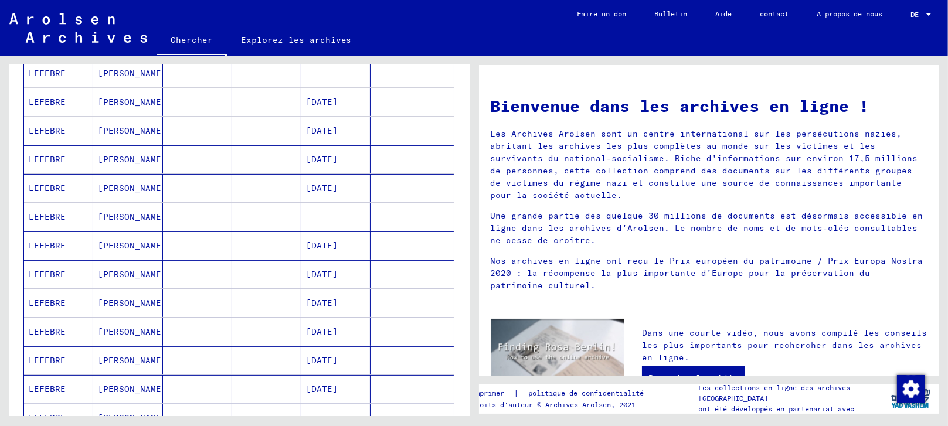
scroll to position [455, 0]
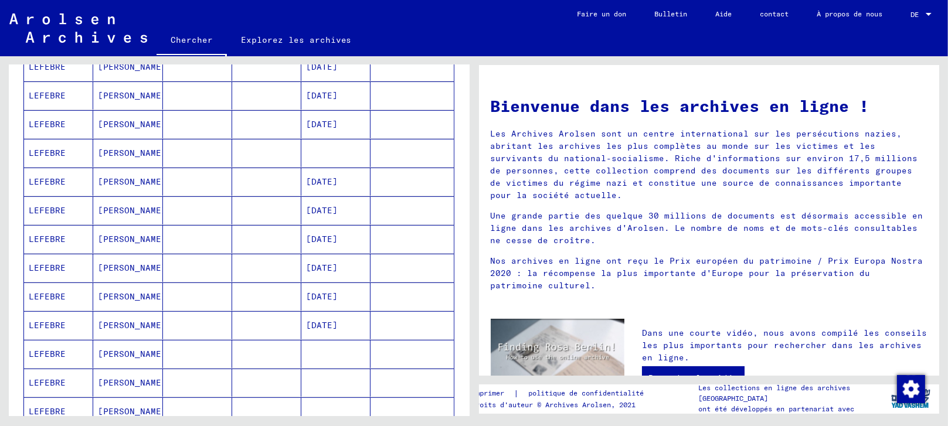
click at [118, 295] on font "[PERSON_NAME]" at bounding box center [132, 296] width 69 height 11
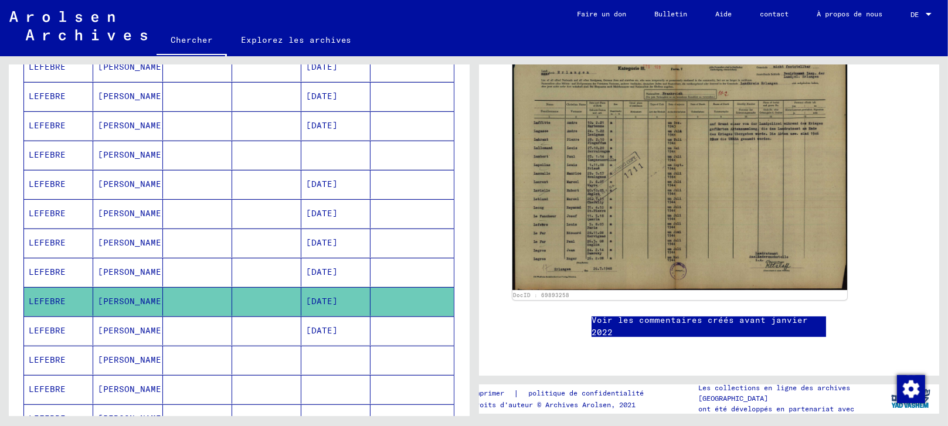
scroll to position [260, 0]
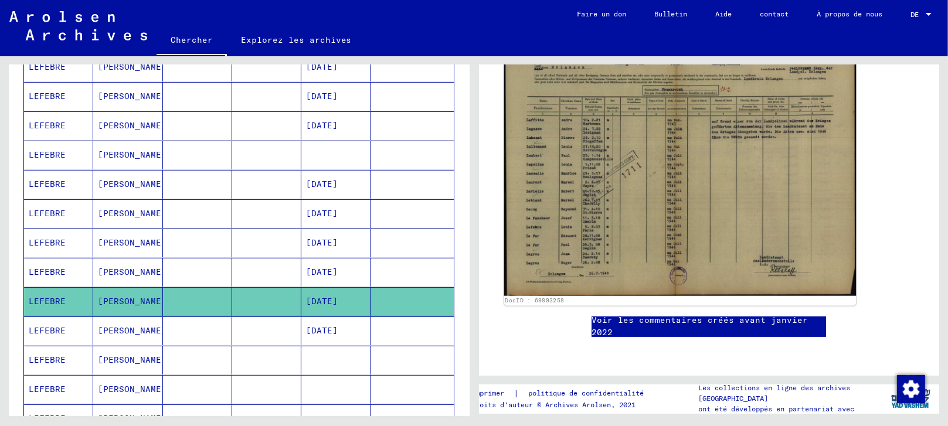
click at [577, 193] on img at bounding box center [679, 171] width 352 height 250
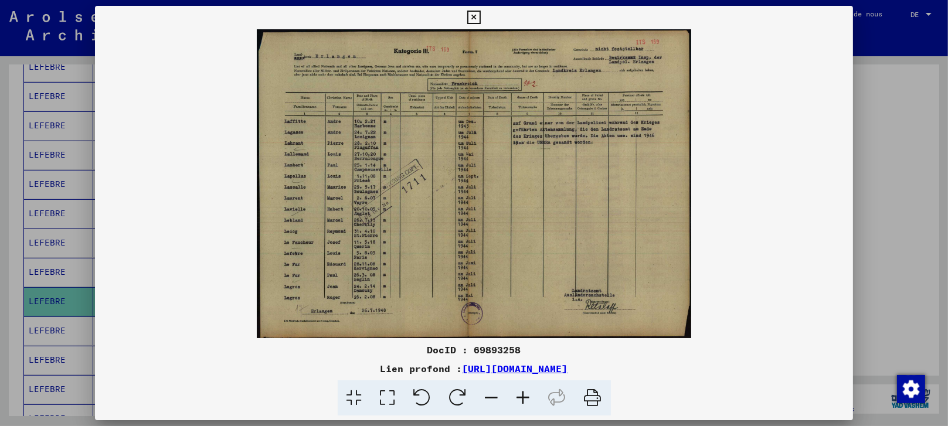
click at [387, 400] on icon at bounding box center [387, 398] width 33 height 36
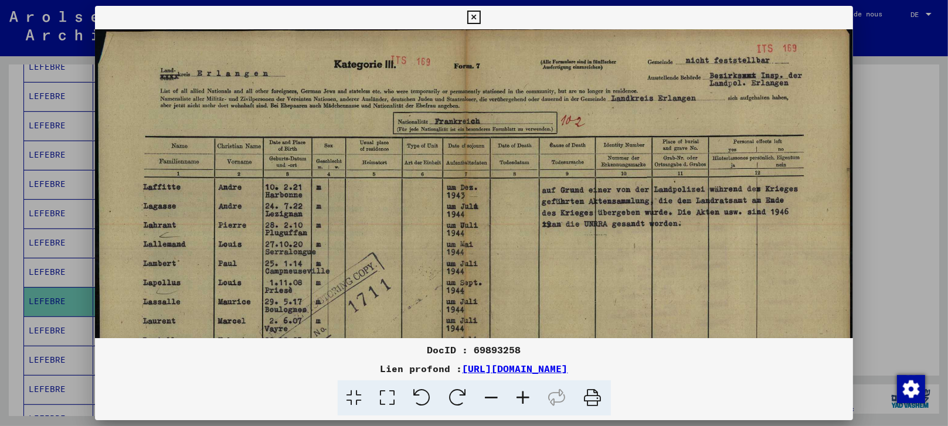
scroll to position [0, 0]
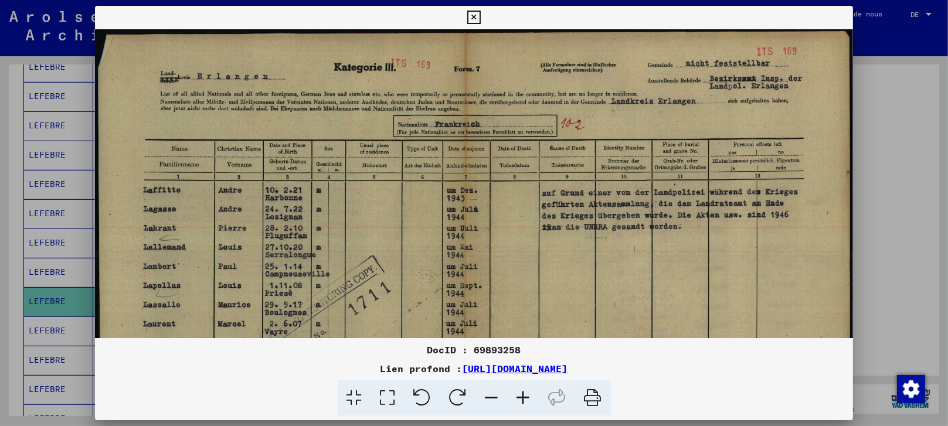
drag, startPoint x: 210, startPoint y: 287, endPoint x: 236, endPoint y: 288, distance: 25.8
click at [236, 288] on img at bounding box center [474, 299] width 758 height 540
click at [895, 294] on div at bounding box center [474, 213] width 948 height 426
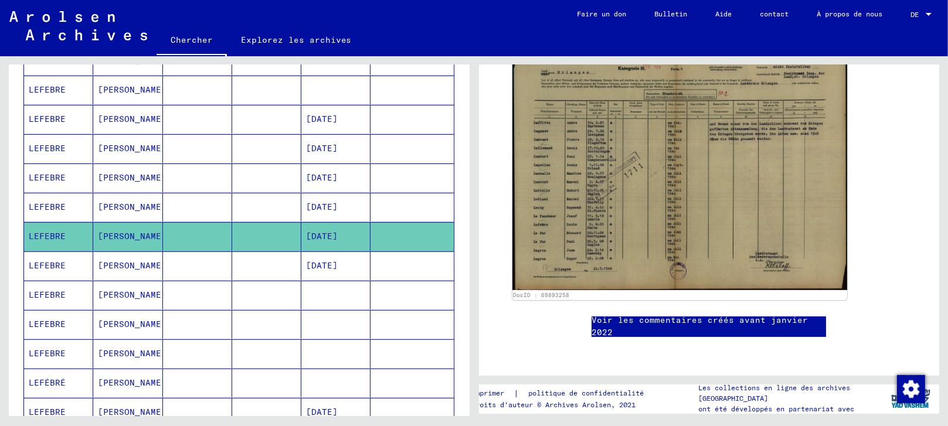
scroll to position [591, 0]
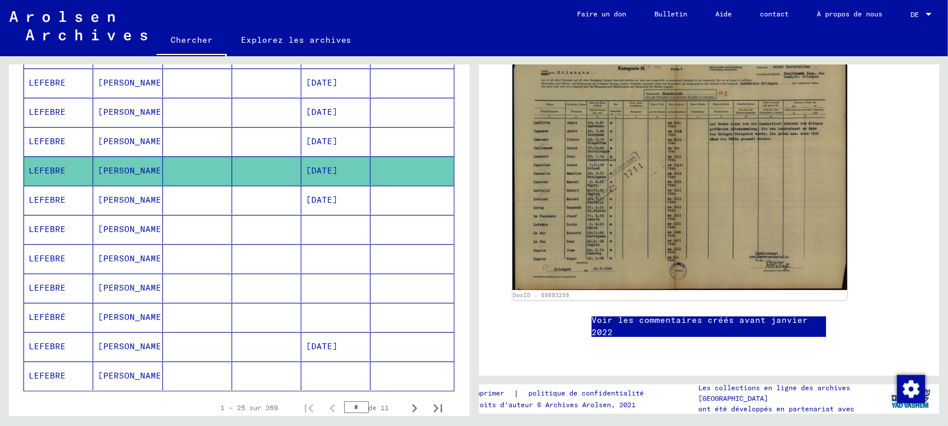
click at [117, 312] on font "[PERSON_NAME]" at bounding box center [132, 317] width 69 height 11
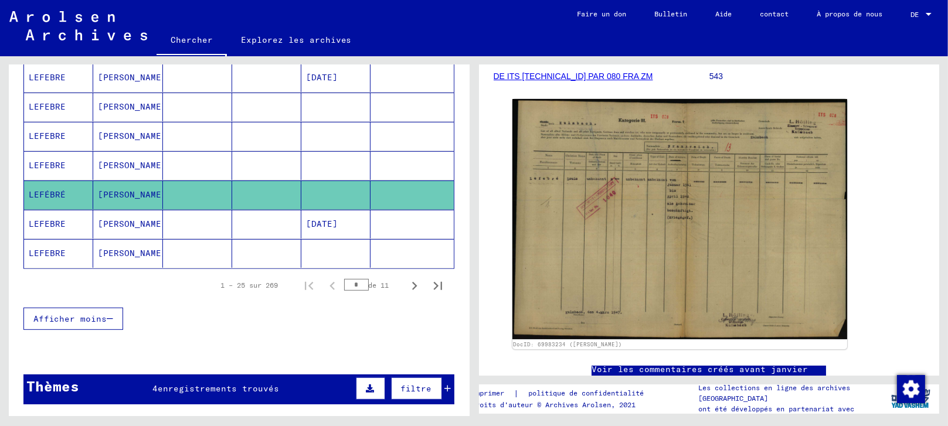
scroll to position [721, 0]
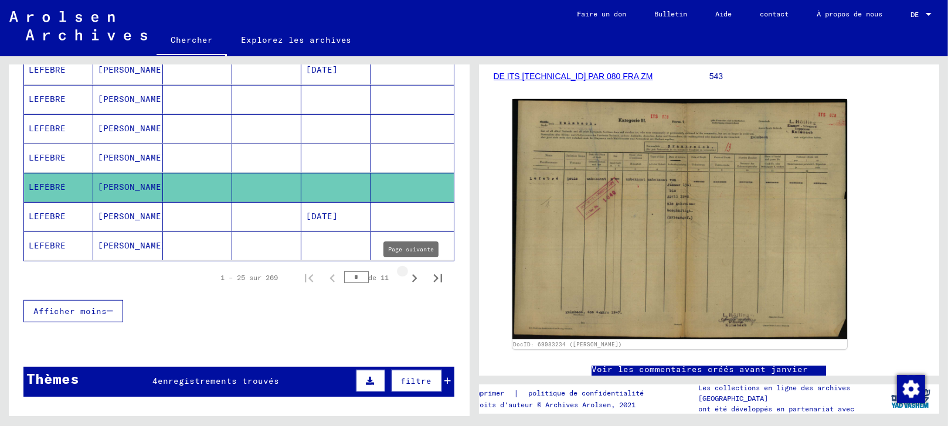
click at [412, 278] on icon "Page suivante" at bounding box center [414, 278] width 5 height 8
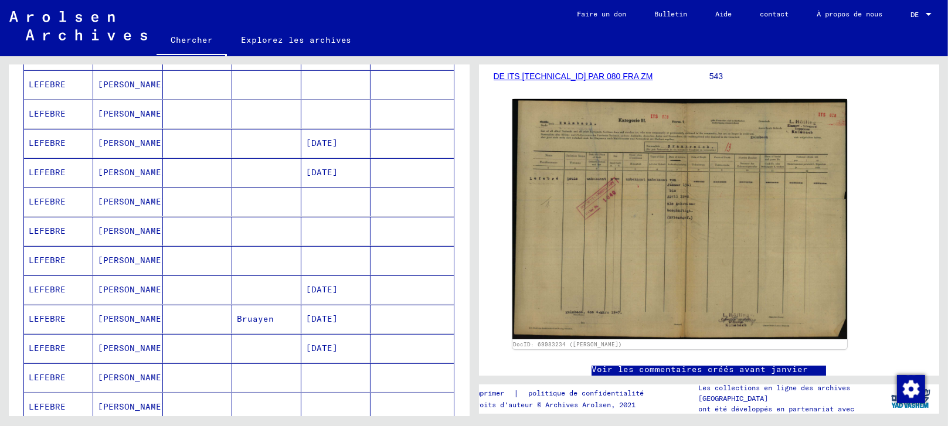
scroll to position [461, 0]
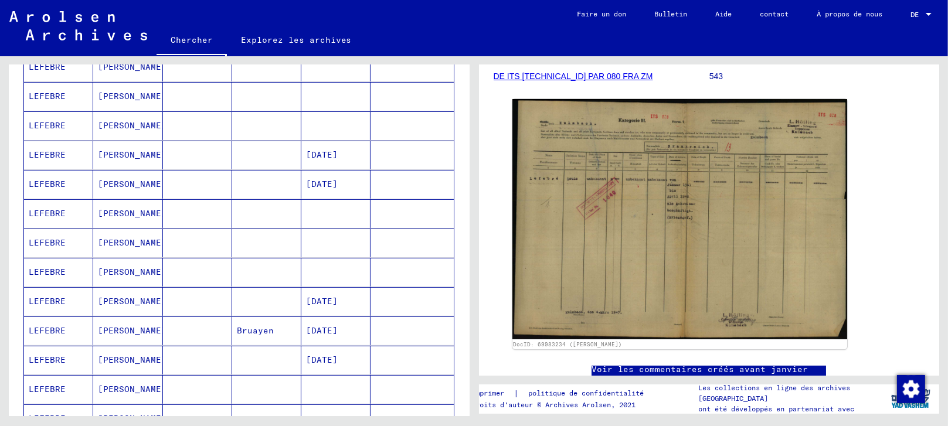
click at [141, 353] on mat-cell "[PERSON_NAME]" at bounding box center [127, 360] width 69 height 29
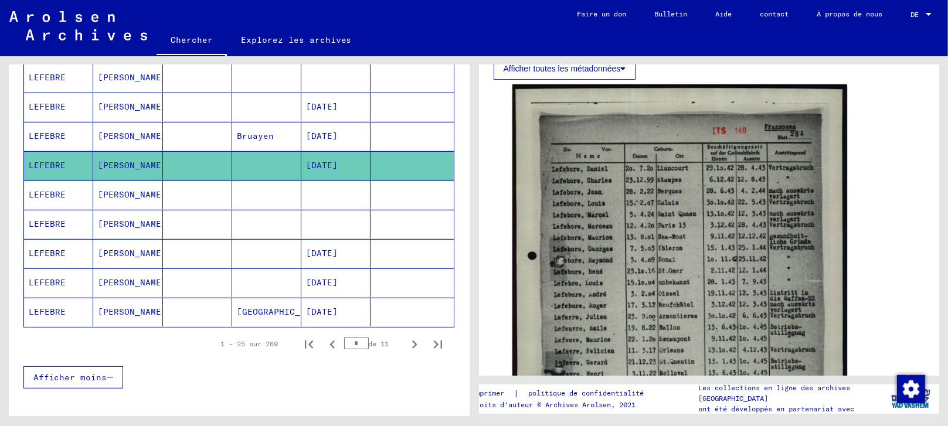
scroll to position [656, 0]
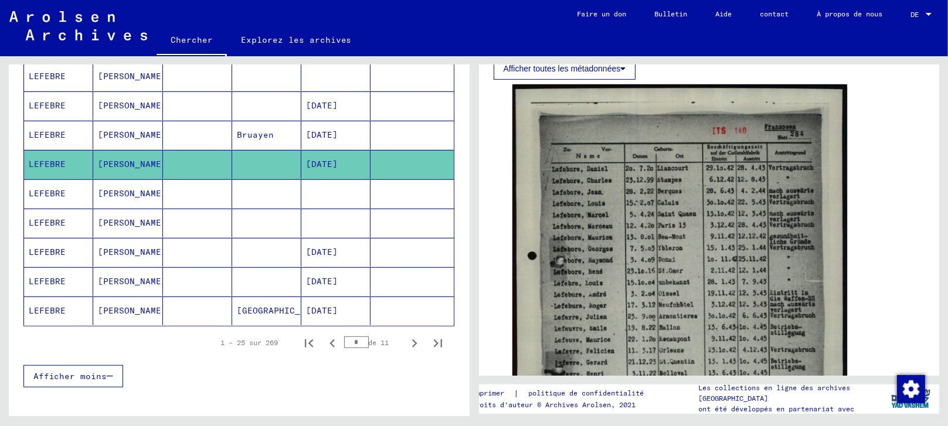
click at [139, 190] on mat-cell "[PERSON_NAME]" at bounding box center [127, 193] width 69 height 29
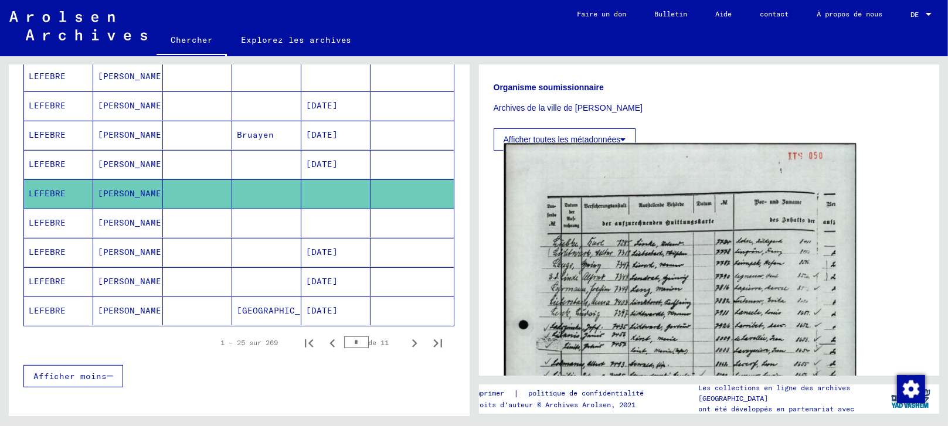
scroll to position [325, 0]
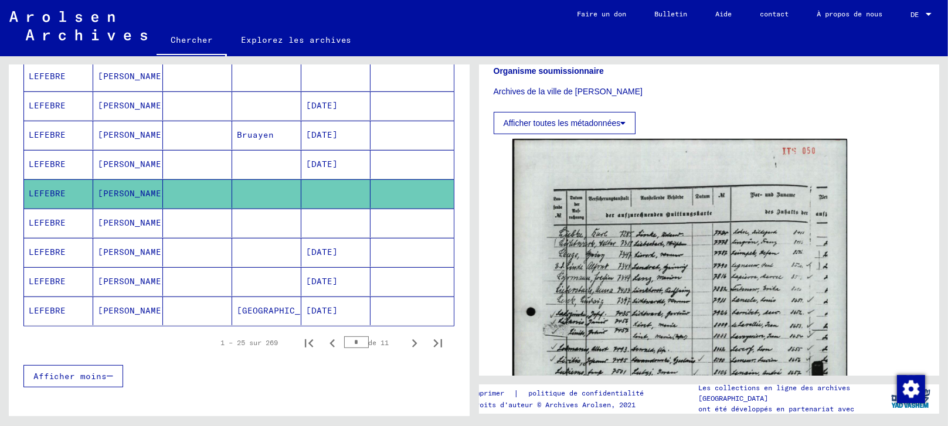
click at [336, 220] on mat-cell at bounding box center [335, 223] width 69 height 29
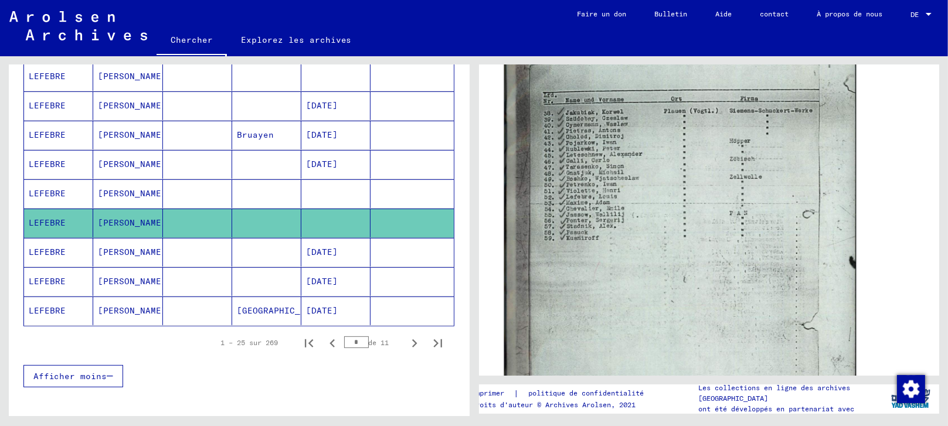
scroll to position [455, 0]
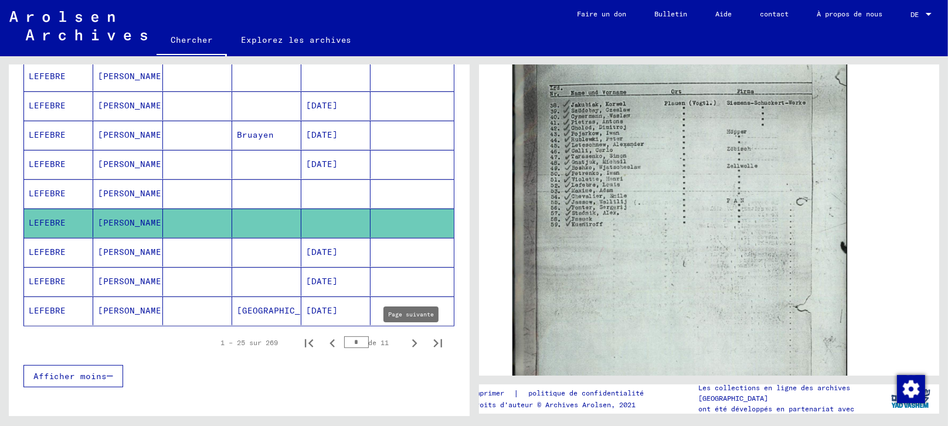
click at [406, 343] on icon "Page suivante" at bounding box center [414, 343] width 16 height 16
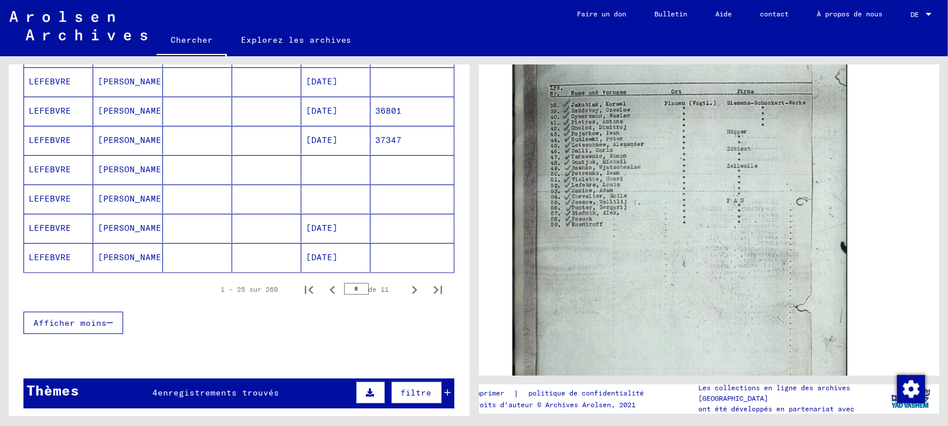
scroll to position [786, 0]
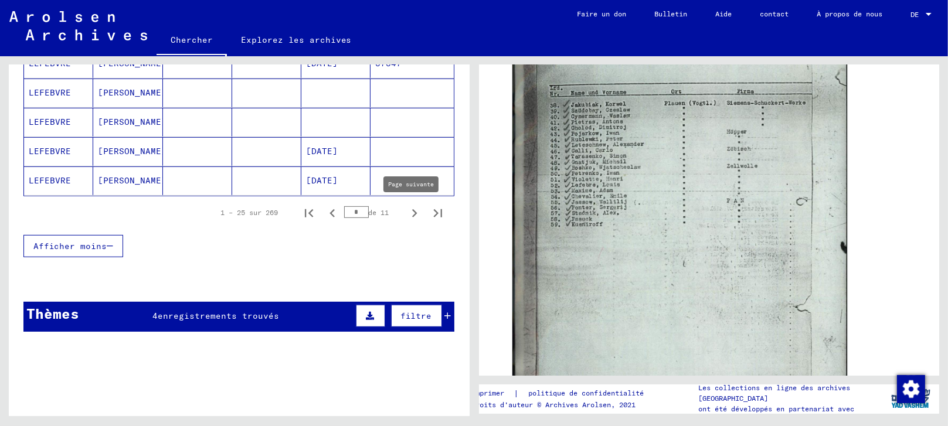
click at [406, 206] on icon "Page suivante" at bounding box center [414, 213] width 16 height 16
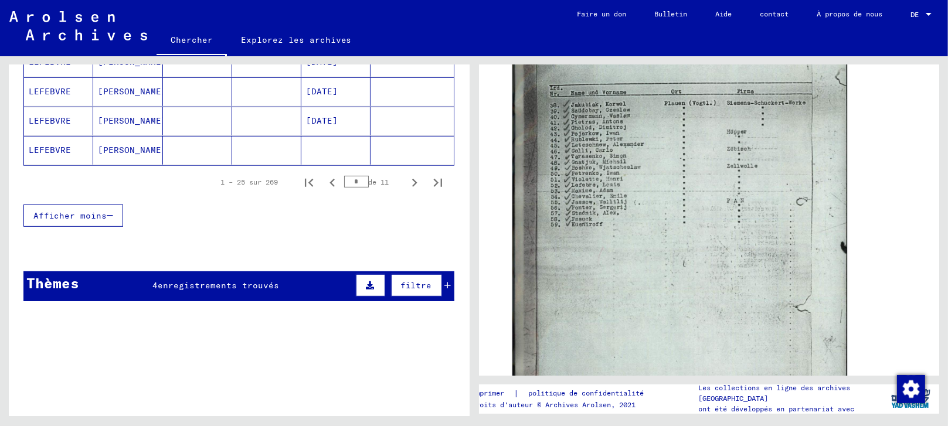
scroll to position [851, 0]
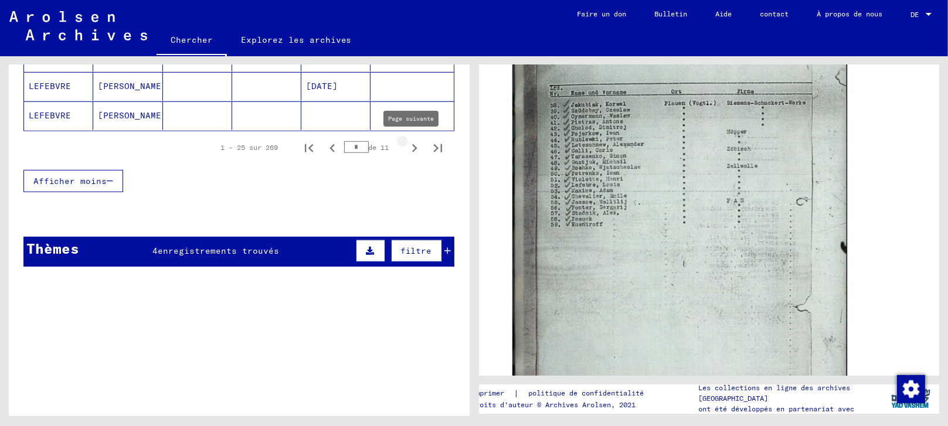
click at [406, 147] on icon "Page suivante" at bounding box center [414, 148] width 16 height 16
type input "*"
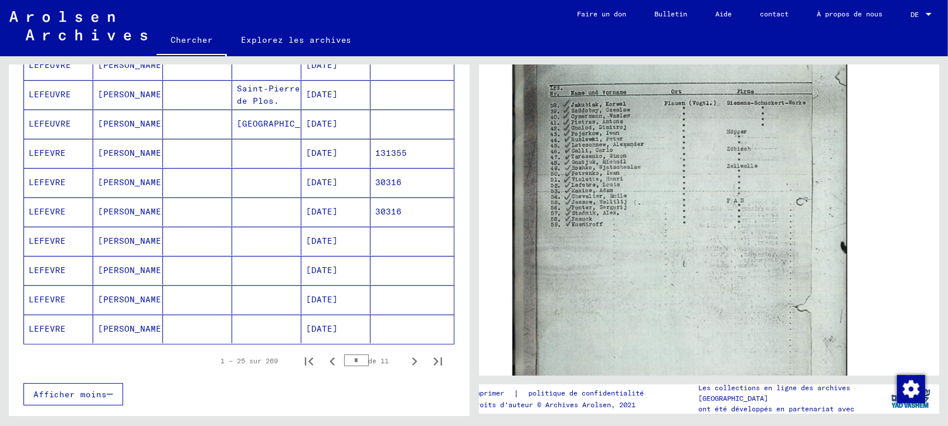
scroll to position [591, 0]
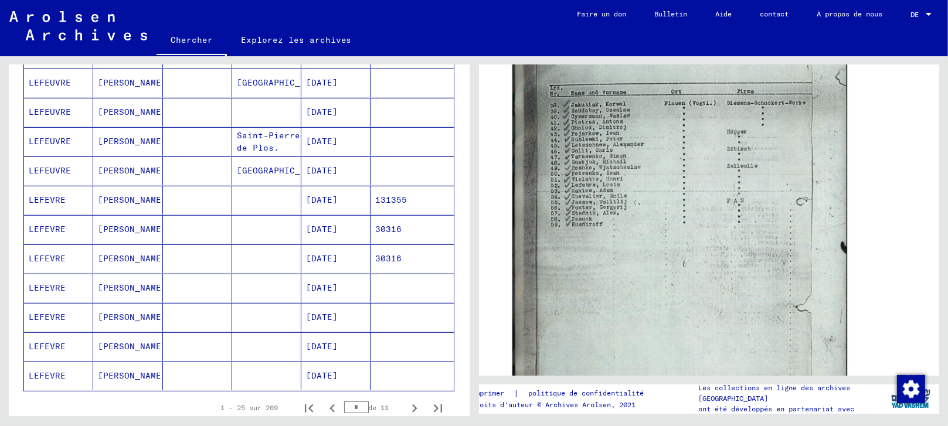
click at [330, 197] on font "[DATE]" at bounding box center [322, 200] width 32 height 11
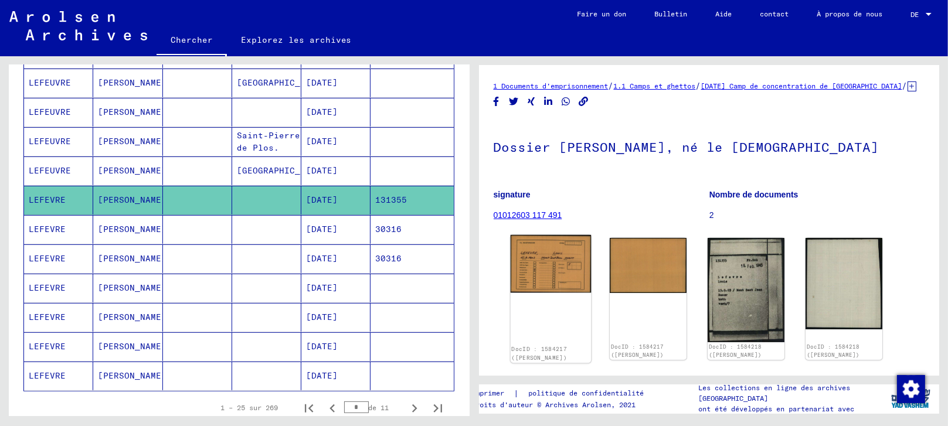
click at [548, 270] on img at bounding box center [550, 264] width 80 height 58
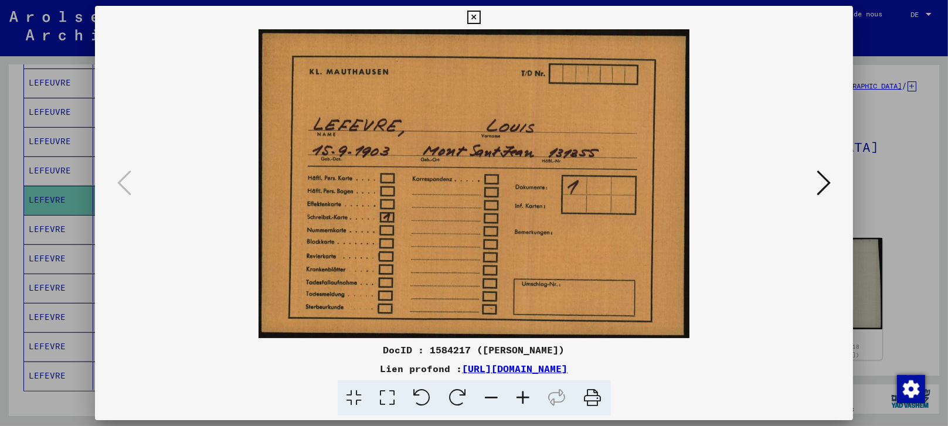
click at [825, 183] on icon at bounding box center [823, 183] width 14 height 28
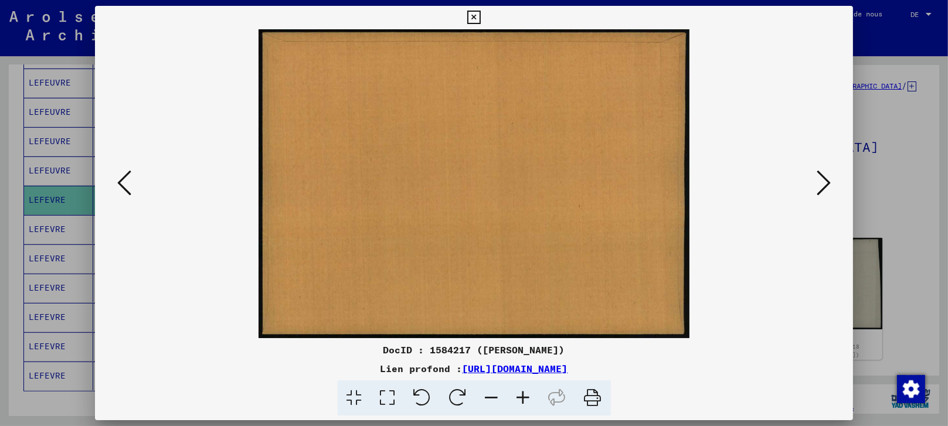
click at [825, 183] on icon at bounding box center [823, 183] width 14 height 28
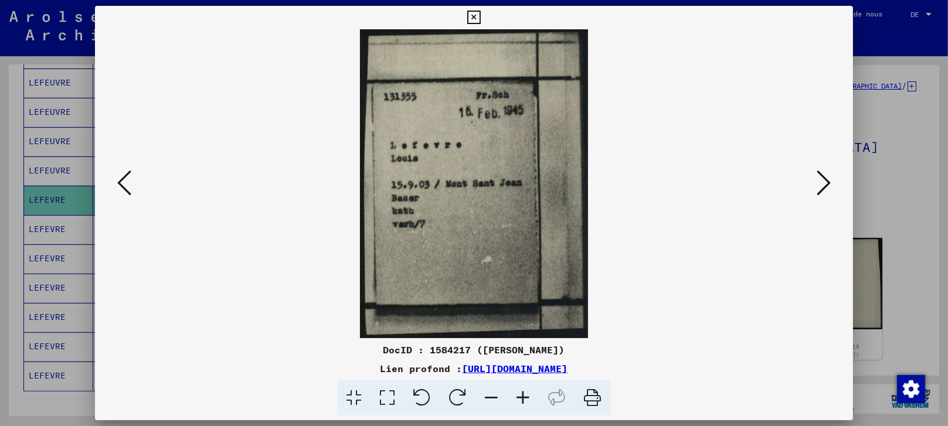
click at [825, 183] on icon at bounding box center [823, 183] width 14 height 28
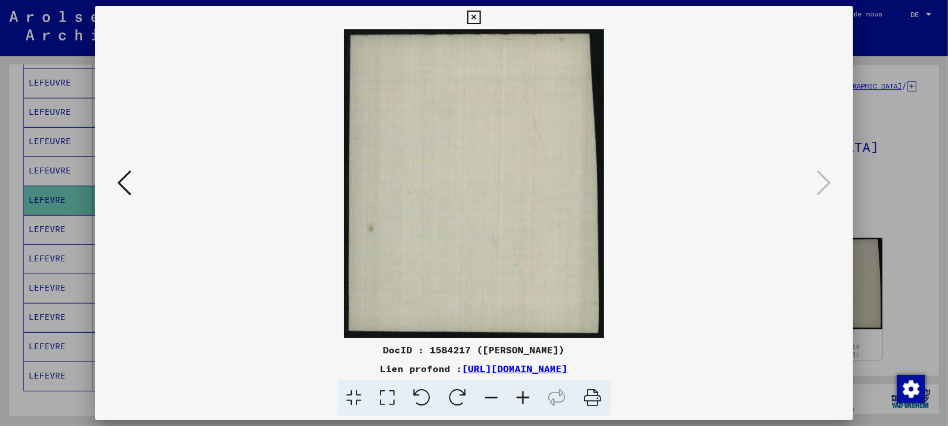
click at [128, 179] on icon at bounding box center [124, 183] width 14 height 28
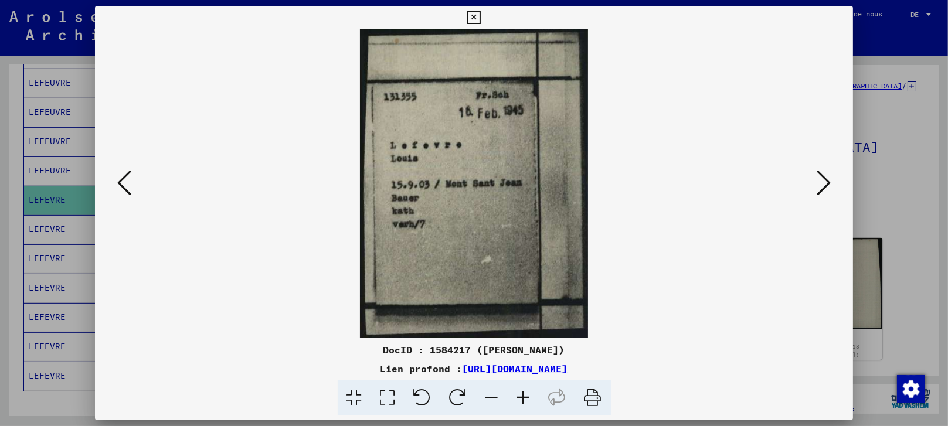
click at [127, 179] on icon at bounding box center [124, 183] width 14 height 28
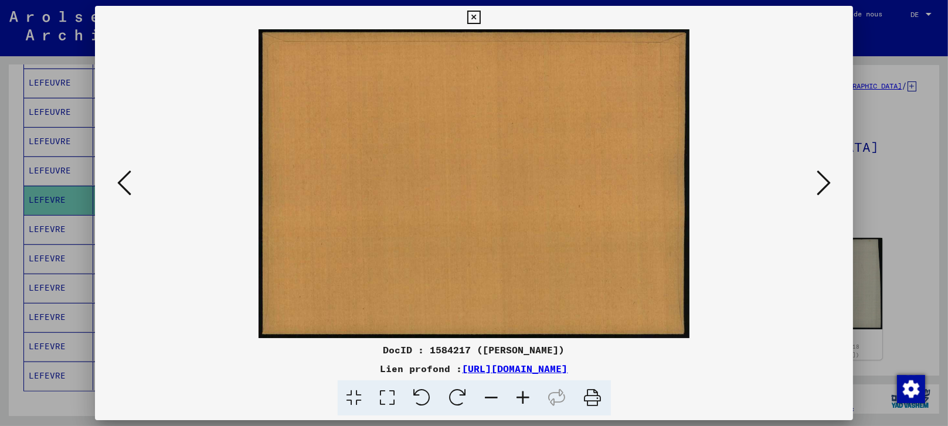
click at [127, 179] on icon at bounding box center [124, 183] width 14 height 28
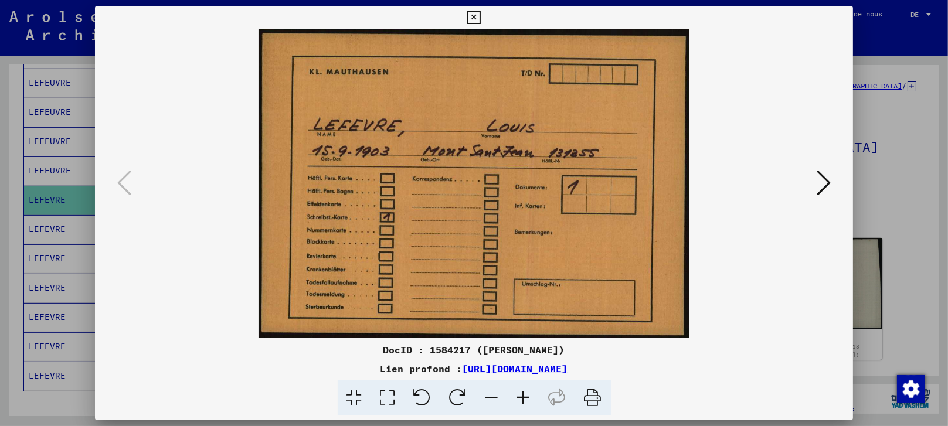
click at [880, 236] on div at bounding box center [474, 213] width 948 height 426
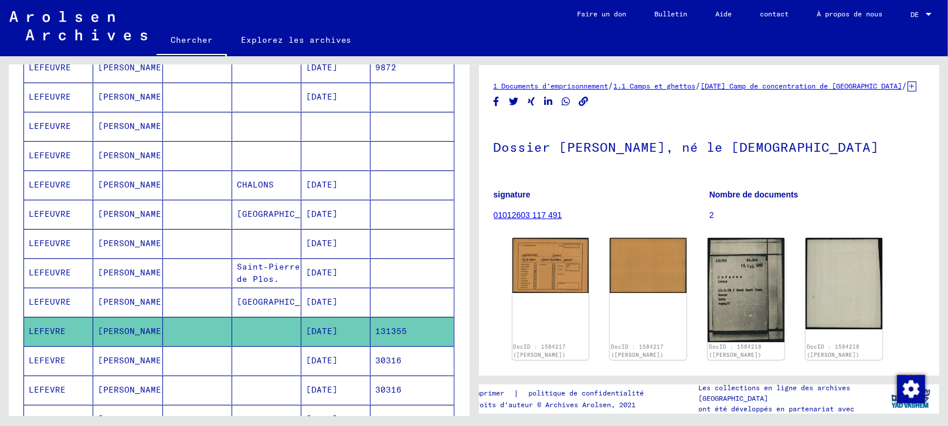
scroll to position [461, 0]
click at [375, 329] on font "131355" at bounding box center [391, 330] width 32 height 11
click at [408, 328] on mat-cell "131355" at bounding box center [411, 330] width 83 height 29
click at [390, 297] on mat-cell at bounding box center [411, 301] width 83 height 29
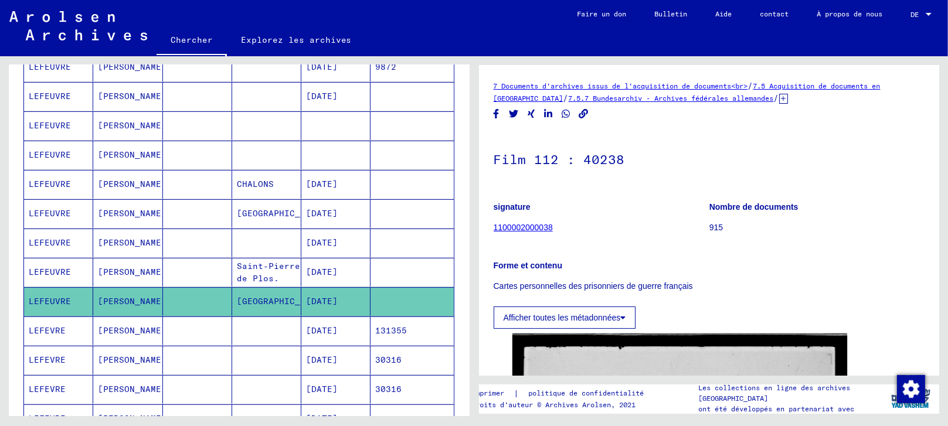
drag, startPoint x: 401, startPoint y: 327, endPoint x: 368, endPoint y: 333, distance: 33.3
click at [370, 333] on mat-cell "131355" at bounding box center [411, 330] width 83 height 29
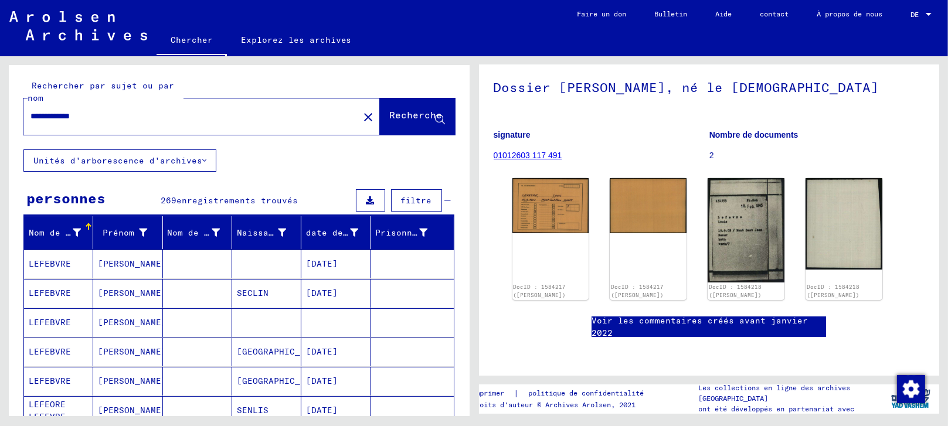
click at [361, 118] on mat-icon "close" at bounding box center [368, 117] width 14 height 14
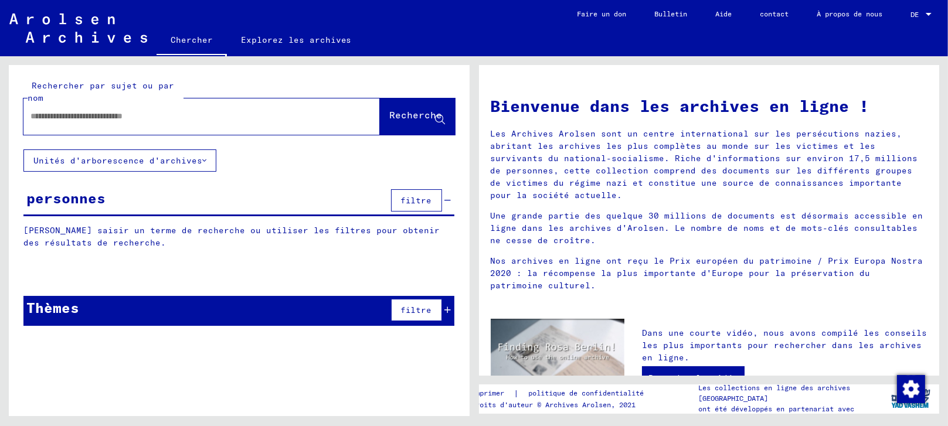
click at [242, 114] on input "text" at bounding box center [187, 116] width 314 height 12
paste input "******"
type input "******"
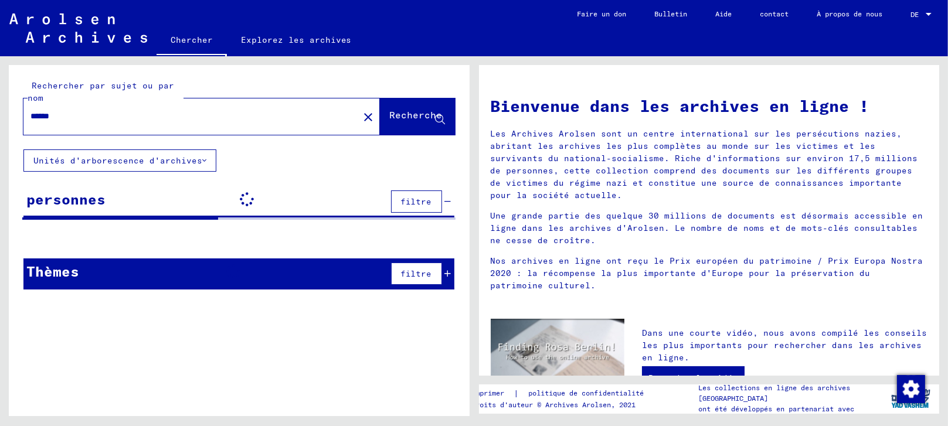
drag, startPoint x: 242, startPoint y: 114, endPoint x: 381, endPoint y: 66, distance: 147.5
click at [243, 114] on input "******" at bounding box center [187, 116] width 314 height 12
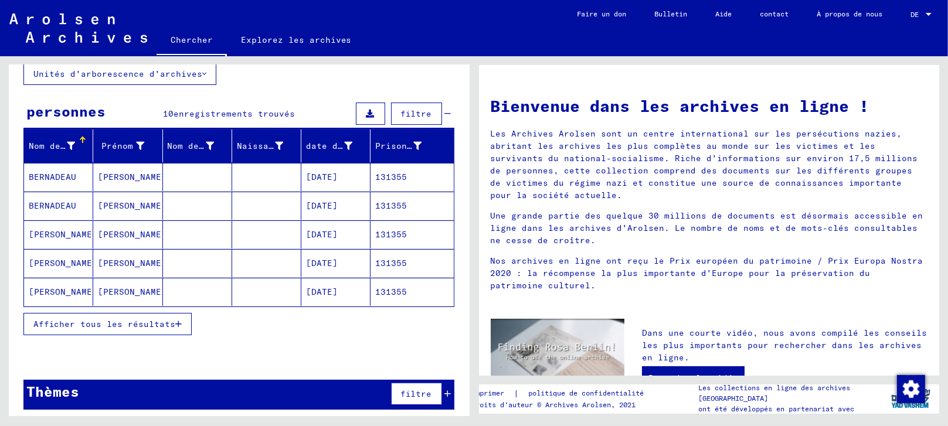
scroll to position [91, 0]
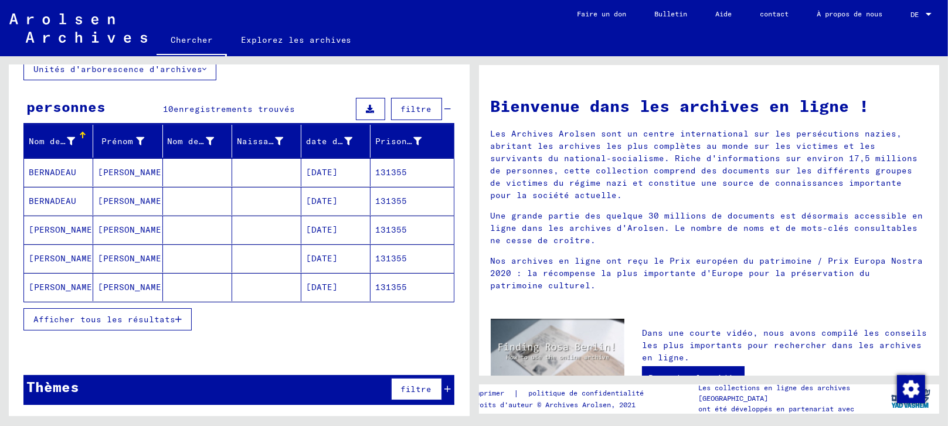
click at [101, 315] on font "Afficher tous les résultats" at bounding box center [104, 319] width 142 height 11
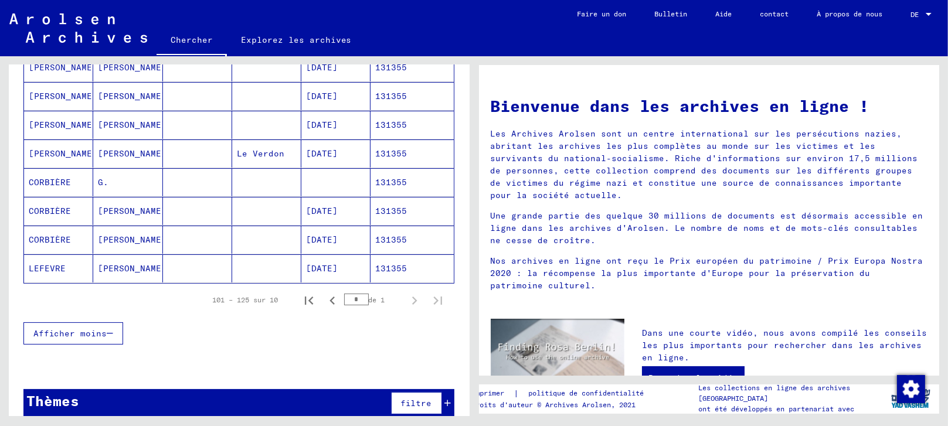
scroll to position [268, 0]
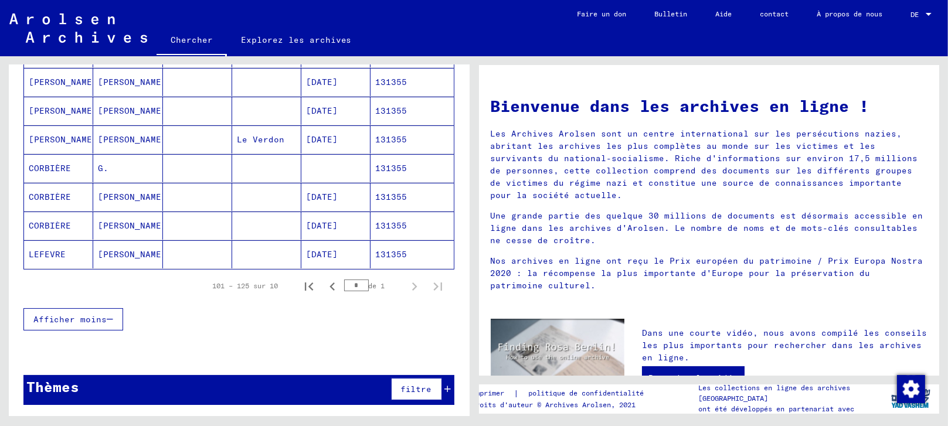
click at [80, 248] on mat-cell "LEFEVRE" at bounding box center [58, 254] width 69 height 28
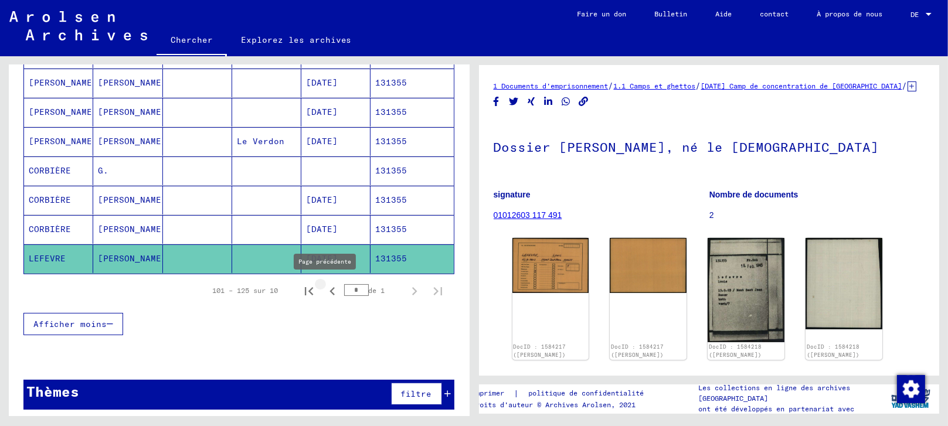
click at [324, 285] on icon "Page précédente" at bounding box center [332, 291] width 16 height 16
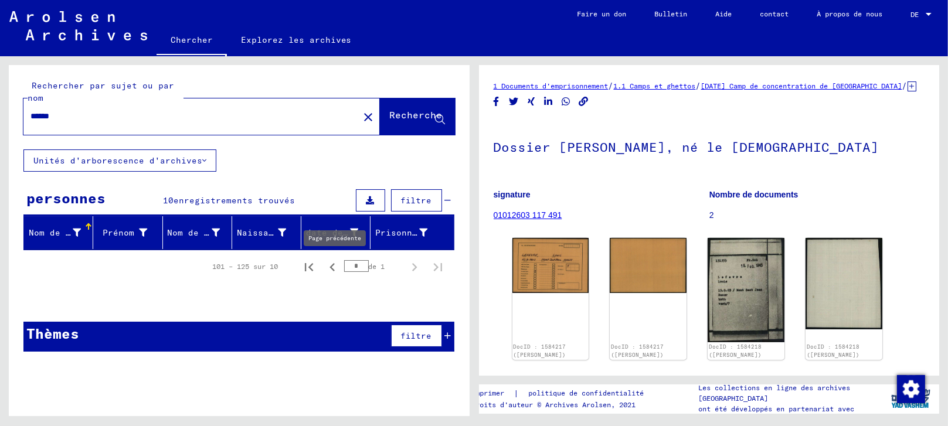
click at [329, 264] on icon "Page précédente" at bounding box center [332, 267] width 16 height 16
type input "*"
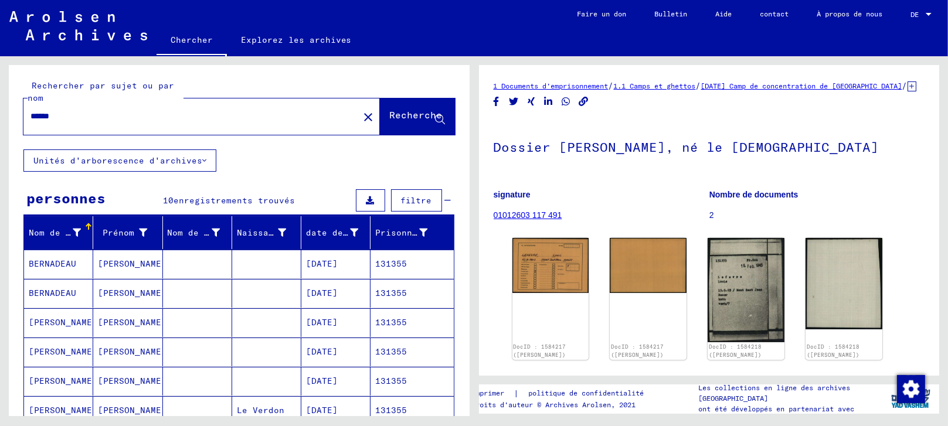
click at [361, 115] on mat-icon "close" at bounding box center [368, 117] width 14 height 14
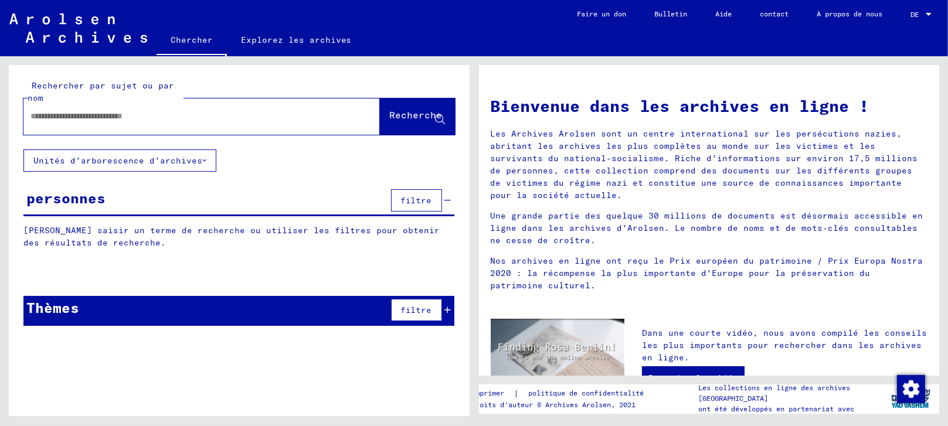
click at [172, 114] on input "text" at bounding box center [187, 116] width 314 height 12
paste input "******"
type input "*"
type input "**********"
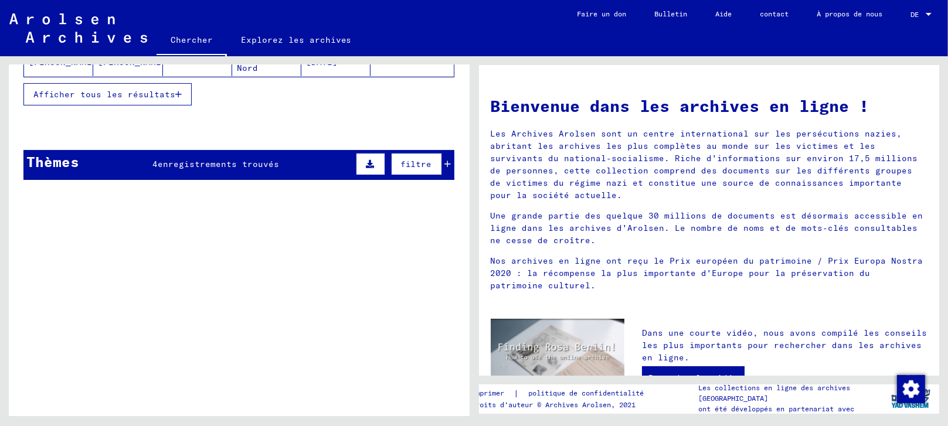
scroll to position [325, 0]
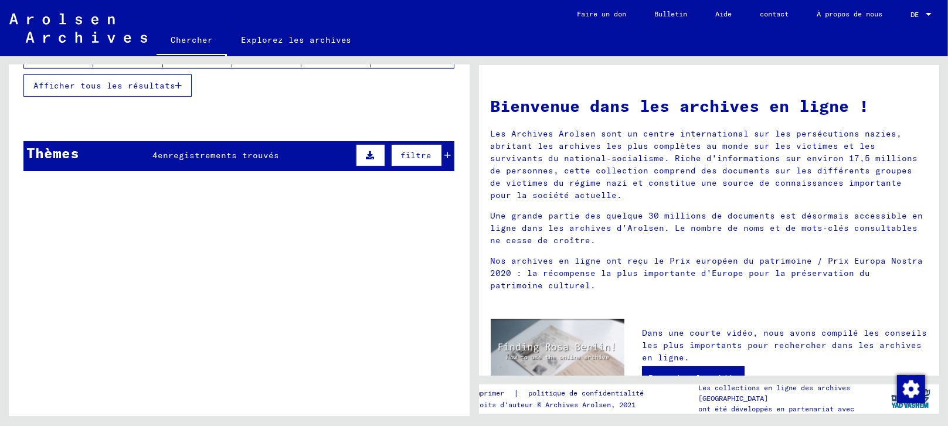
click at [104, 87] on font "Afficher tous les résultats" at bounding box center [104, 85] width 142 height 11
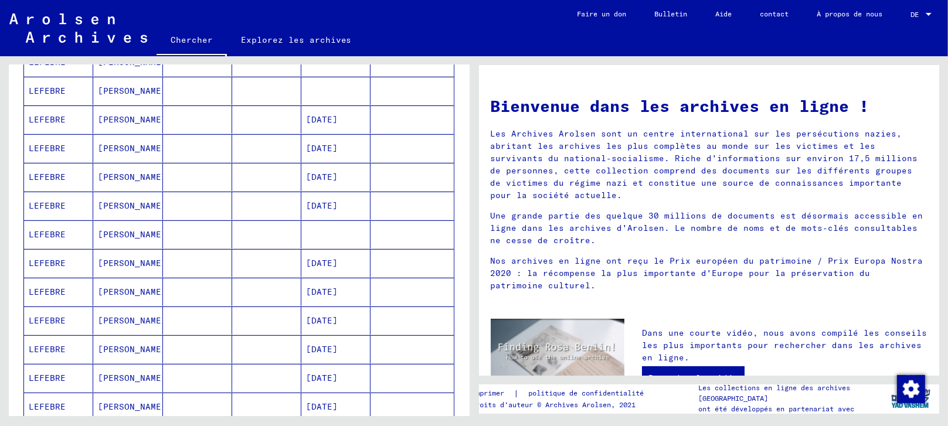
scroll to position [716, 0]
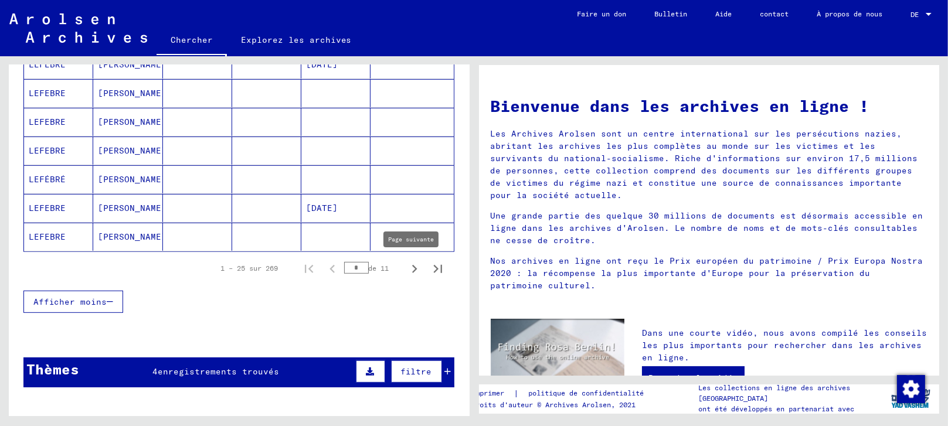
click at [412, 265] on icon "Page suivante" at bounding box center [414, 269] width 5 height 8
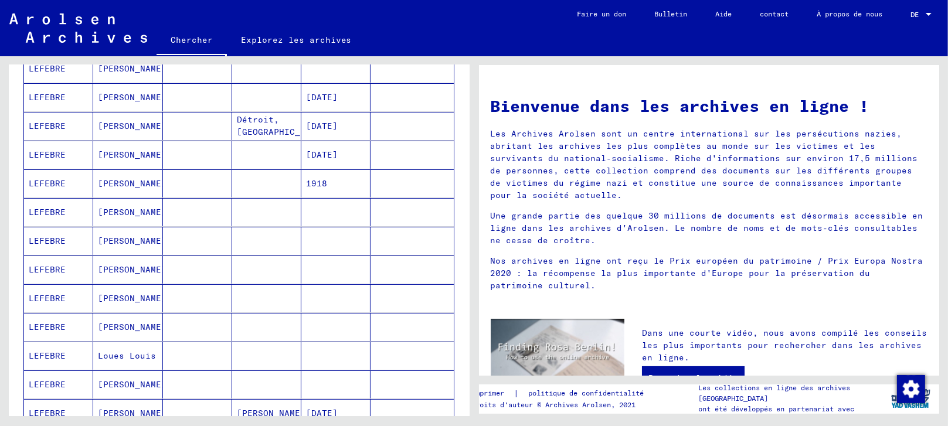
scroll to position [130, 0]
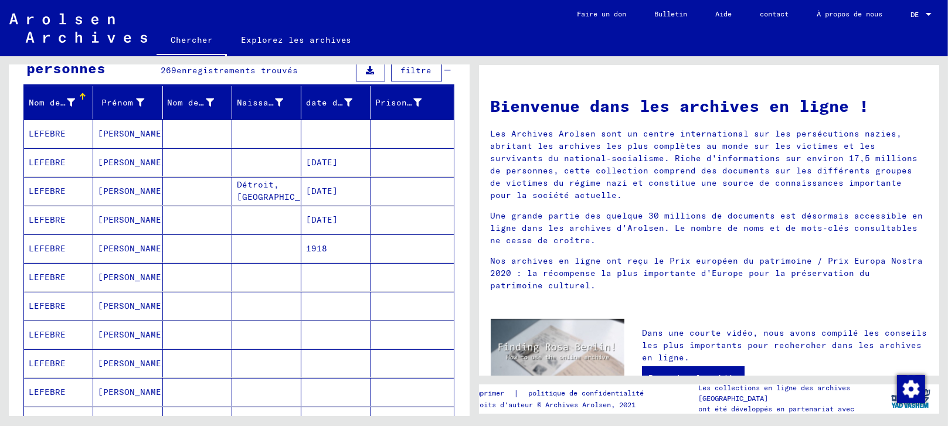
click at [261, 213] on mat-cell at bounding box center [266, 220] width 69 height 28
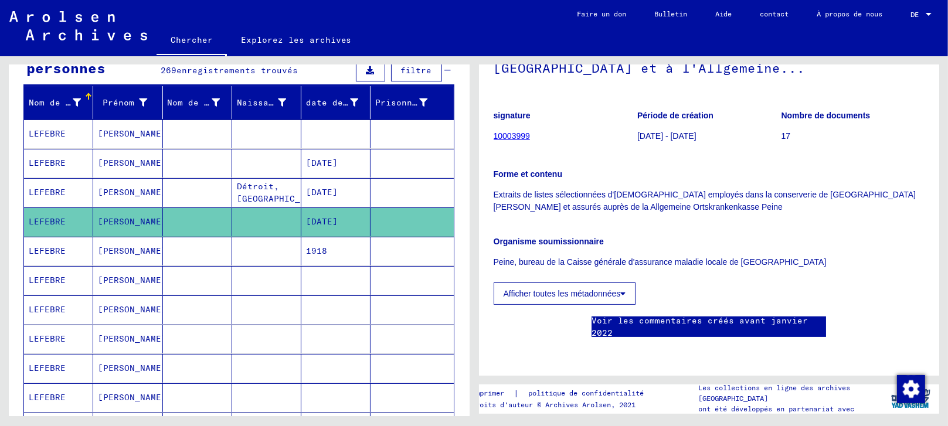
scroll to position [260, 0]
click at [550, 282] on button "Afficher toutes les métadonnées" at bounding box center [564, 293] width 142 height 22
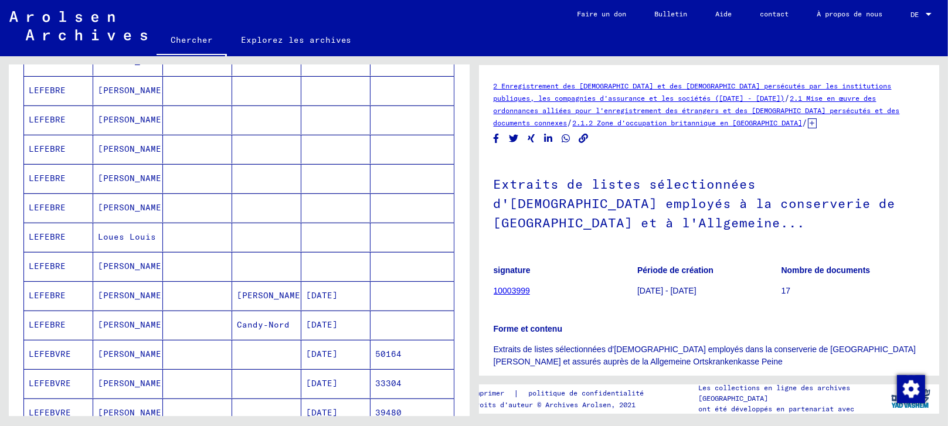
scroll to position [325, 0]
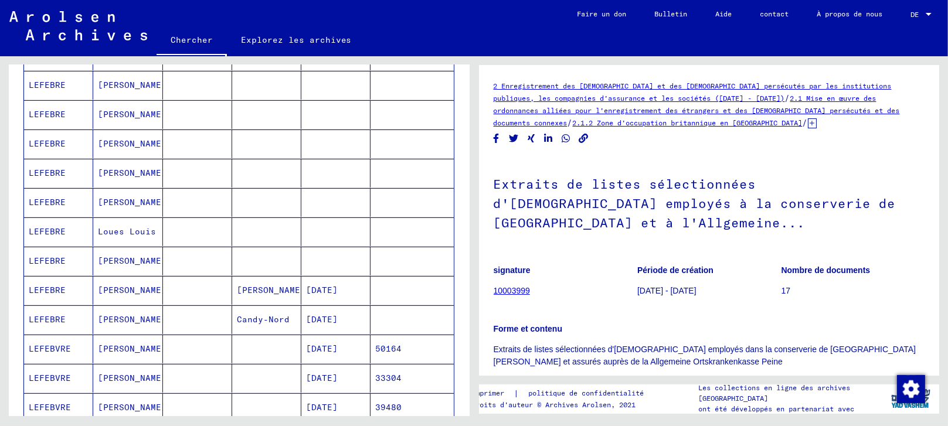
click at [320, 287] on font "[DATE]" at bounding box center [322, 290] width 32 height 11
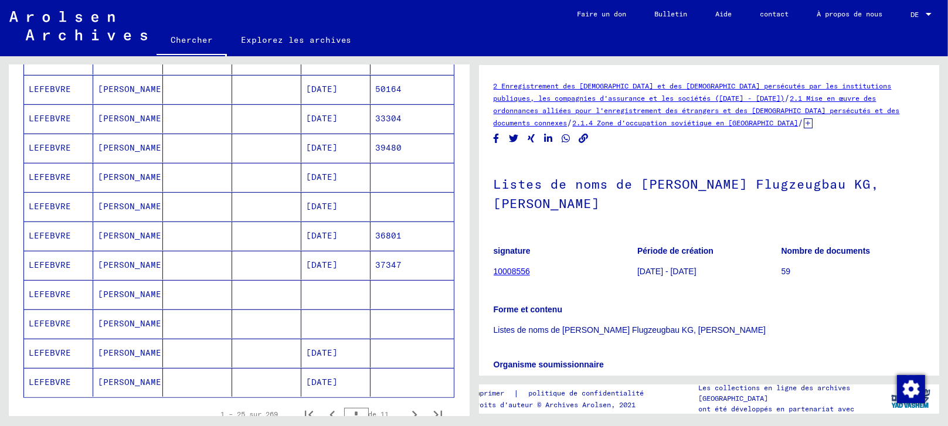
scroll to position [586, 0]
click at [333, 292] on mat-cell at bounding box center [335, 293] width 69 height 29
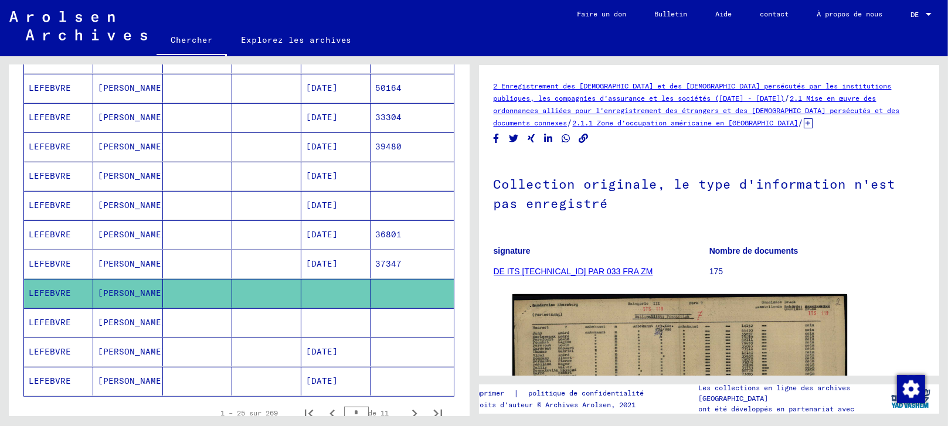
click at [316, 321] on mat-cell at bounding box center [335, 322] width 69 height 29
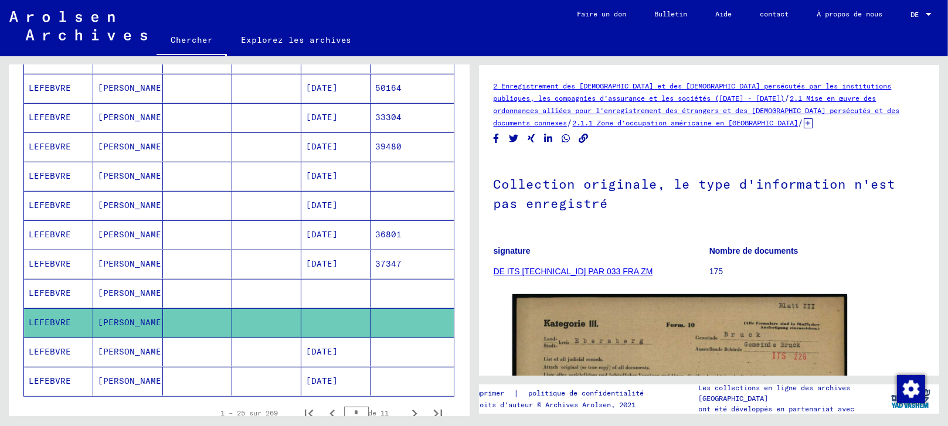
scroll to position [716, 0]
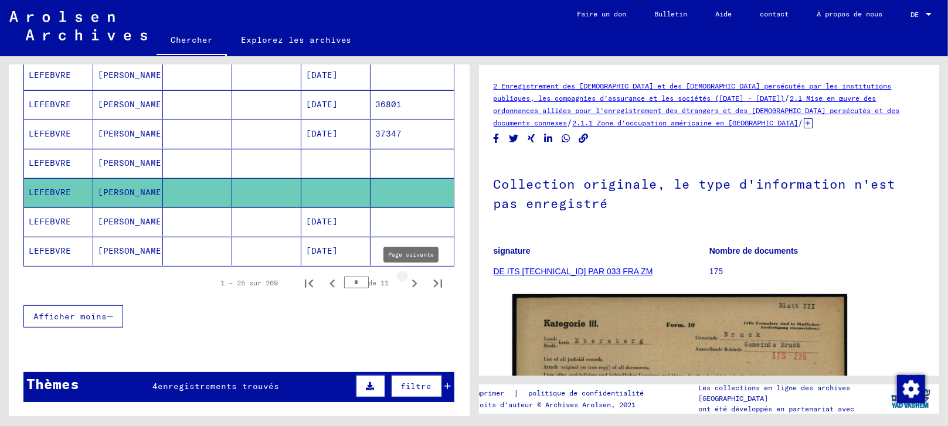
click at [406, 281] on icon "Page suivante" at bounding box center [414, 283] width 16 height 16
type input "*"
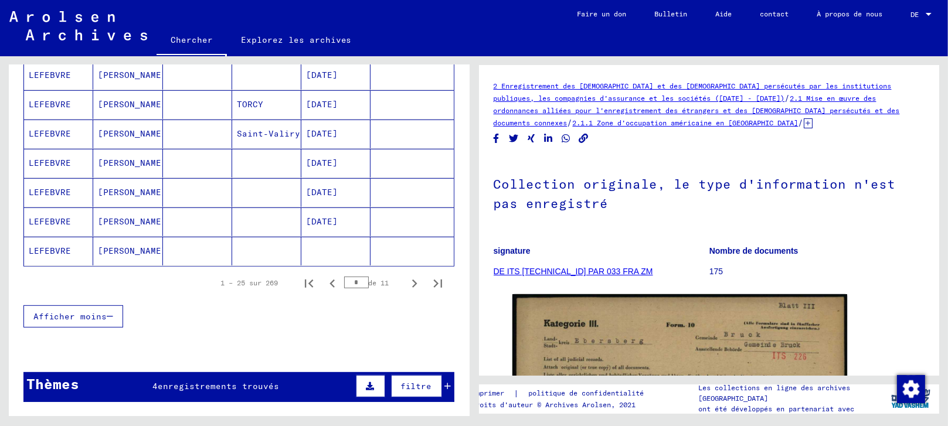
click at [310, 253] on mat-cell at bounding box center [335, 251] width 69 height 29
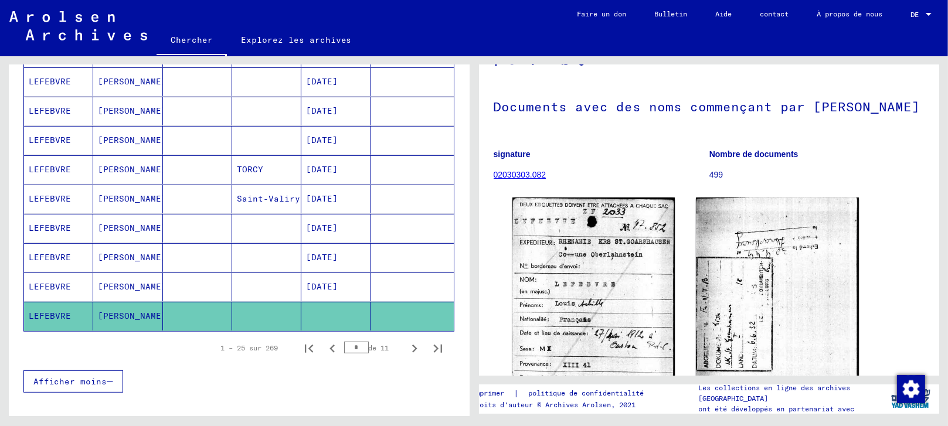
scroll to position [586, 0]
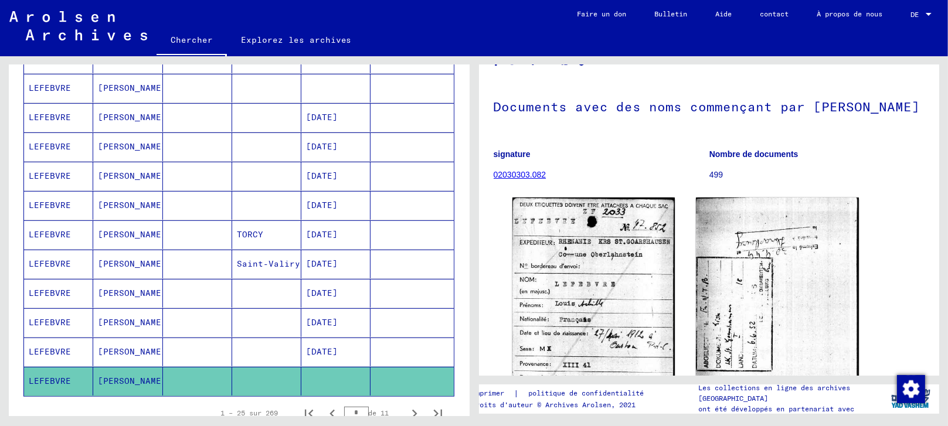
click at [322, 197] on mat-cell "[DATE]" at bounding box center [335, 205] width 69 height 29
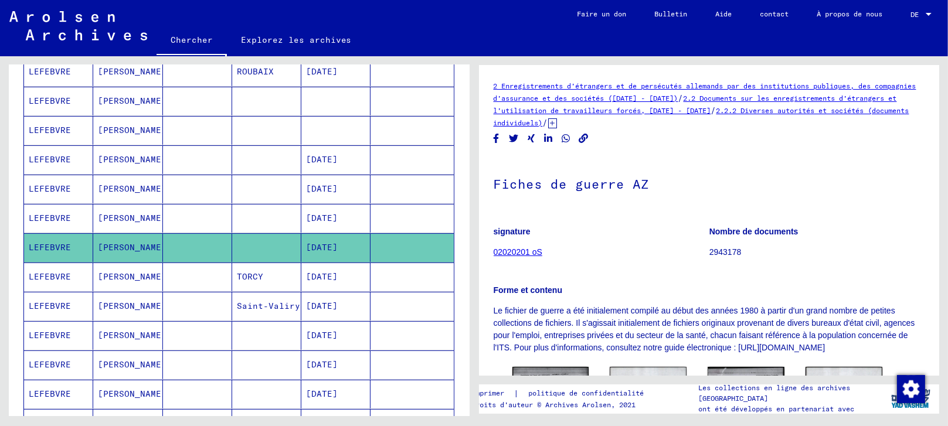
scroll to position [520, 0]
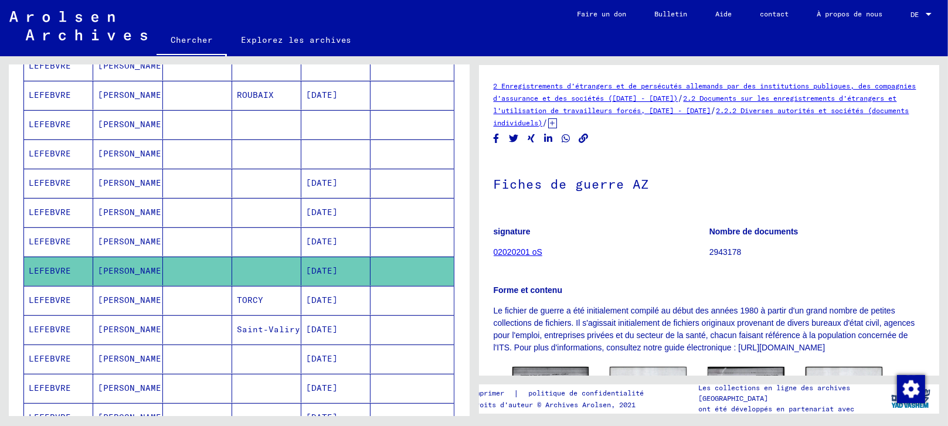
click at [321, 147] on mat-cell at bounding box center [335, 153] width 69 height 29
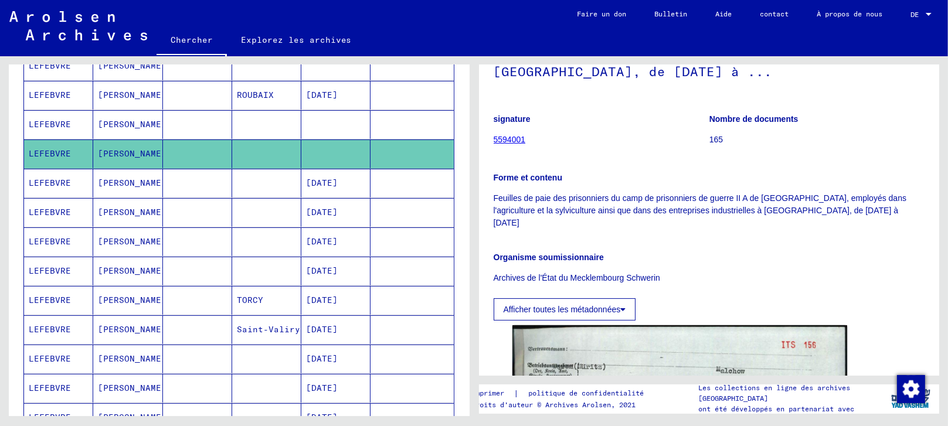
scroll to position [130, 0]
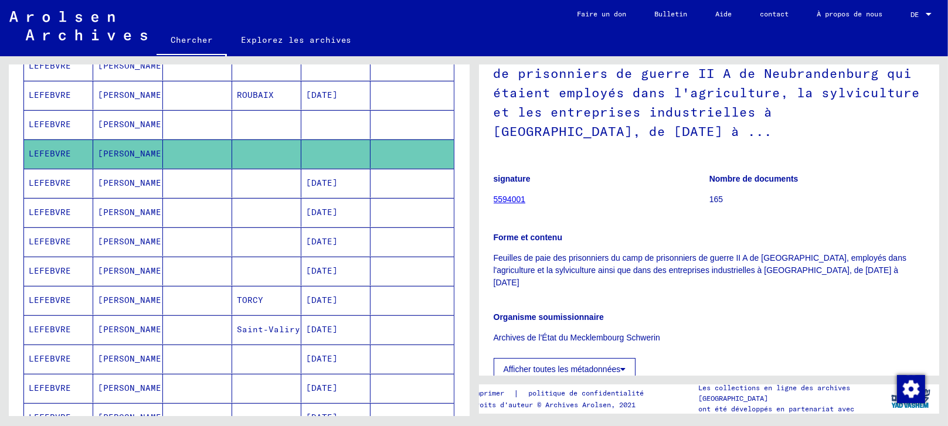
click at [506, 199] on font "5594001" at bounding box center [509, 199] width 32 height 9
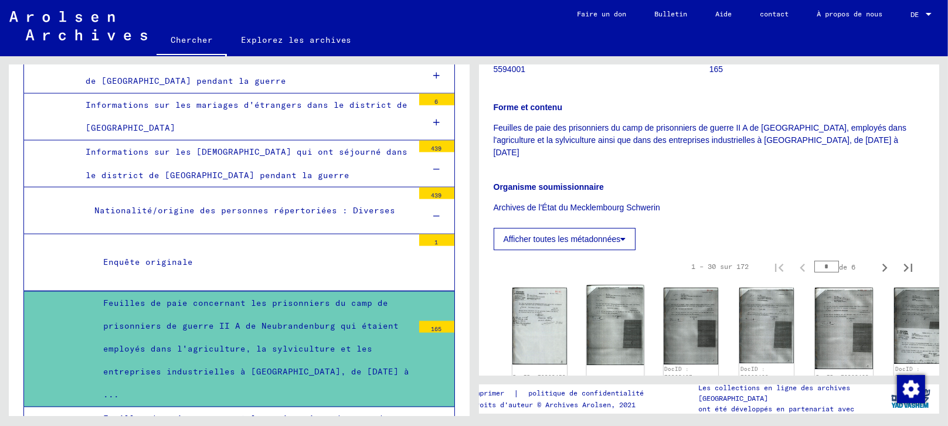
scroll to position [2278, 0]
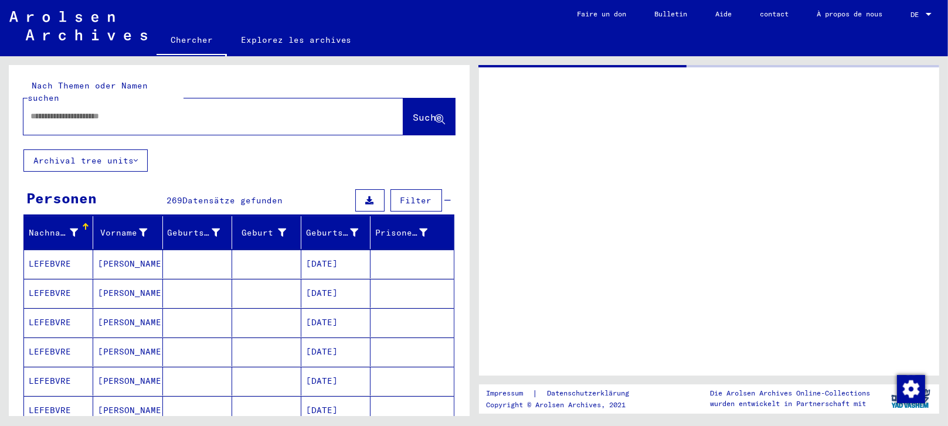
type input "********"
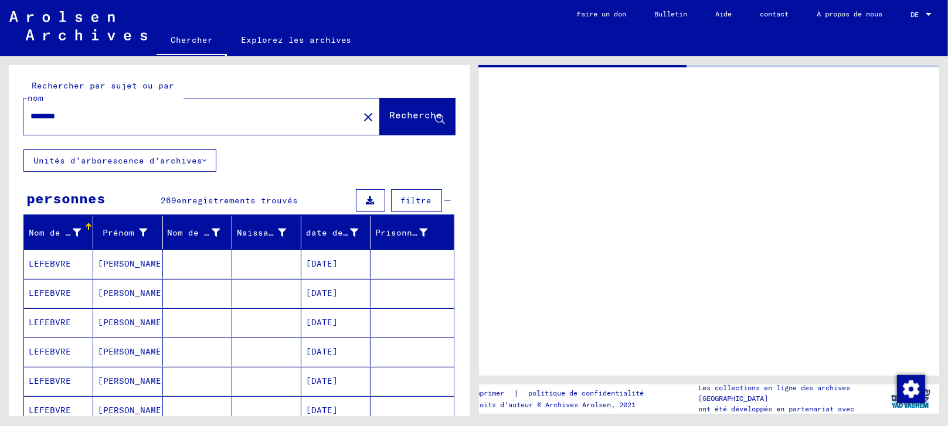
scroll to position [65, 0]
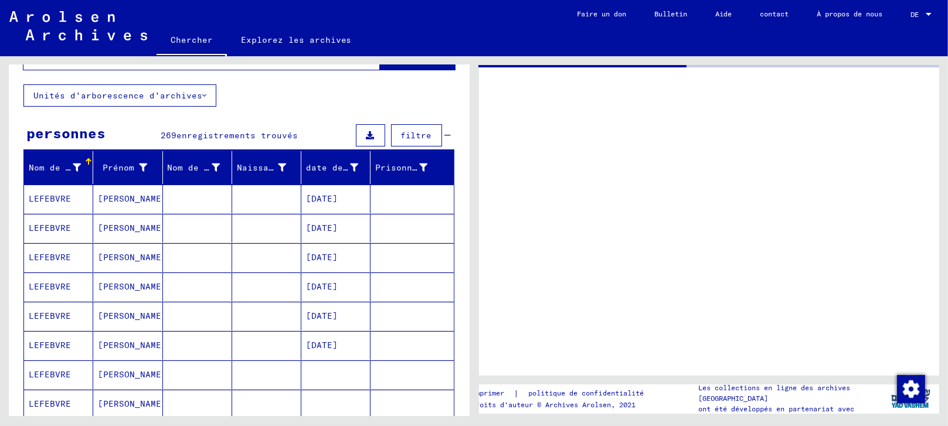
click at [324, 308] on mat-cell "[DATE]" at bounding box center [335, 316] width 69 height 29
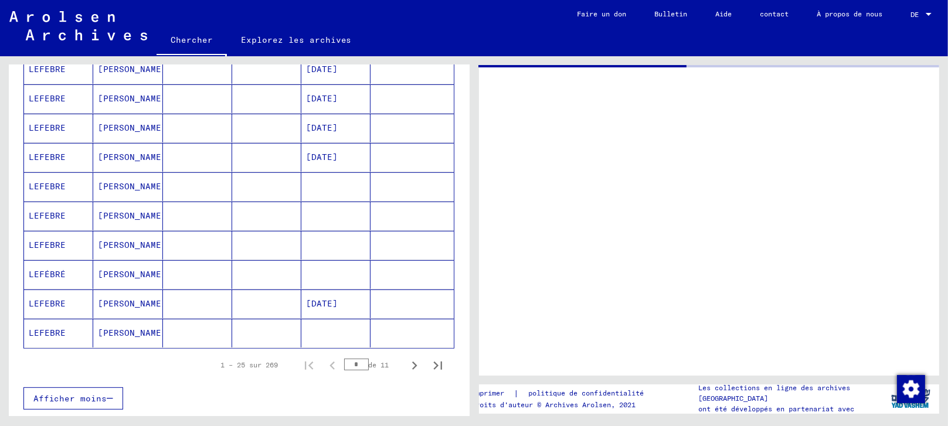
scroll to position [716, 0]
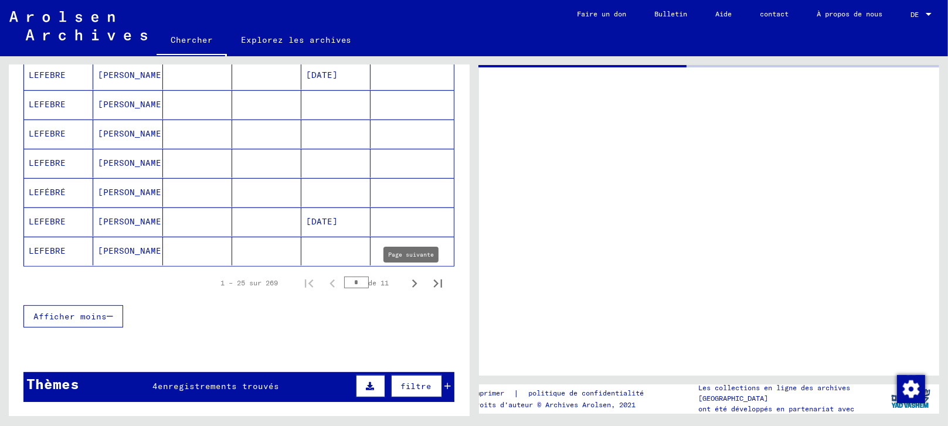
click at [412, 280] on icon "Page suivante" at bounding box center [414, 284] width 5 height 8
click at [406, 278] on icon "Page suivante" at bounding box center [414, 283] width 16 height 16
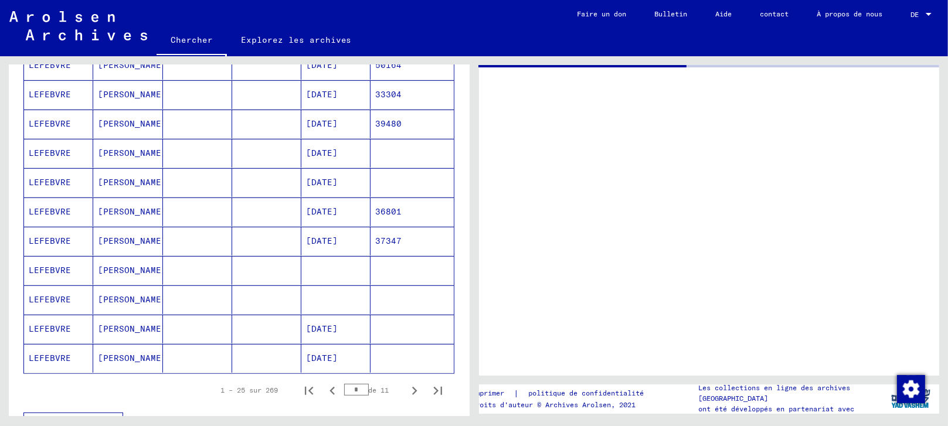
scroll to position [781, 0]
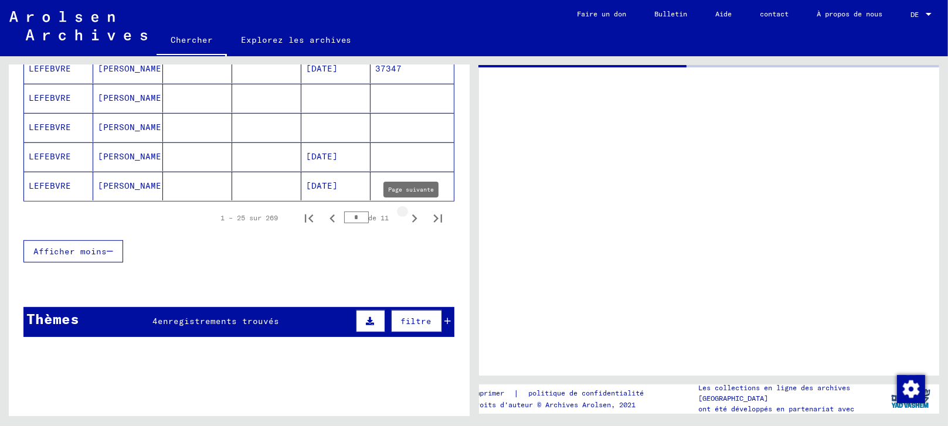
click at [406, 218] on icon "Page suivante" at bounding box center [414, 218] width 16 height 16
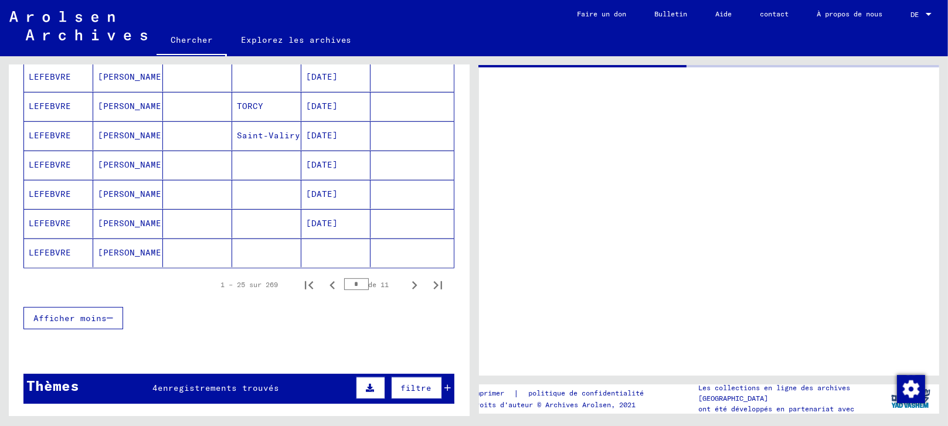
scroll to position [716, 0]
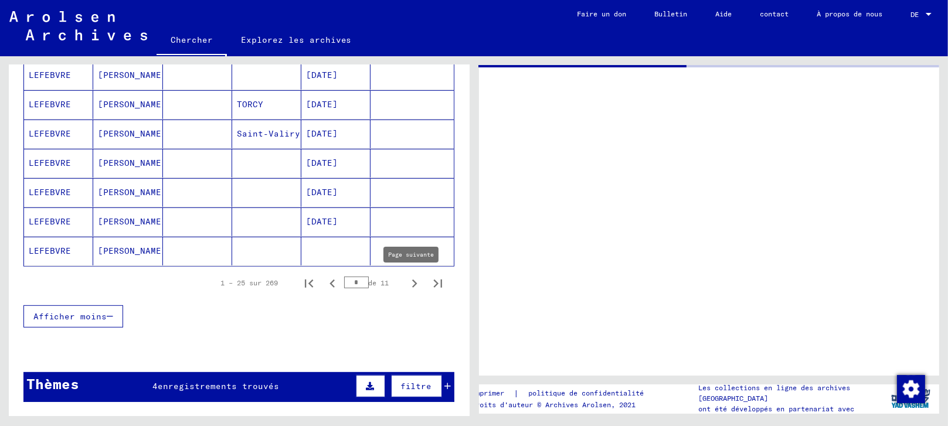
click at [406, 282] on icon "Page suivante" at bounding box center [414, 283] width 16 height 16
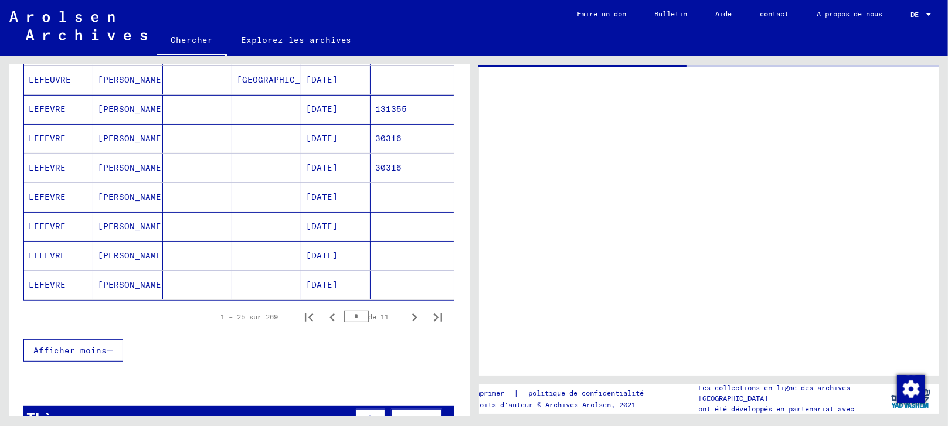
scroll to position [846, 0]
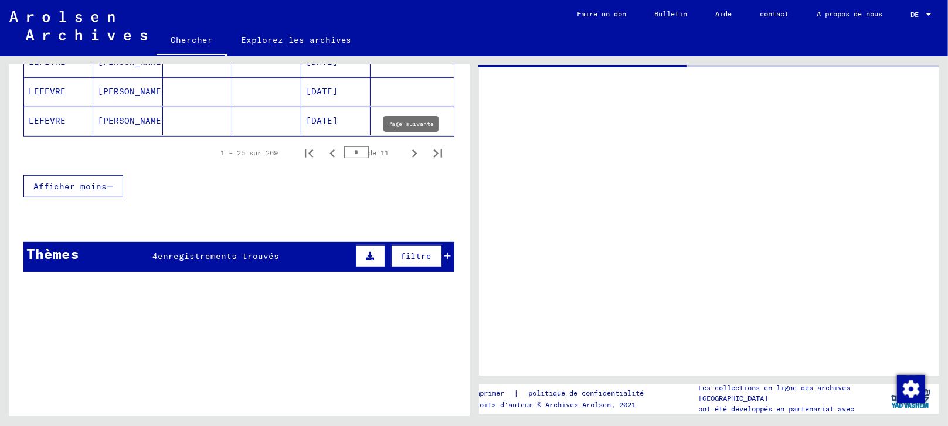
click at [406, 159] on icon "Page suivante" at bounding box center [414, 153] width 16 height 16
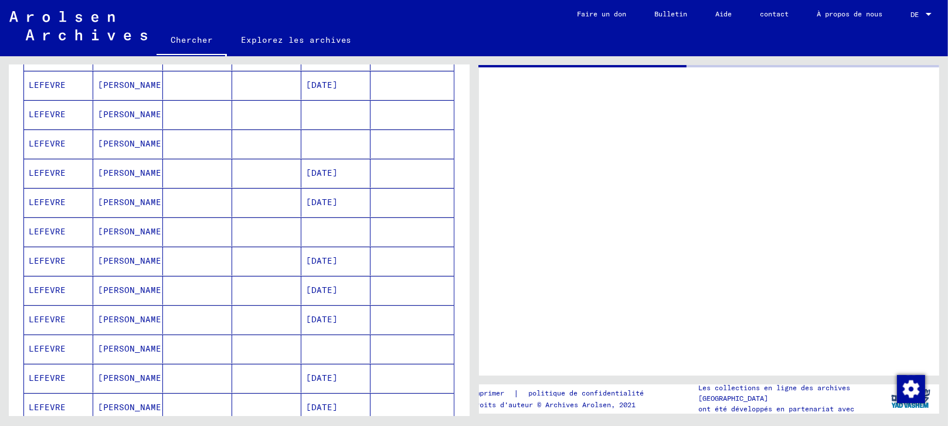
scroll to position [651, 0]
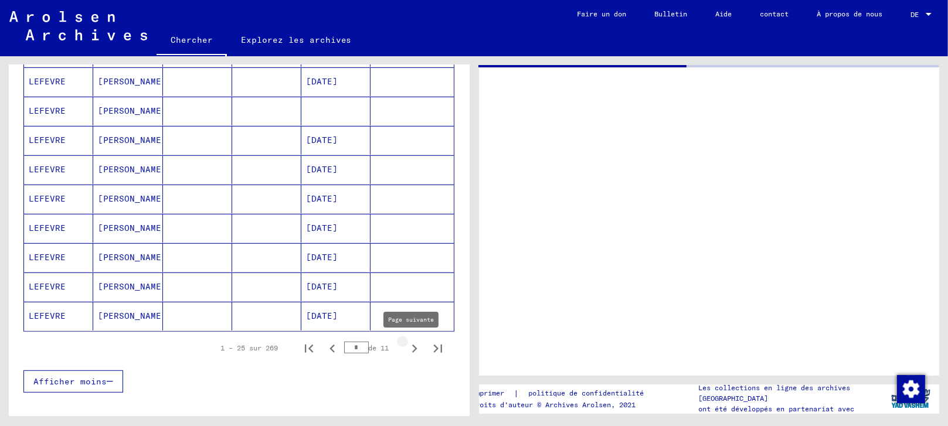
click at [406, 346] on icon "Page suivante" at bounding box center [414, 348] width 16 height 16
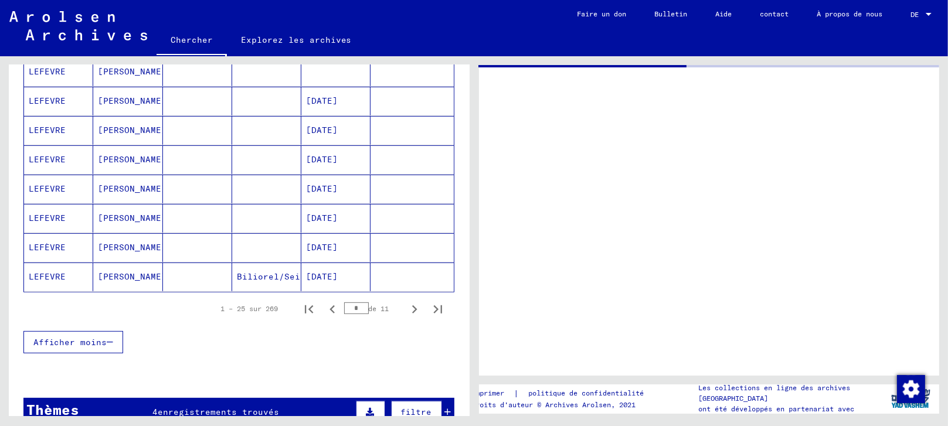
scroll to position [716, 0]
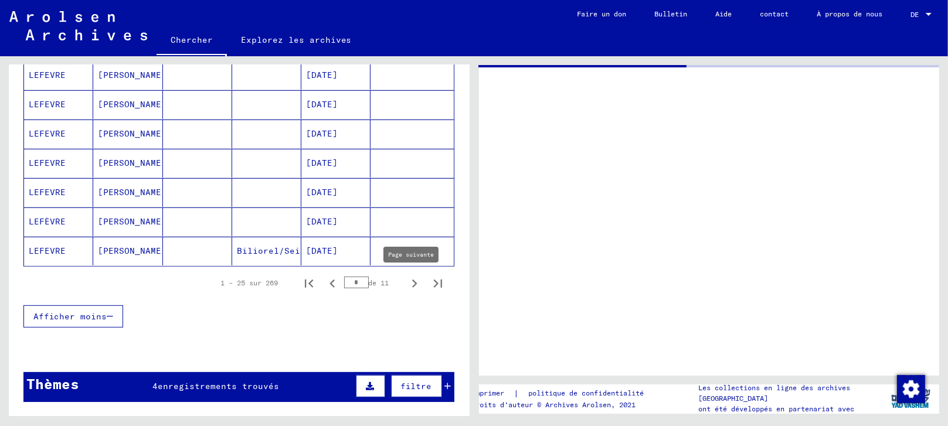
click at [406, 278] on icon "Page suivante" at bounding box center [414, 283] width 16 height 16
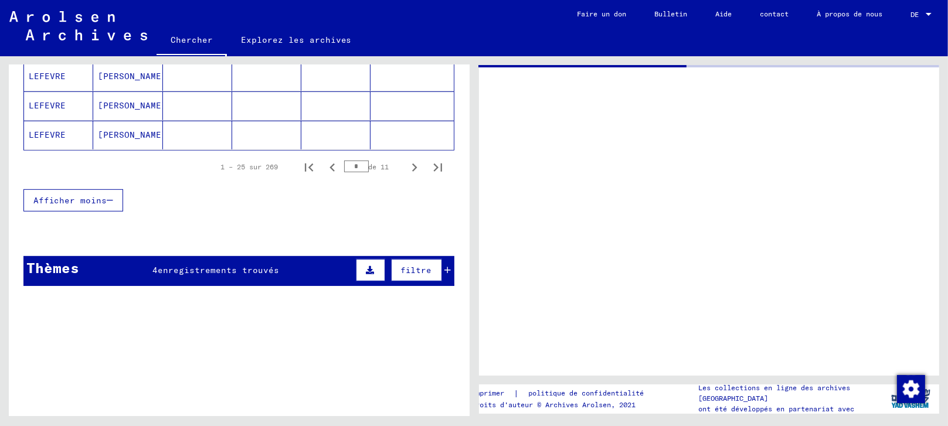
scroll to position [846, 0]
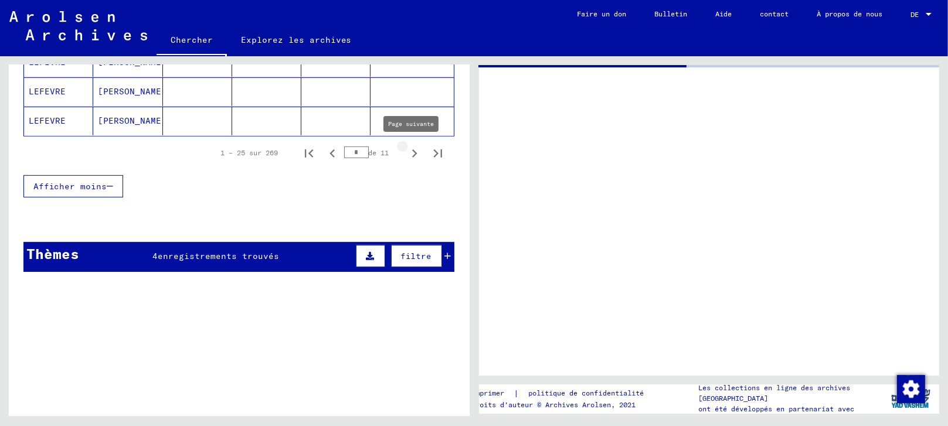
click at [406, 146] on icon "Page suivante" at bounding box center [414, 153] width 16 height 16
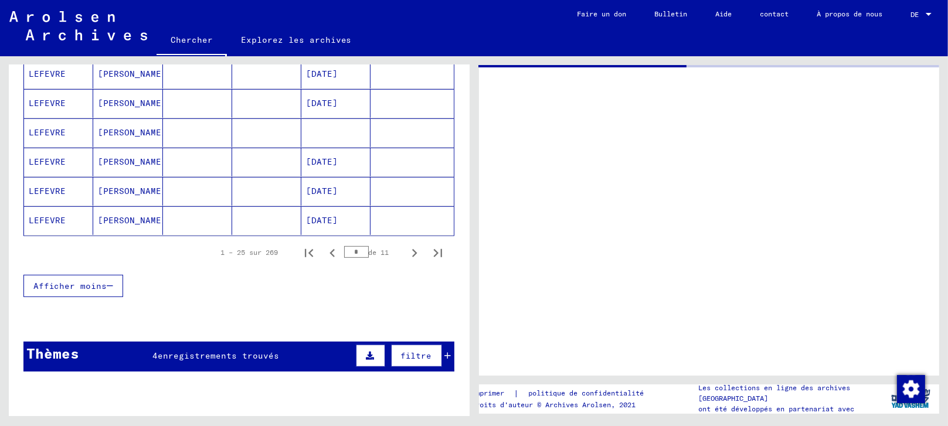
scroll to position [781, 0]
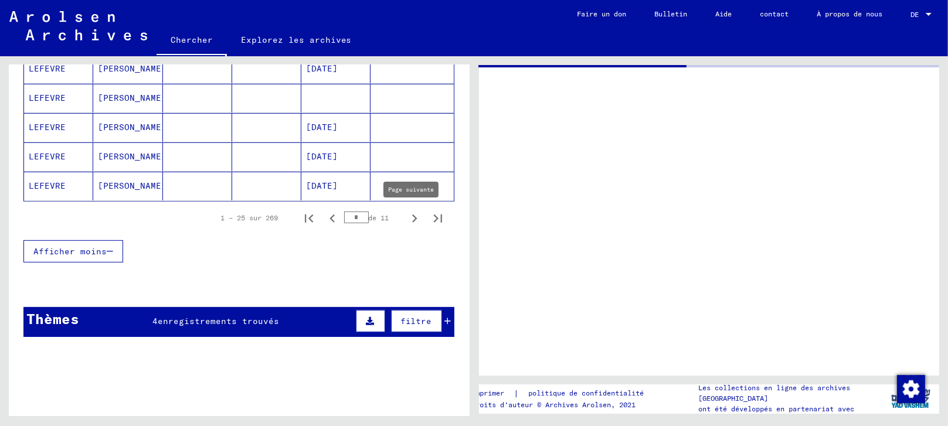
click at [406, 213] on icon "Page suivante" at bounding box center [414, 218] width 16 height 16
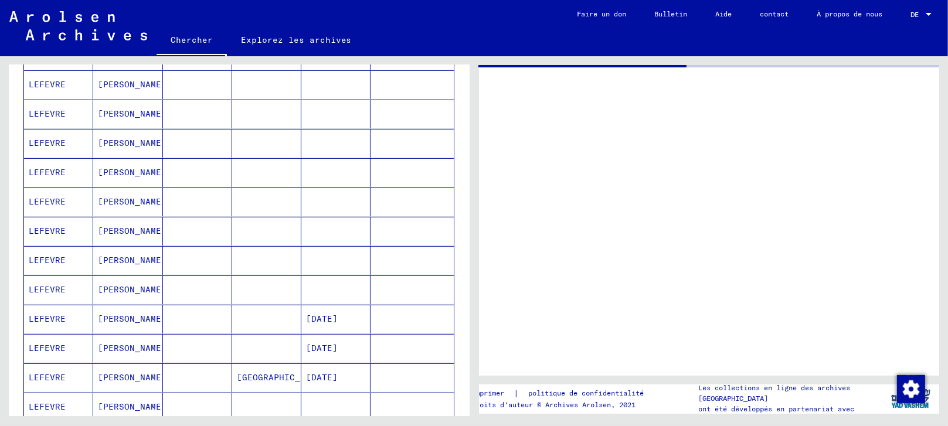
scroll to position [716, 0]
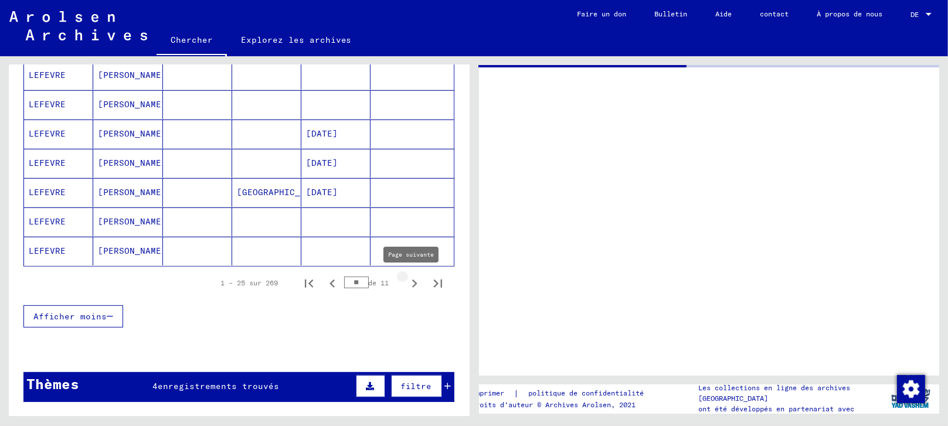
click at [406, 280] on icon "Page suivante" at bounding box center [414, 283] width 16 height 16
type input "**"
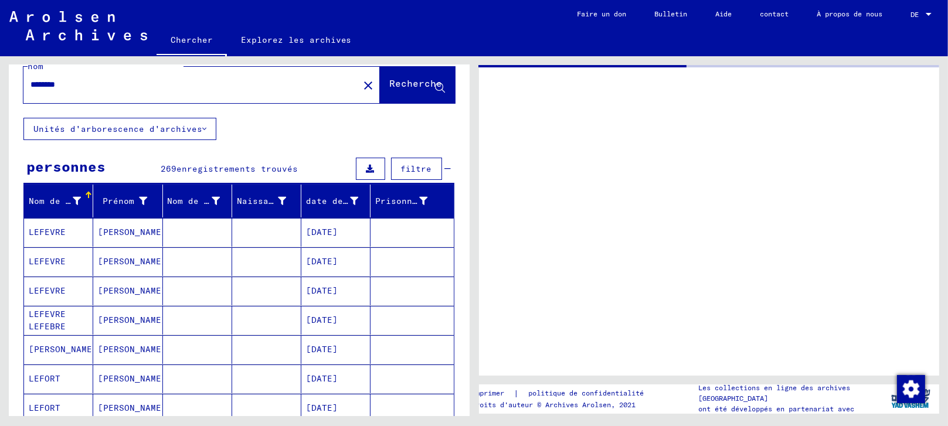
scroll to position [0, 0]
